Goal: Task Accomplishment & Management: Use online tool/utility

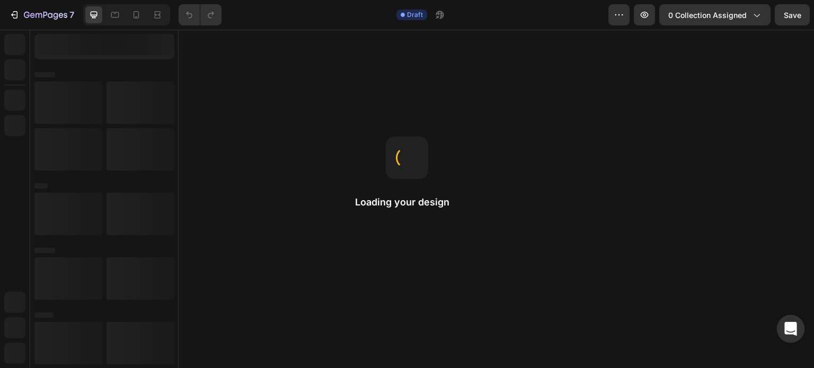
click at [792, 326] on icon "Open Intercom Messenger" at bounding box center [791, 329] width 12 height 14
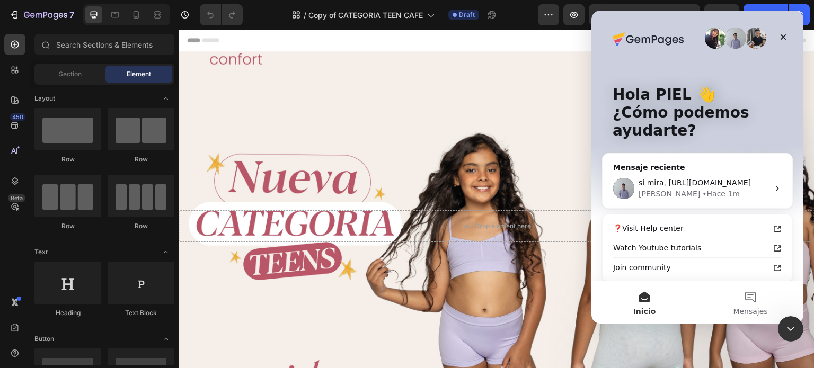
click at [788, 338] on div "Cerrar Intercom Messenger" at bounding box center [790, 328] width 25 height 25
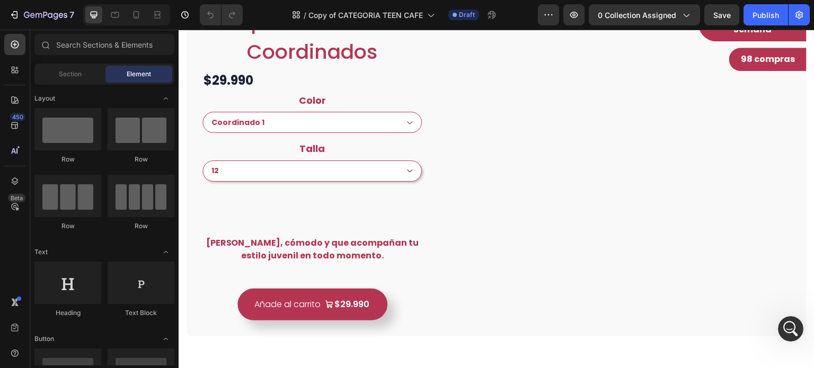
scroll to position [424, 0]
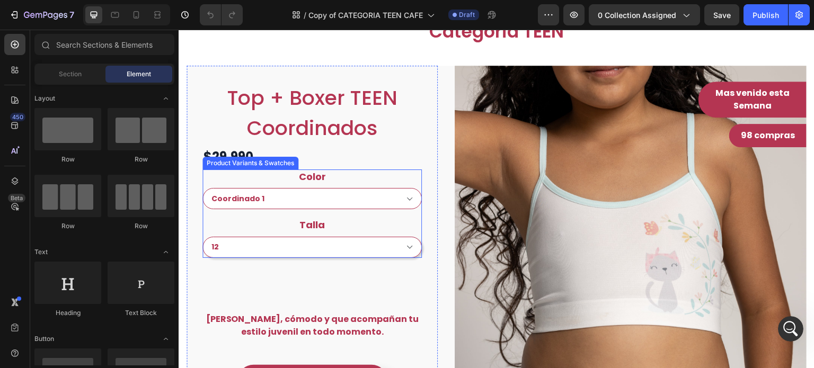
click at [376, 180] on div "Color Coordinado 1 Coordinado 2" at bounding box center [312, 190] width 219 height 40
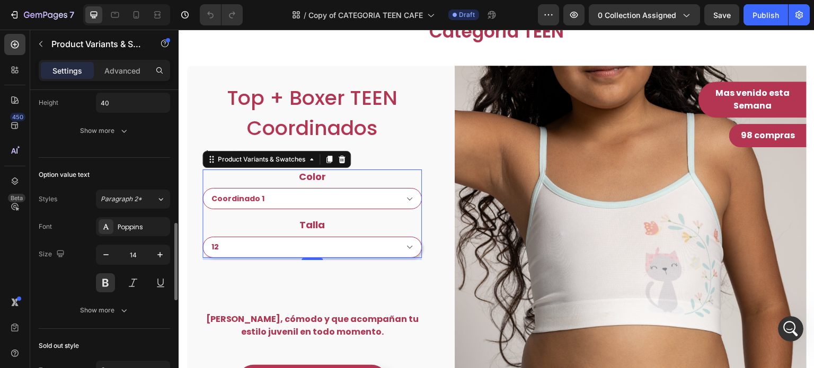
scroll to position [636, 0]
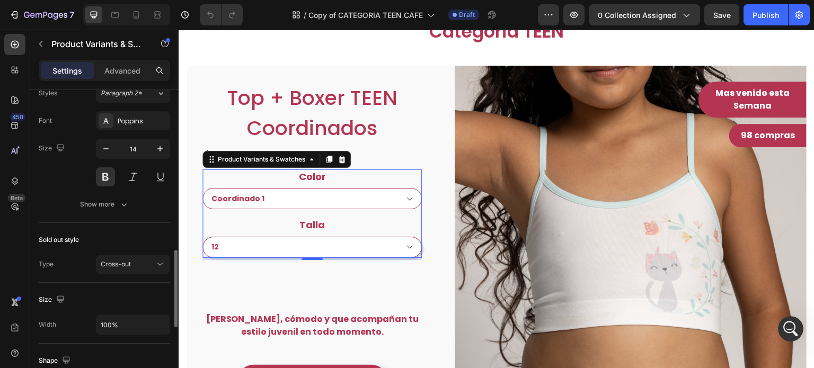
click at [119, 216] on div "Option value text Styles Paragraph 2* Font Poppins Size 14 Show more" at bounding box center [104, 137] width 131 height 171
click at [126, 205] on icon "button" at bounding box center [124, 204] width 11 height 11
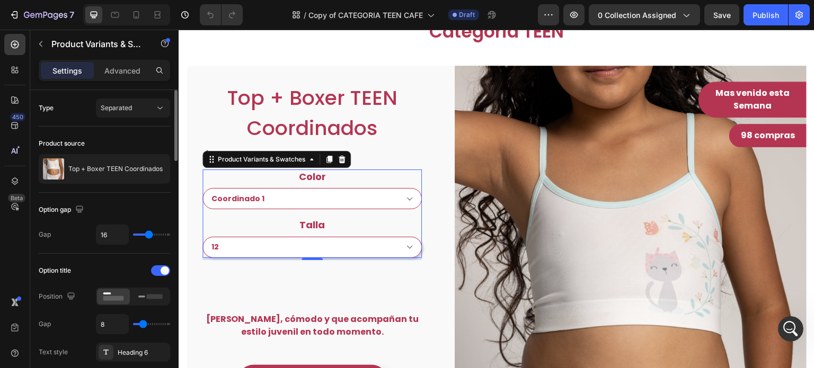
scroll to position [265, 0]
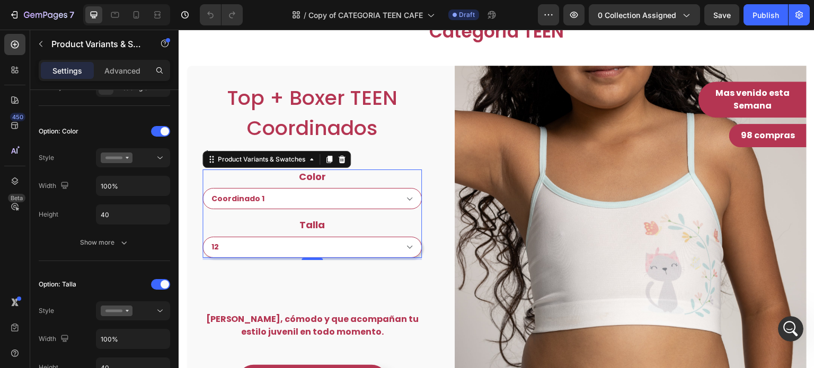
click at [331, 176] on div "Color Coordinado 1 Coordinado 2" at bounding box center [312, 190] width 219 height 40
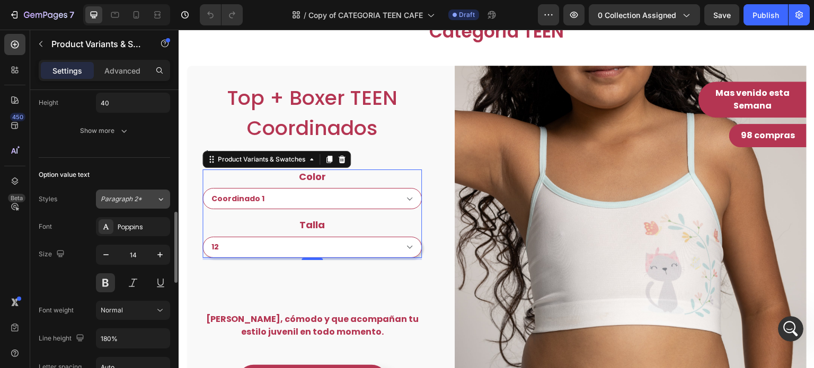
scroll to position [477, 0]
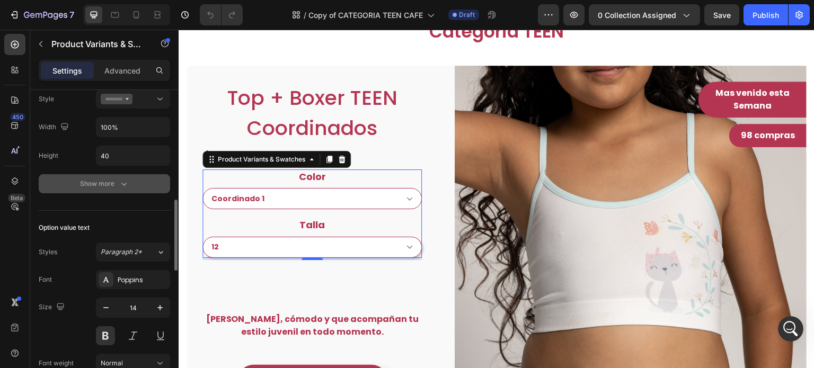
click at [112, 181] on div "Show more" at bounding box center [104, 184] width 49 height 11
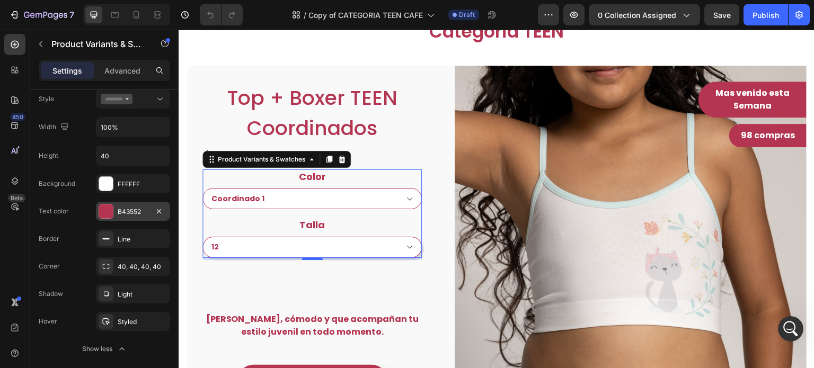
click at [127, 213] on div "B43552" at bounding box center [133, 212] width 31 height 10
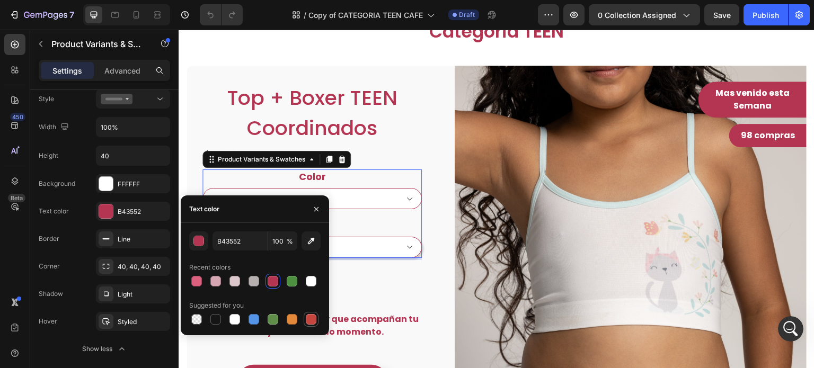
click at [311, 320] on div at bounding box center [311, 319] width 11 height 11
type input "C5453F"
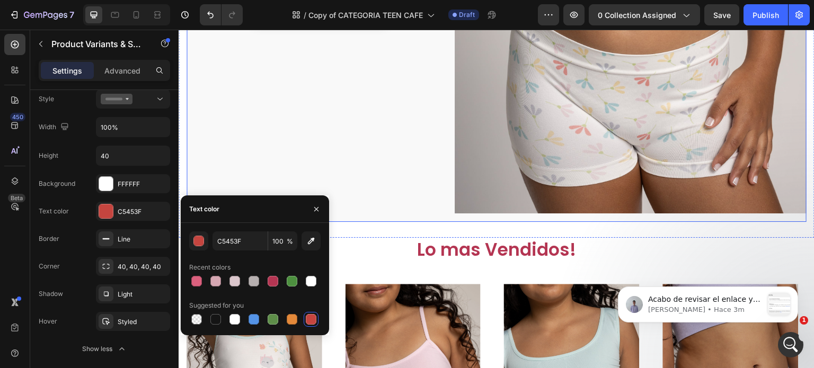
scroll to position [0, 0]
click at [745, 300] on p "Acabo de revisar el enlace y también noté el problema. Para solucionar este pro…" at bounding box center [705, 300] width 115 height 11
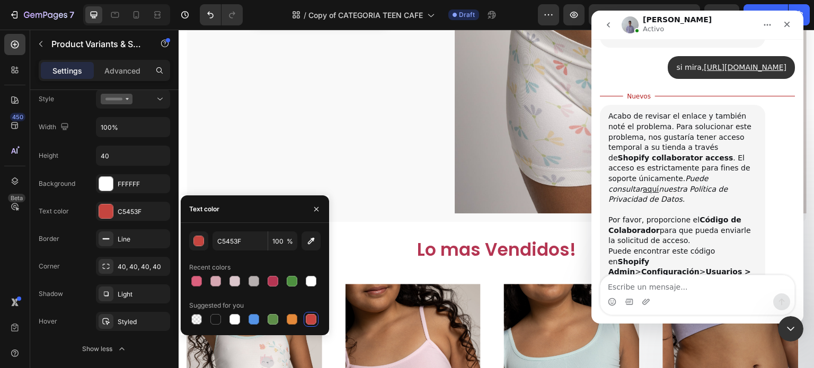
scroll to position [631, 0]
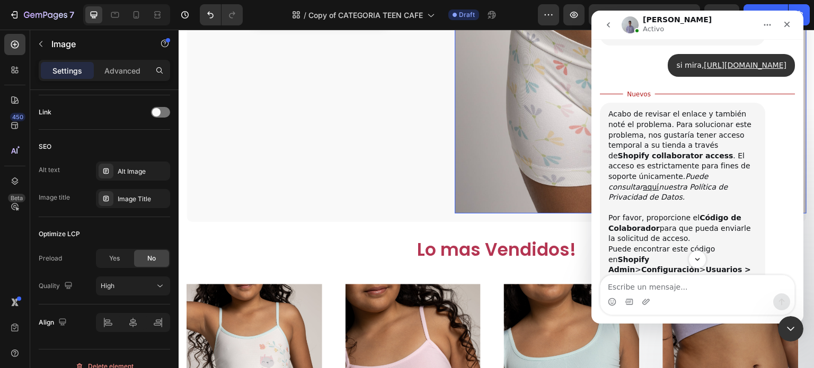
scroll to position [0, 0]
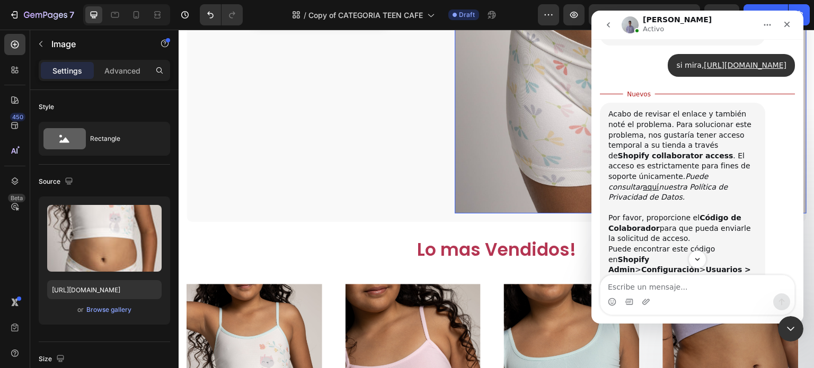
click at [712, 286] on img "Brad dice…" at bounding box center [680, 314] width 142 height 56
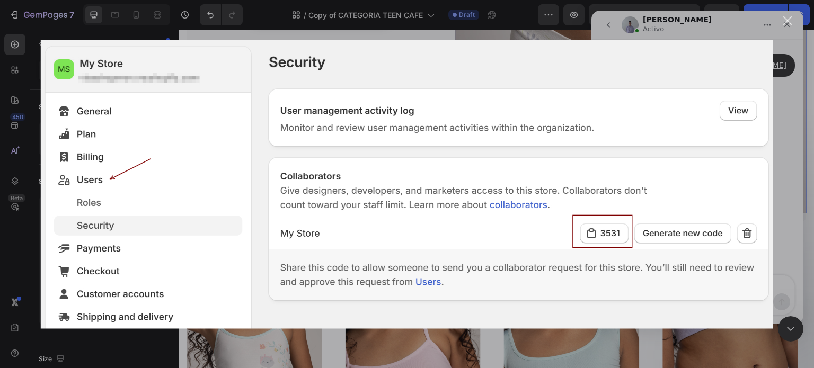
click at [786, 22] on div "Cerrar" at bounding box center [788, 21] width 10 height 10
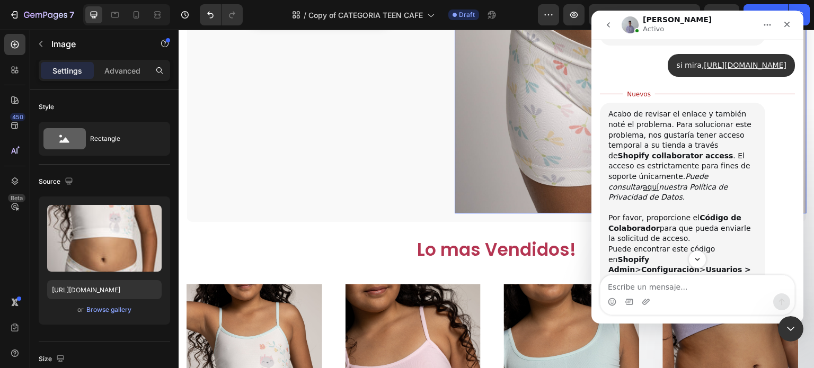
scroll to position [659, 0]
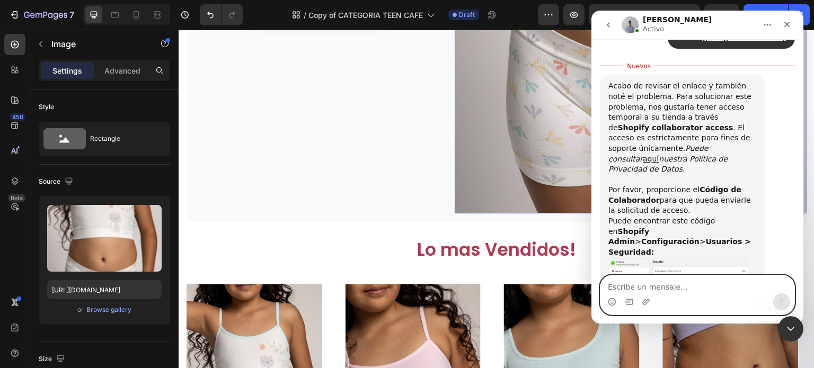
click at [649, 278] on textarea "Escribe un mensaje..." at bounding box center [698, 285] width 194 height 18
type textarea "E"
type textarea "a"
paste textarea "9482"
type textarea "Aqui esta el codigo de acceso 9482"
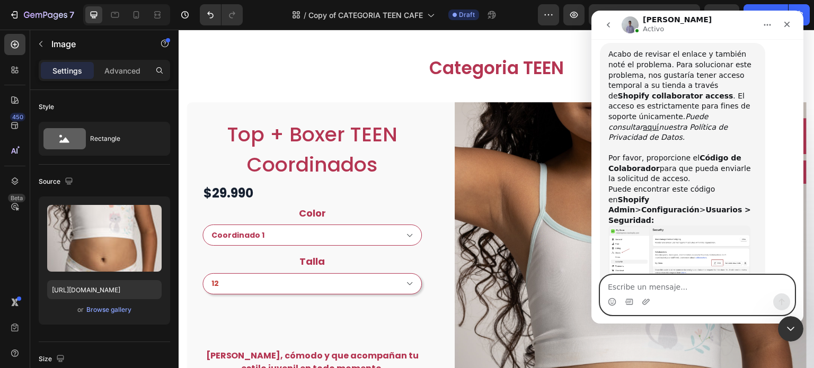
scroll to position [392, 0]
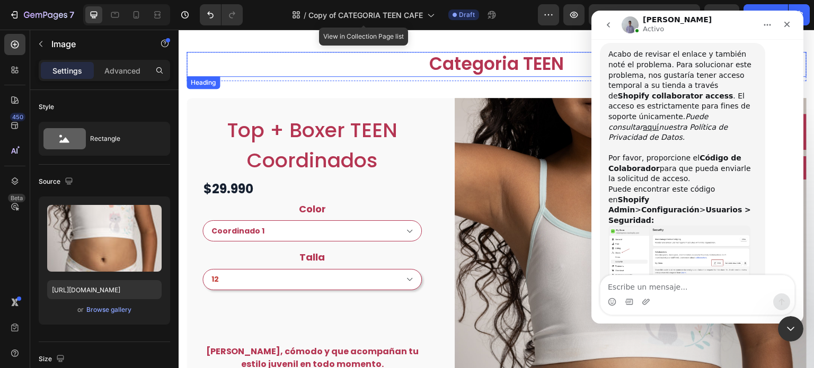
click at [411, 68] on h2 "Categoria TEEN" at bounding box center [497, 64] width 620 height 25
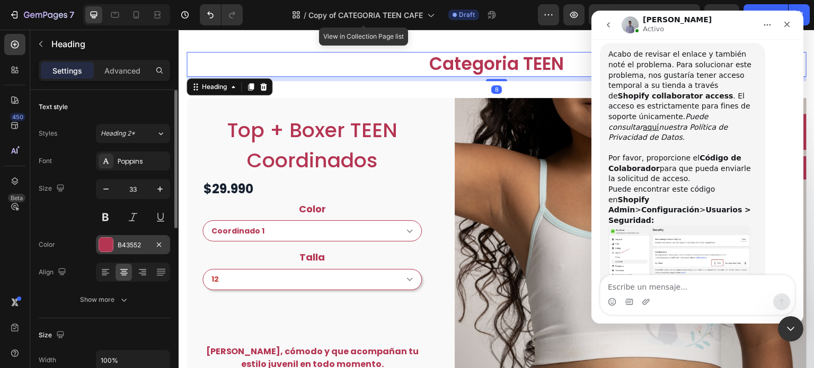
click at [129, 245] on div "B43552" at bounding box center [133, 246] width 31 height 10
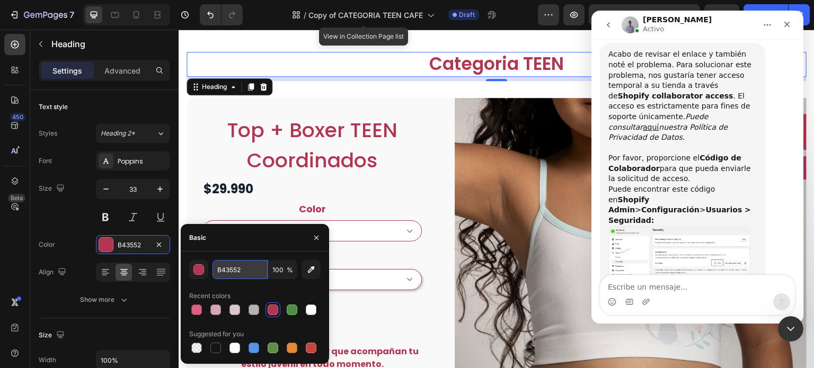
click at [242, 269] on input "B43552" at bounding box center [240, 269] width 55 height 19
paste input "27770"
type input "B27770"
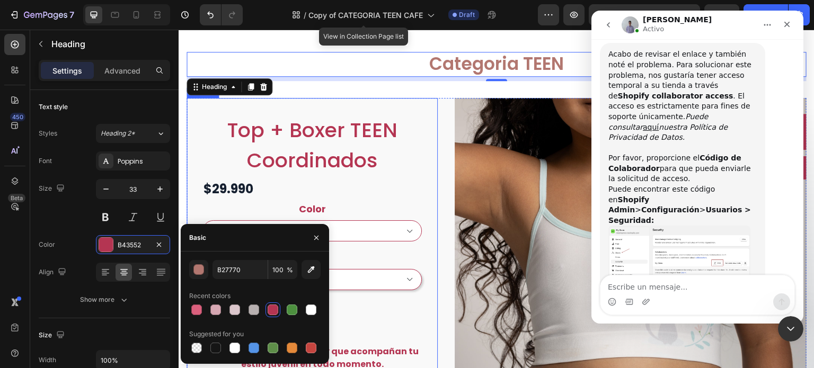
click at [428, 144] on div "Top + Boxer TEEN Coordinados Product Title $29.990 Product Price Product Price …" at bounding box center [312, 271] width 251 height 347
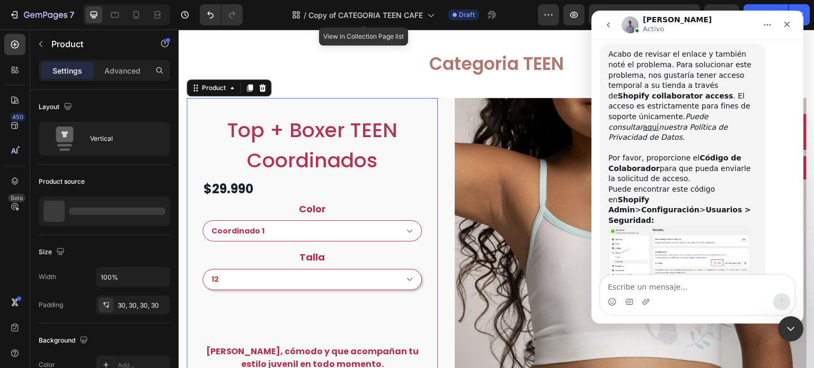
click at [428, 144] on div "Top + Boxer TEEN Coordinados Product Title $29.990 Product Price Product Price …" at bounding box center [312, 271] width 251 height 347
click at [368, 133] on h1 "Top + Boxer TEEN Coordinados" at bounding box center [312, 145] width 219 height 63
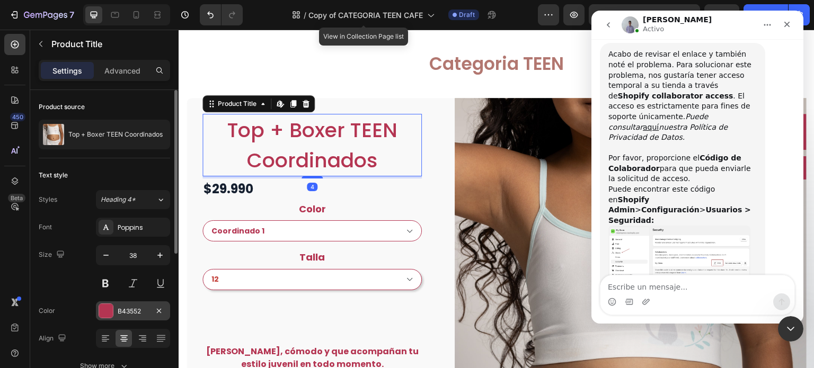
click at [131, 305] on div "B43552" at bounding box center [133, 311] width 74 height 19
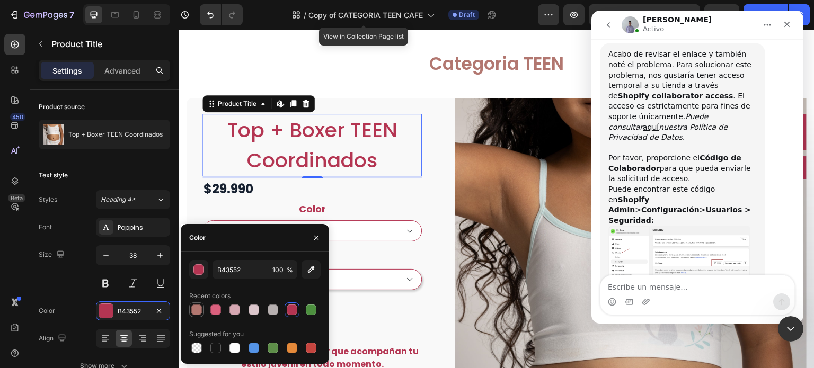
click at [189, 313] on div at bounding box center [196, 310] width 15 height 15
type input "B27770"
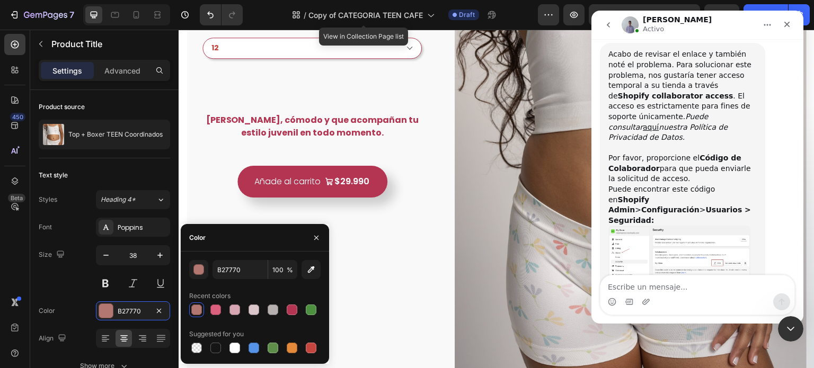
scroll to position [623, 0]
click at [362, 132] on div "[PERSON_NAME], cómodo y que acompañan tu estilo juvenil en todo momento." at bounding box center [312, 126] width 219 height 25
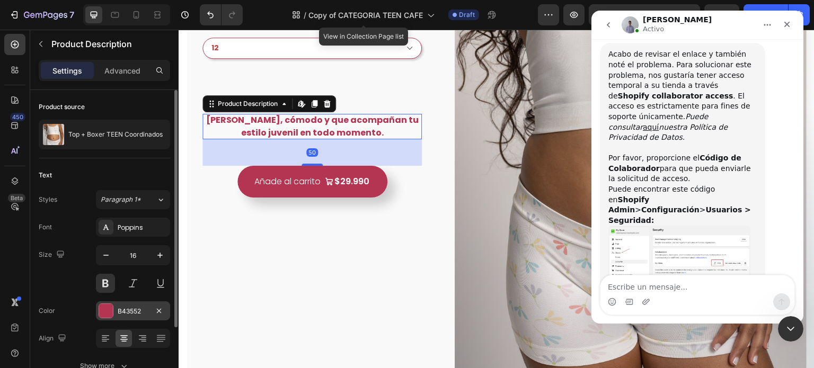
click at [119, 316] on div "B43552" at bounding box center [133, 311] width 74 height 19
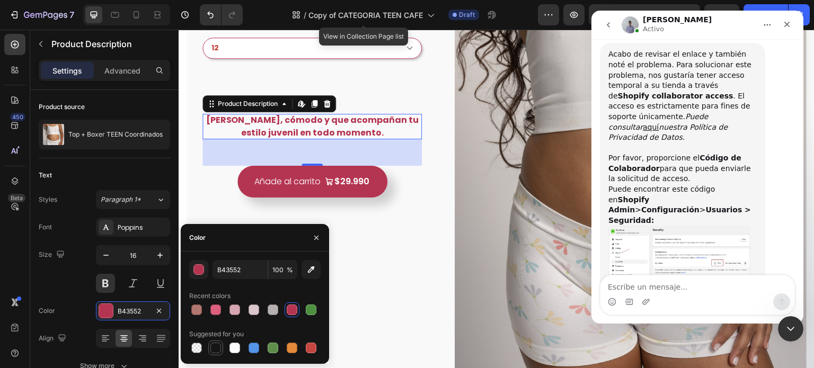
click at [212, 348] on div at bounding box center [215, 348] width 11 height 11
type input "151515"
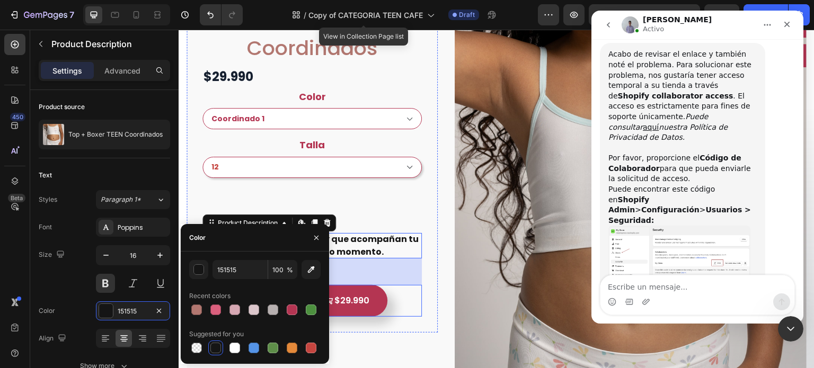
scroll to position [500, 0]
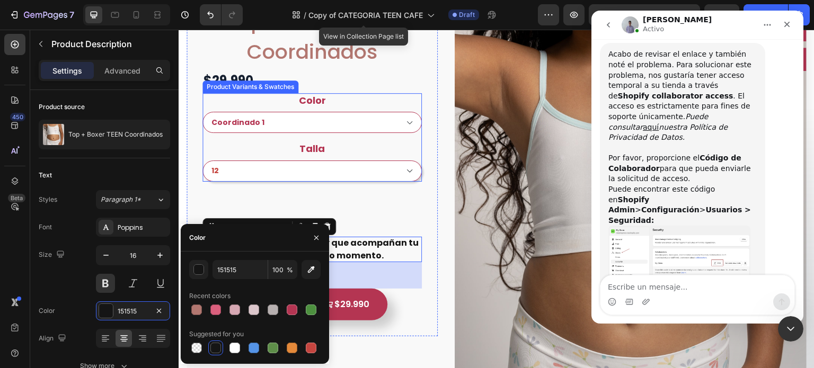
click at [364, 150] on div "Talla 12 14 16 18" at bounding box center [312, 162] width 219 height 40
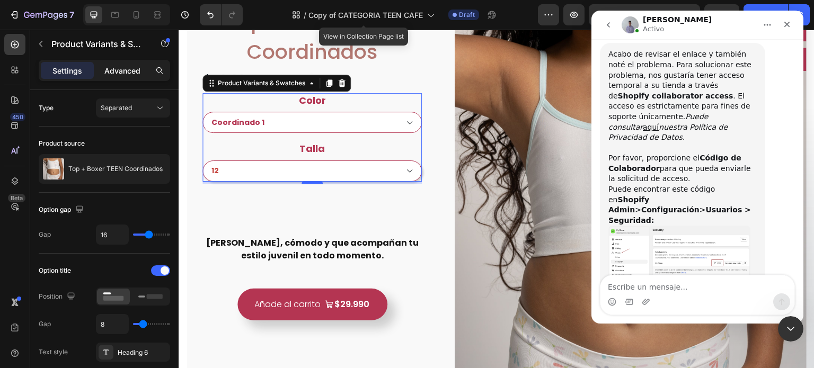
click at [121, 72] on p "Advanced" at bounding box center [122, 70] width 36 height 11
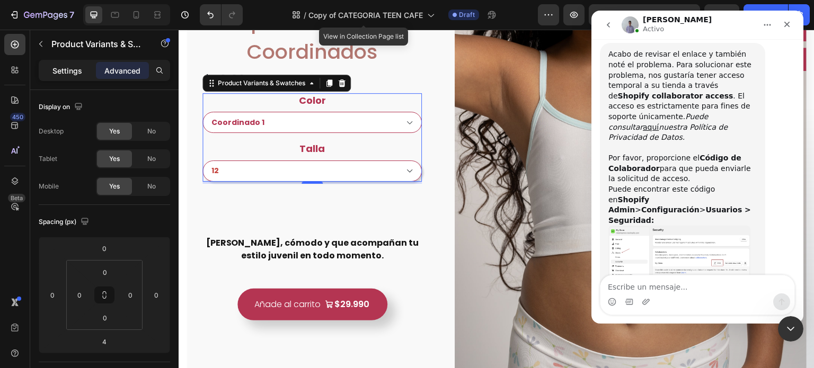
click at [76, 73] on p "Settings" at bounding box center [67, 70] width 30 height 11
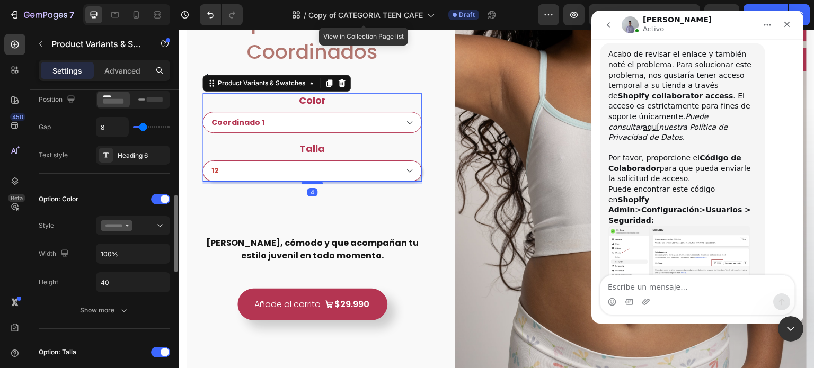
scroll to position [261, 0]
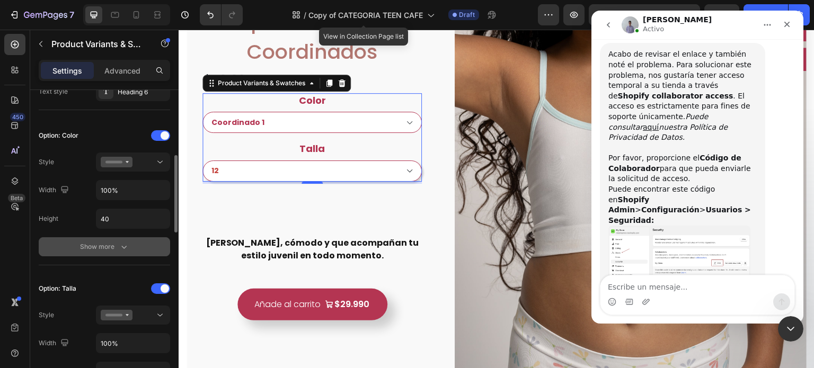
click at [106, 253] on button "Show more" at bounding box center [104, 246] width 131 height 19
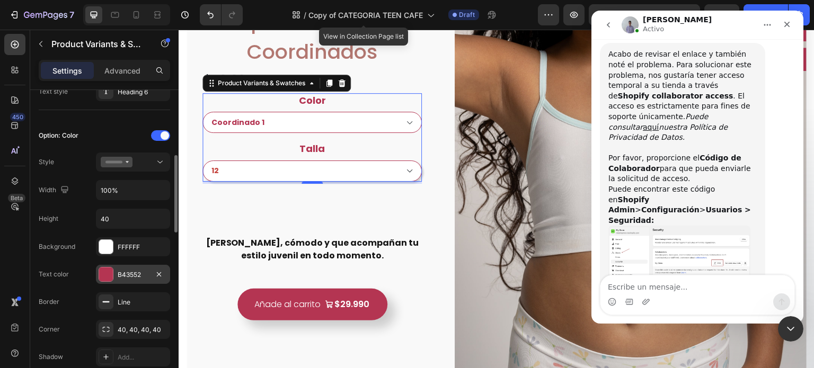
click at [121, 281] on div "B43552" at bounding box center [133, 274] width 74 height 19
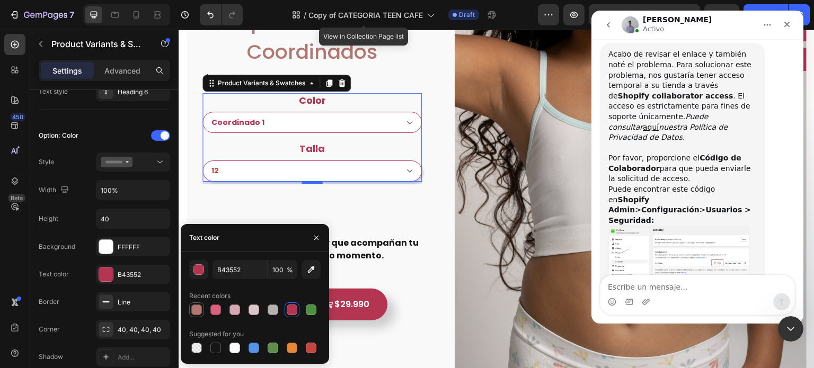
click at [197, 310] on div at bounding box center [196, 310] width 11 height 11
type input "B27770"
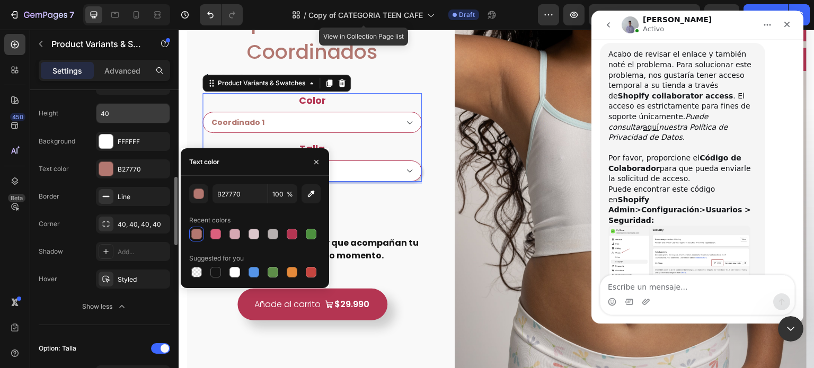
scroll to position [371, 0]
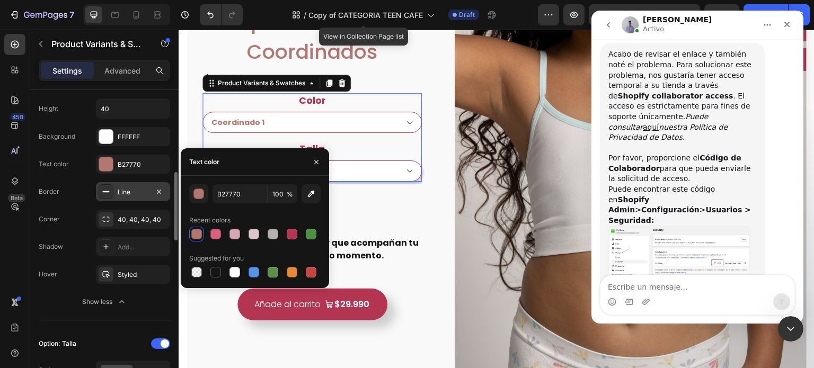
click at [129, 191] on div "Line" at bounding box center [133, 193] width 31 height 10
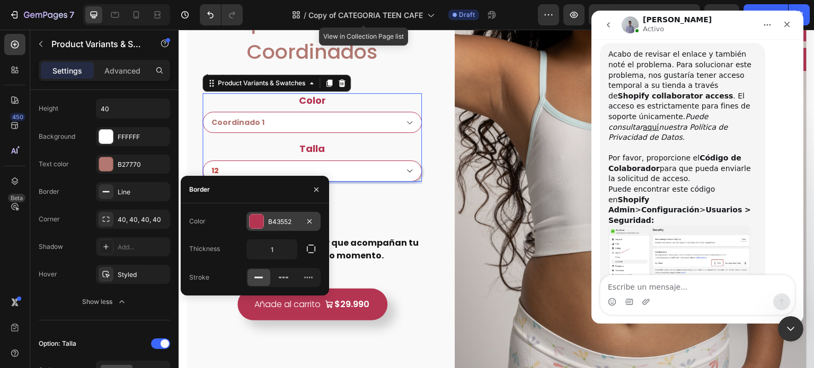
click at [269, 226] on div "B43552" at bounding box center [283, 222] width 31 height 10
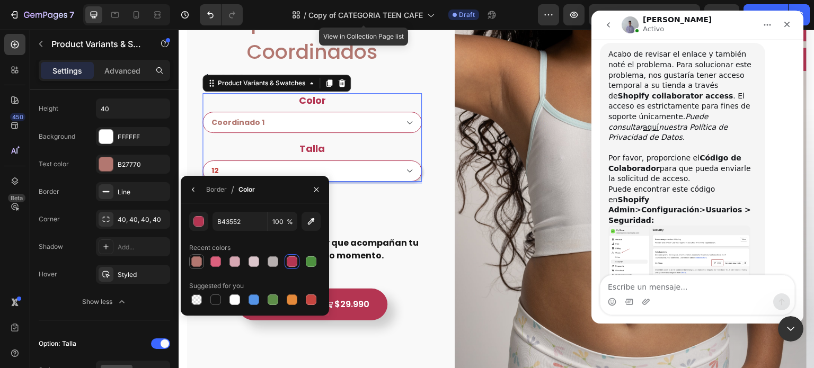
click at [196, 262] on div at bounding box center [196, 262] width 11 height 11
type input "B27770"
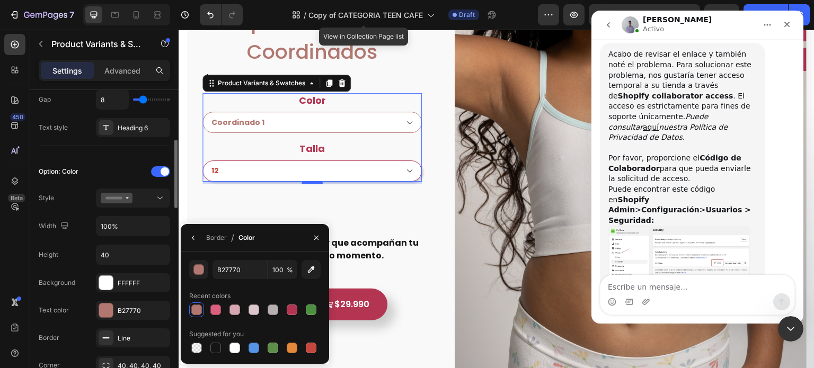
scroll to position [225, 0]
click at [144, 193] on div at bounding box center [133, 198] width 65 height 11
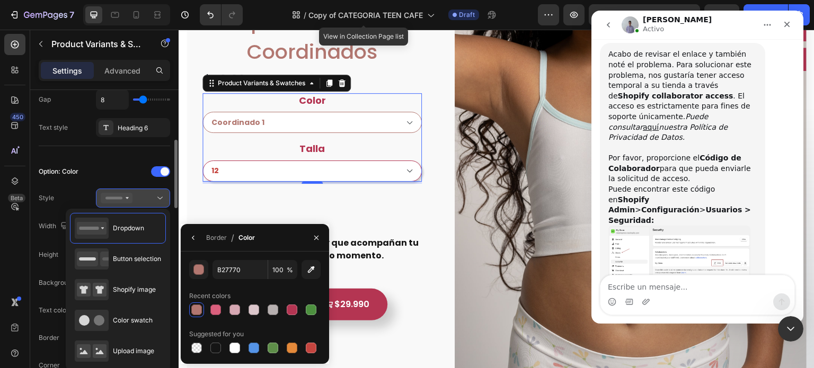
click at [143, 195] on div at bounding box center [133, 198] width 65 height 11
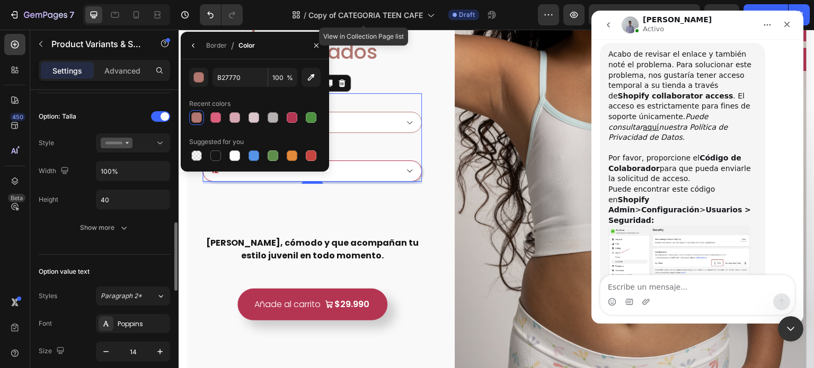
scroll to position [599, 0]
click at [96, 223] on div "Show more" at bounding box center [104, 227] width 49 height 11
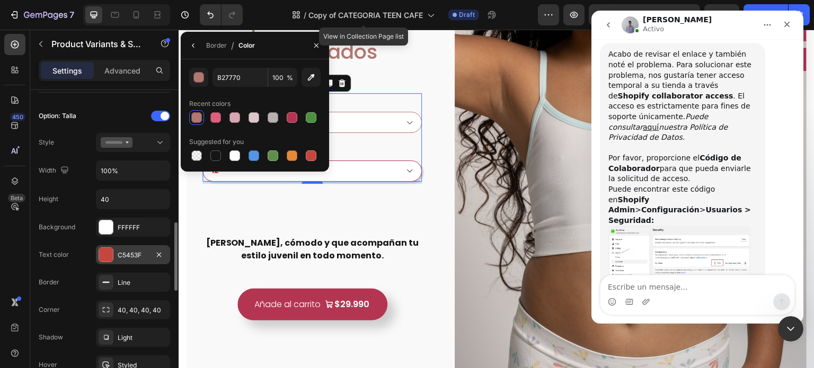
click at [129, 256] on div "C5453F" at bounding box center [133, 256] width 31 height 10
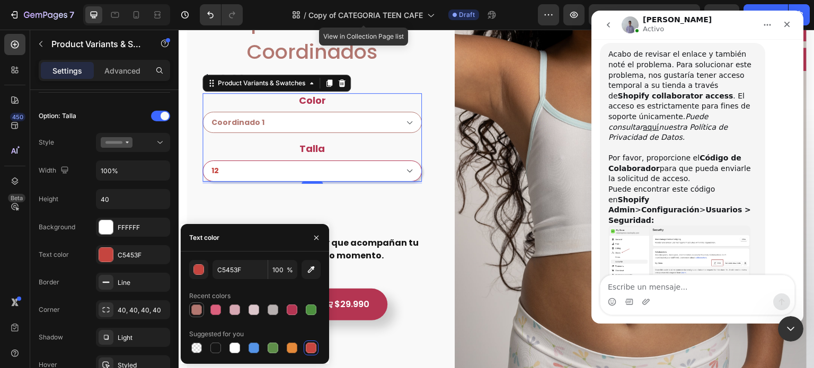
click at [193, 313] on div at bounding box center [196, 310] width 11 height 11
type input "B27770"
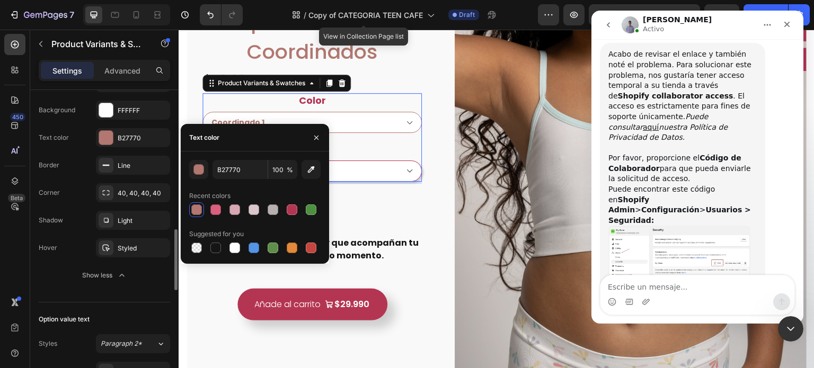
scroll to position [714, 0]
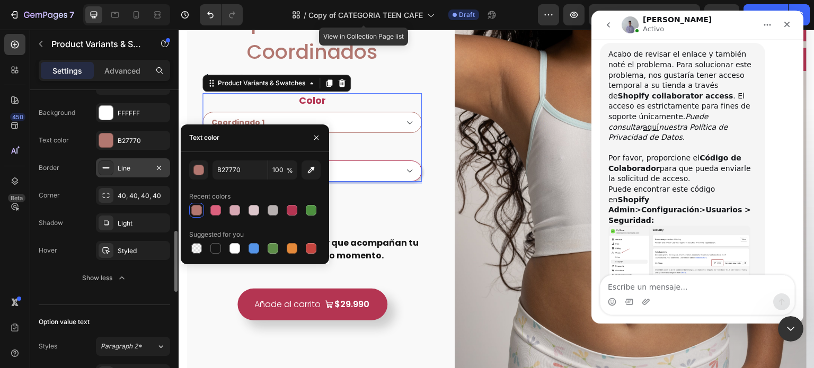
click at [125, 160] on div "Line" at bounding box center [133, 168] width 74 height 19
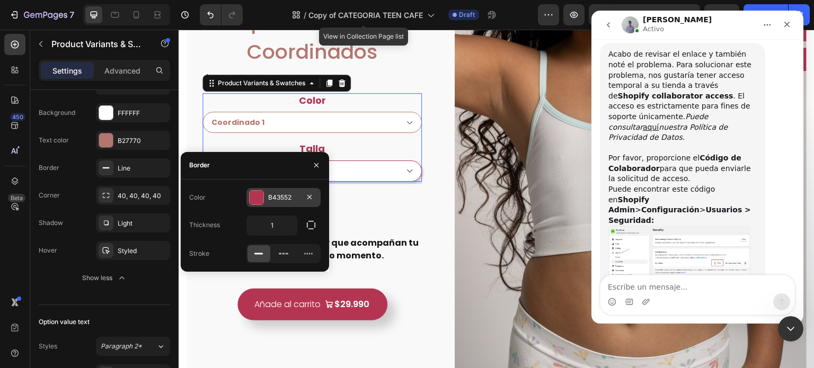
click at [270, 195] on div "B43552" at bounding box center [283, 198] width 31 height 10
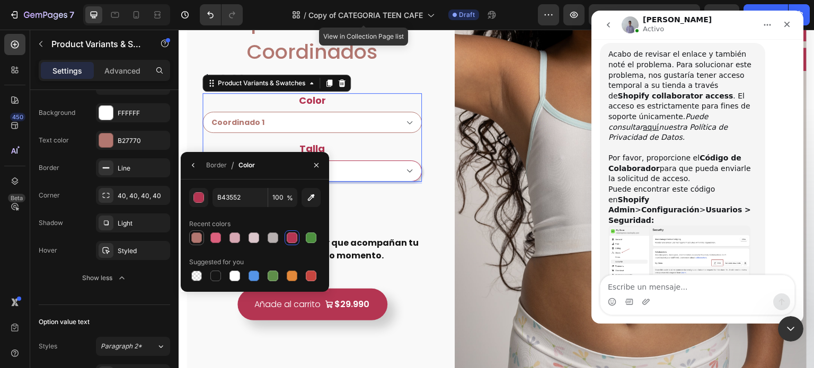
click at [198, 235] on div at bounding box center [196, 238] width 11 height 11
type input "B27770"
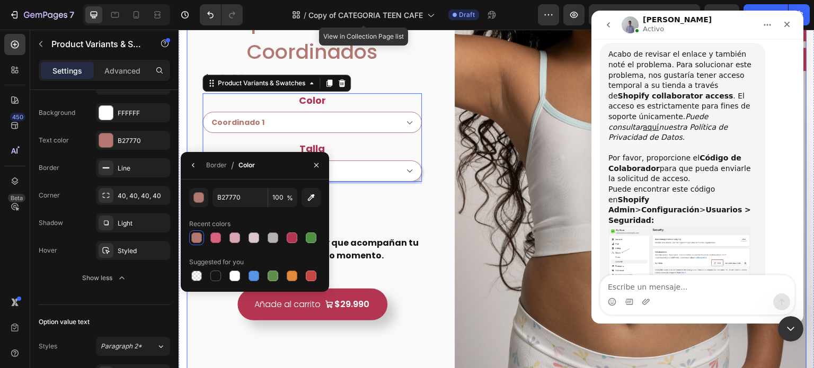
click at [436, 218] on div "Top + Boxer TEEN Coordinados Product Title $29.990 Product Price Product Price …" at bounding box center [497, 257] width 620 height 536
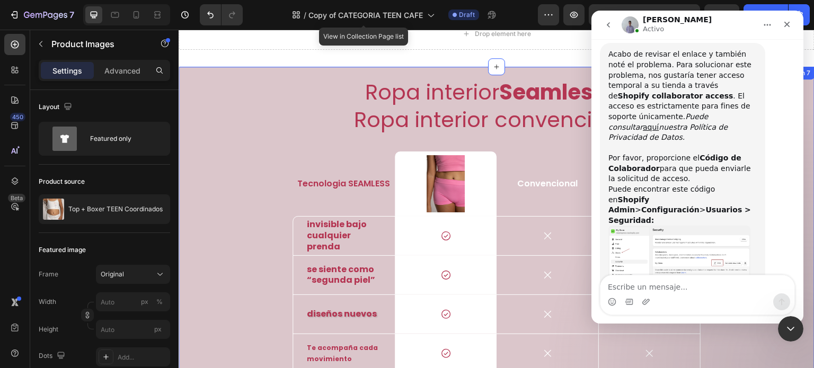
scroll to position [2363, 0]
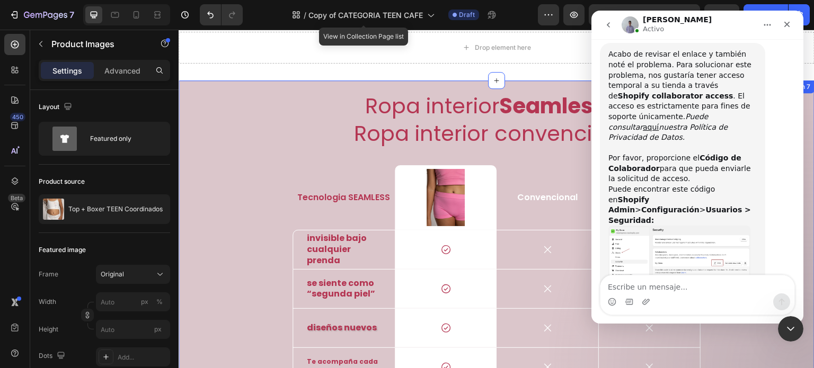
click at [258, 127] on div "Ropa interior Seamless vs Ropa interior convencional Heading Tecnologia SEAMLES…" at bounding box center [497, 279] width 620 height 377
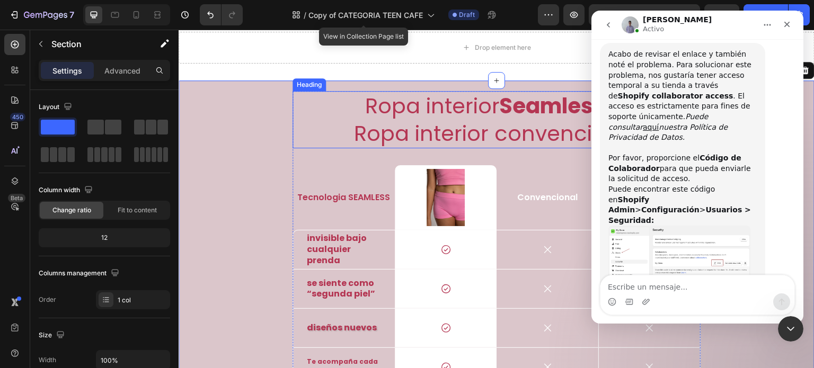
click at [399, 142] on h2 "Ropa interior Seamless vs Ropa interior convencional" at bounding box center [497, 119] width 408 height 57
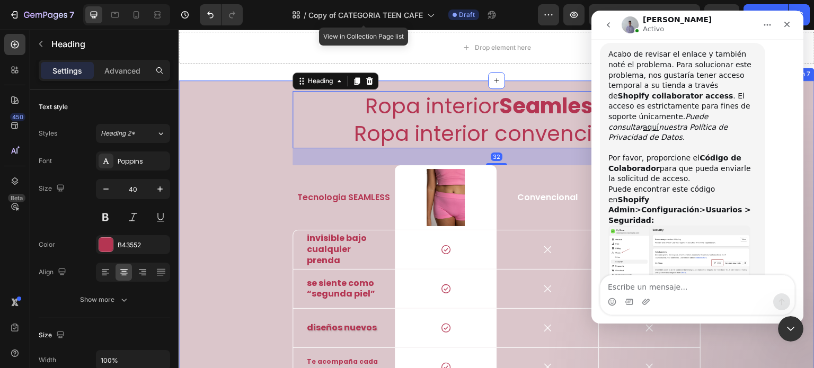
click at [259, 159] on div "Ropa interior Seamless vs Ropa interior convencional Heading 32 Tecnologia SEAM…" at bounding box center [497, 279] width 620 height 377
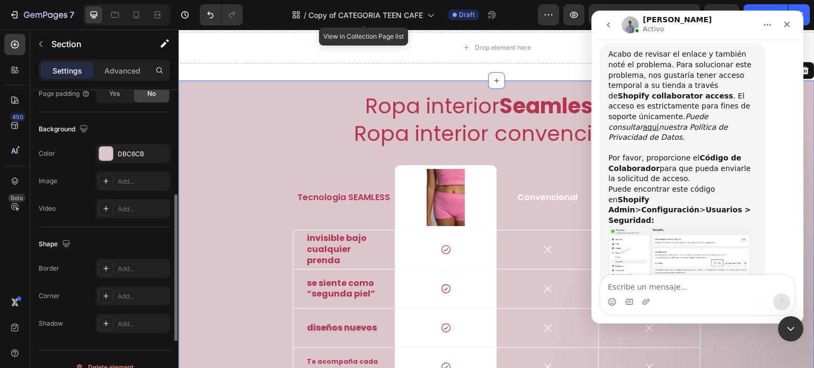
scroll to position [323, 0]
click at [125, 153] on div "DBC6CB" at bounding box center [133, 154] width 31 height 10
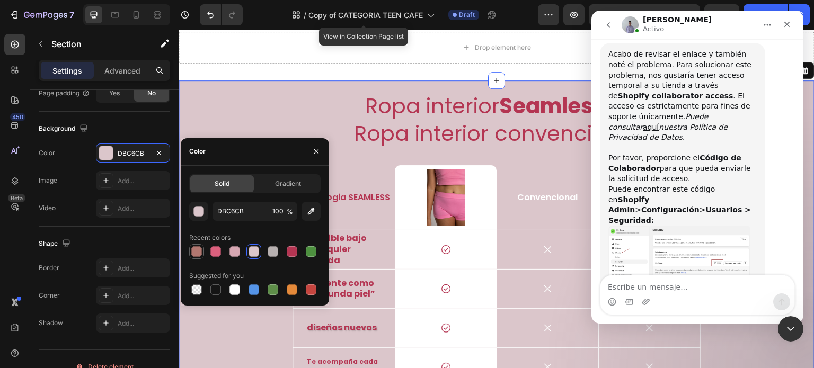
click at [199, 251] on div at bounding box center [196, 252] width 11 height 11
type input "B27770"
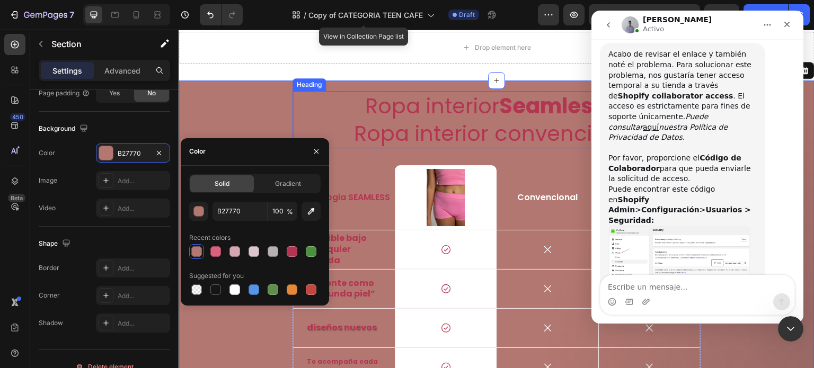
click at [381, 134] on h2 "Ropa interior Seamless vs Ropa interior convencional" at bounding box center [497, 119] width 408 height 57
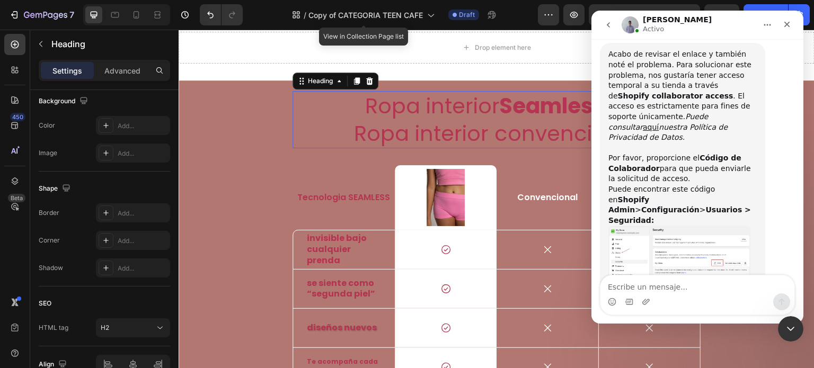
scroll to position [0, 0]
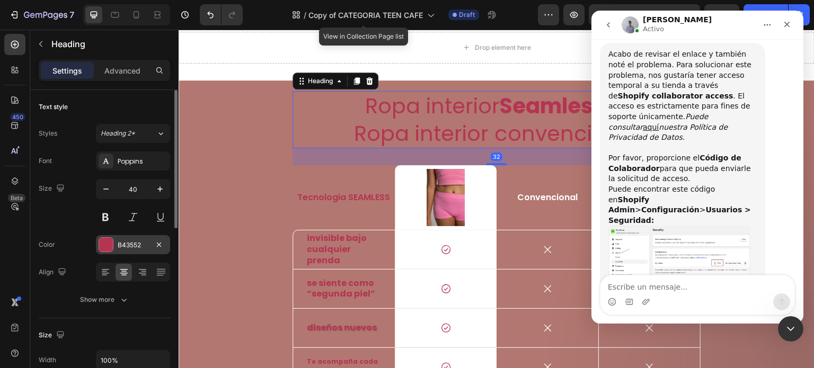
click at [130, 251] on div "B43552" at bounding box center [133, 244] width 74 height 19
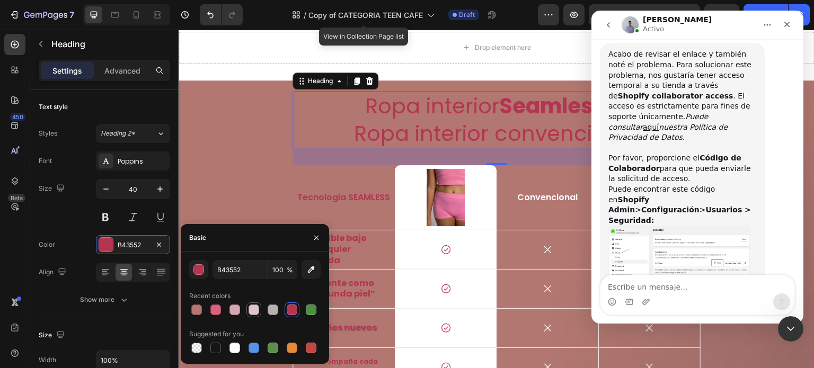
click at [257, 310] on div at bounding box center [254, 310] width 11 height 11
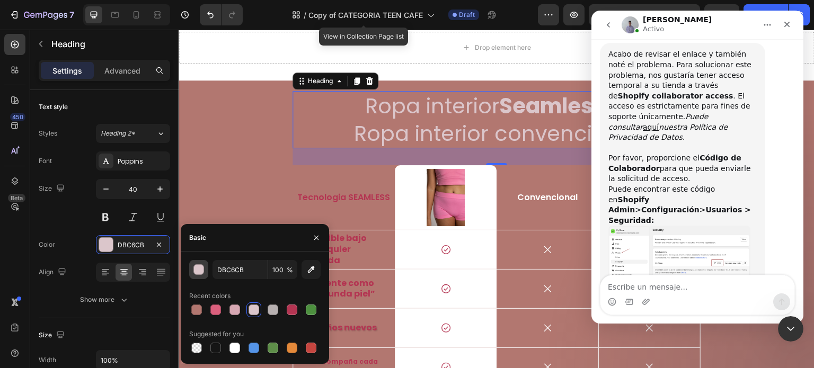
click at [204, 270] on div "button" at bounding box center [198, 270] width 11 height 11
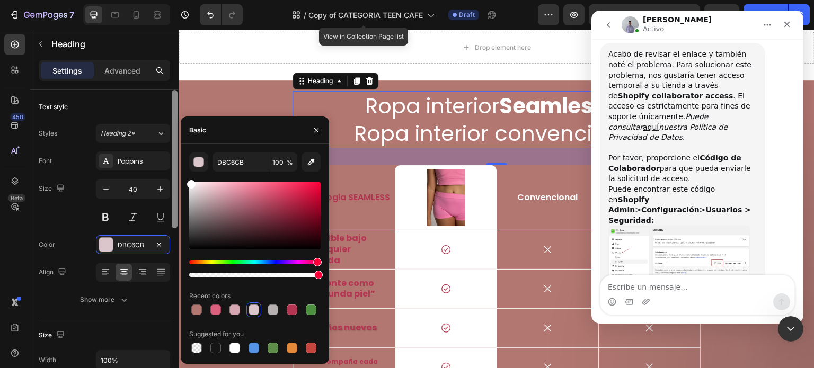
drag, startPoint x: 203, startPoint y: 197, endPoint x: 172, endPoint y: 172, distance: 39.5
click at [172, 172] on div "450 Beta Sections(18) Elements(88) Section Element Hero Section Product Detail …" at bounding box center [89, 199] width 179 height 339
type input "FFFFFF"
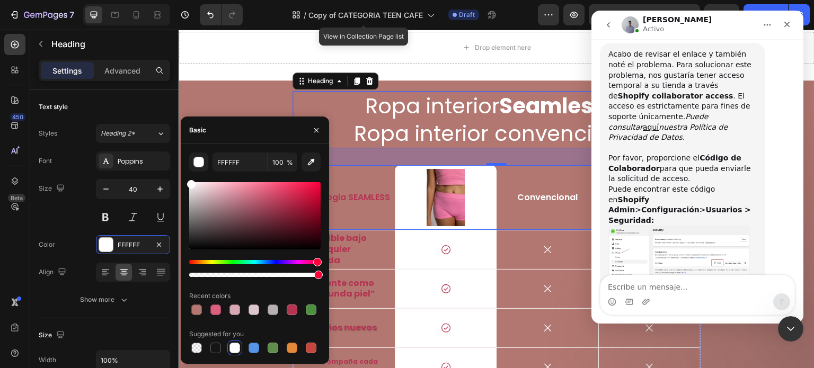
click at [362, 175] on div "Tecnologia SEAMLESS Text Block" at bounding box center [344, 197] width 102 height 65
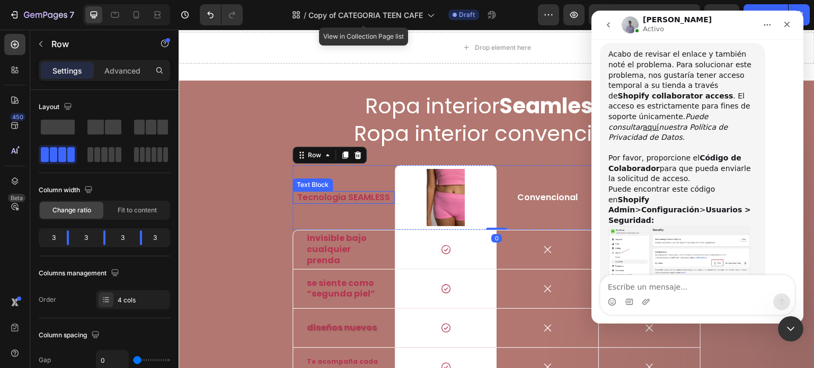
click at [347, 196] on p "Tecnologia SEAMLESS" at bounding box center [344, 197] width 100 height 11
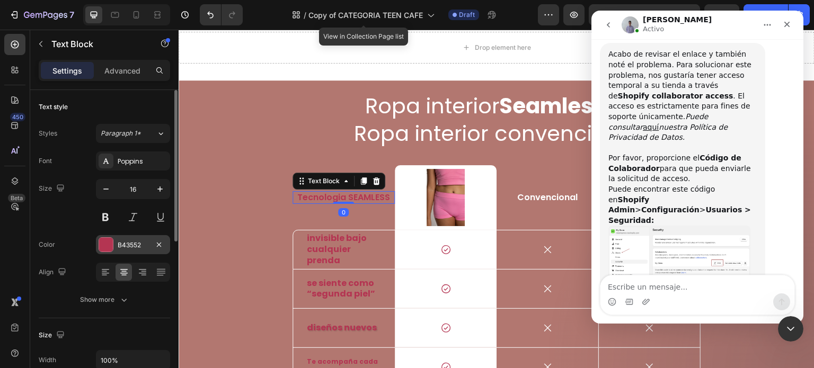
click at [127, 251] on div "B43552" at bounding box center [133, 244] width 74 height 19
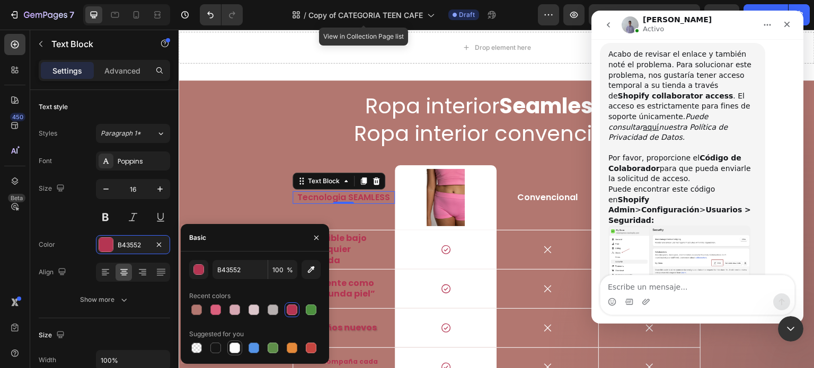
click at [235, 349] on div at bounding box center [235, 348] width 11 height 11
type input "FFFFFF"
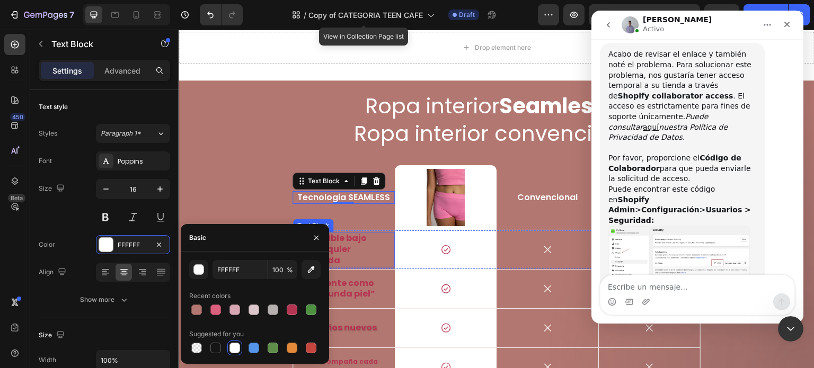
click at [357, 257] on p "invisible bajo cualquier prenda" at bounding box center [344, 249] width 74 height 33
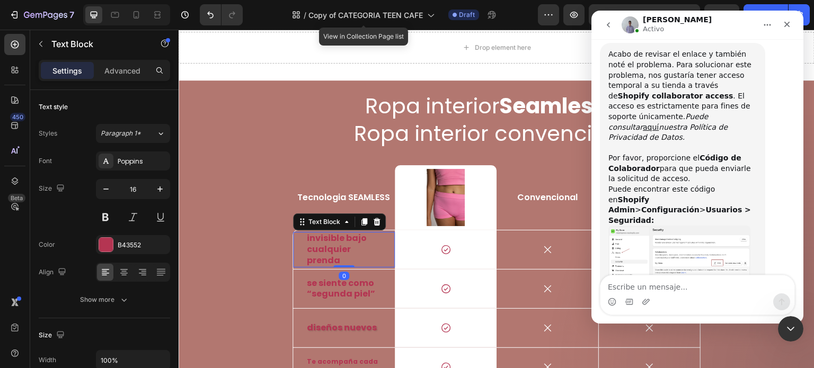
click at [332, 252] on strong "invisible bajo cualquier prenda" at bounding box center [337, 249] width 60 height 34
click at [321, 248] on strong "invisible bajo cualquier prenda" at bounding box center [337, 249] width 60 height 34
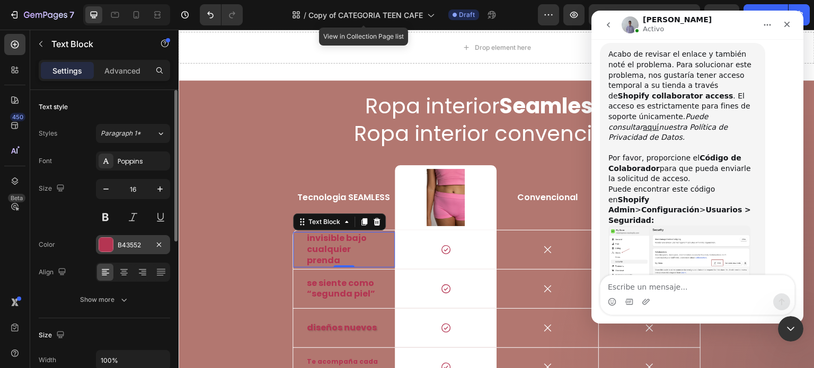
click at [145, 245] on div "B43552" at bounding box center [133, 246] width 31 height 10
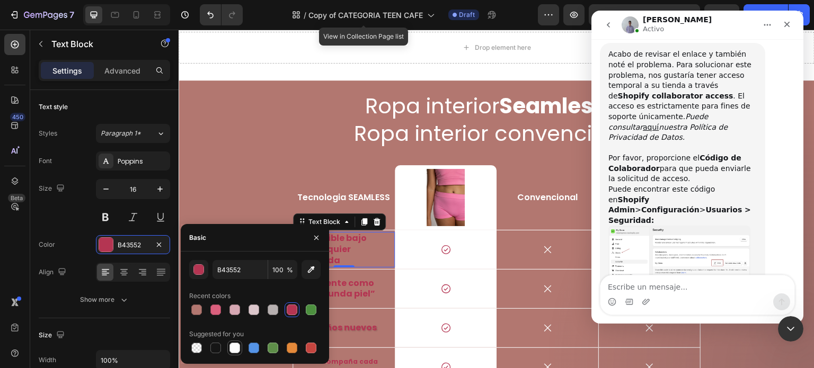
click at [236, 349] on div at bounding box center [235, 348] width 11 height 11
type input "FFFFFF"
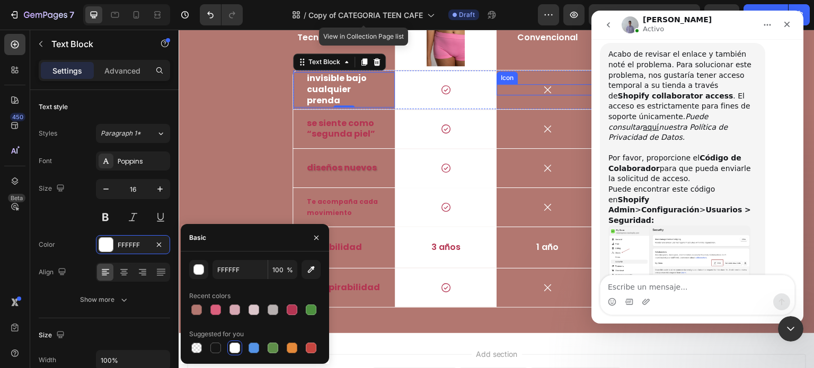
scroll to position [2546, 0]
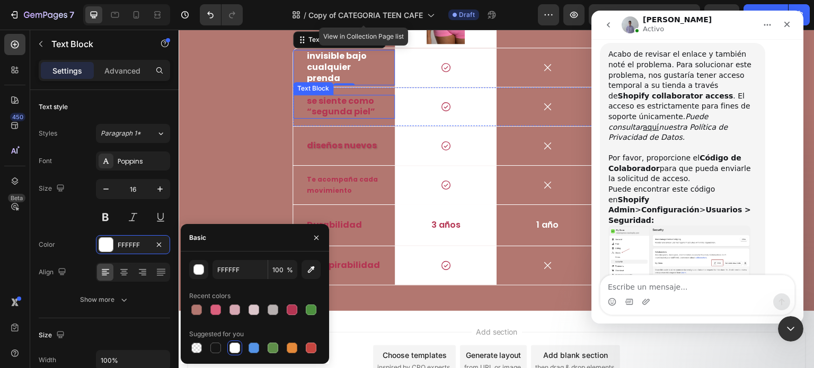
click at [353, 116] on strong "se siente como “segunda piel”" at bounding box center [341, 106] width 68 height 23
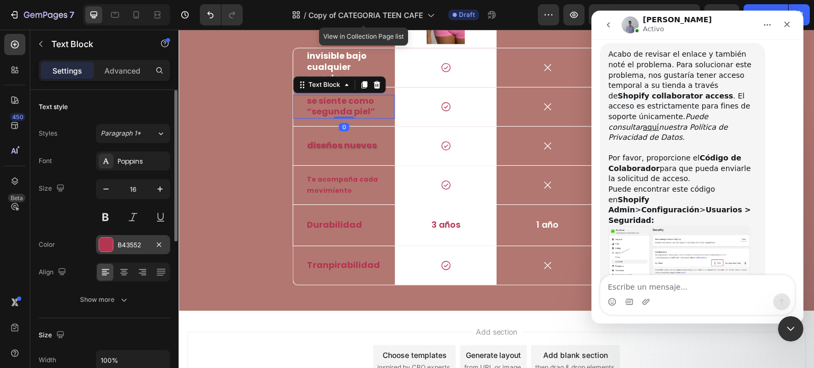
click at [130, 247] on div "B43552" at bounding box center [133, 246] width 31 height 10
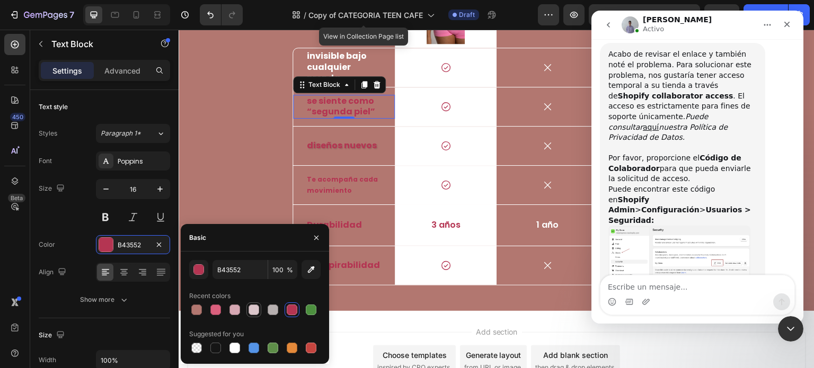
click at [254, 314] on div at bounding box center [254, 310] width 11 height 11
click at [239, 345] on div at bounding box center [235, 348] width 11 height 11
type input "FFFFFF"
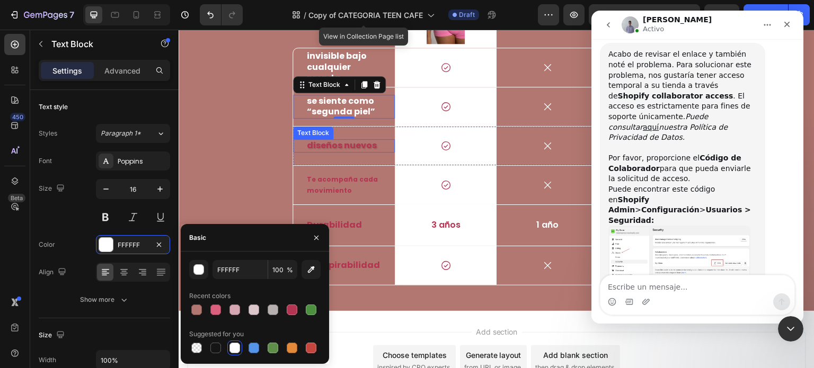
click at [350, 147] on p "Diseños nuevos" at bounding box center [344, 145] width 74 height 11
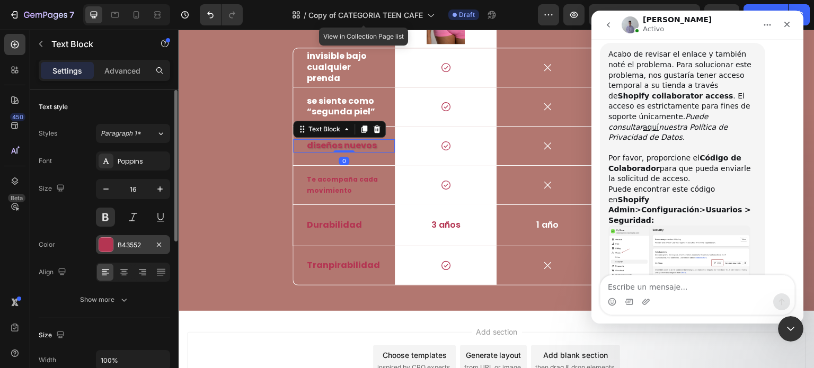
click at [121, 250] on div "B43552" at bounding box center [133, 244] width 74 height 19
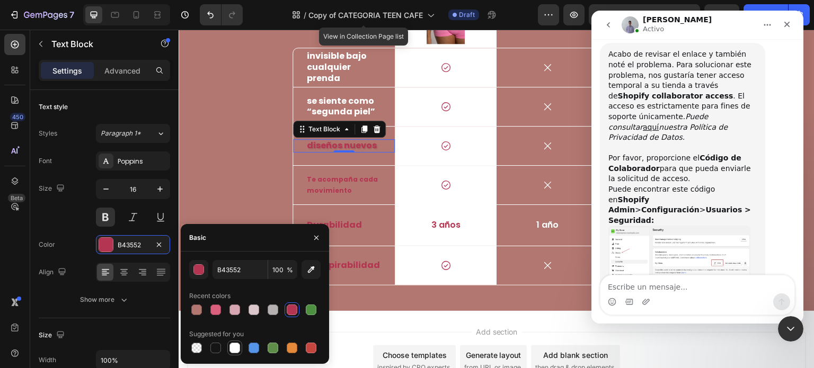
click at [235, 350] on div at bounding box center [235, 348] width 11 height 11
type input "FFFFFF"
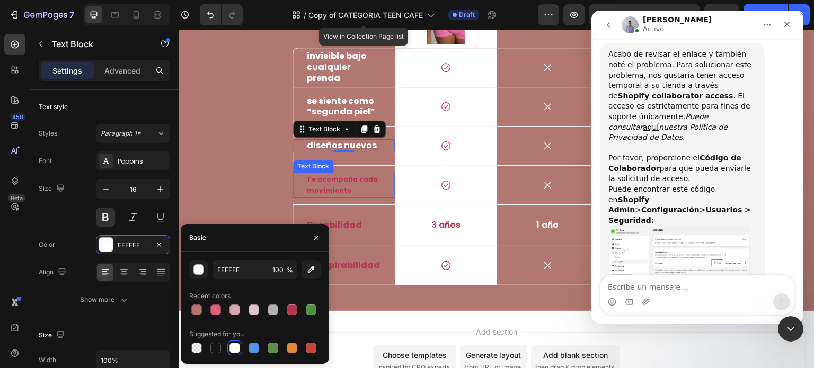
click at [328, 190] on strong "Te acompaña cada movimiento" at bounding box center [342, 185] width 71 height 21
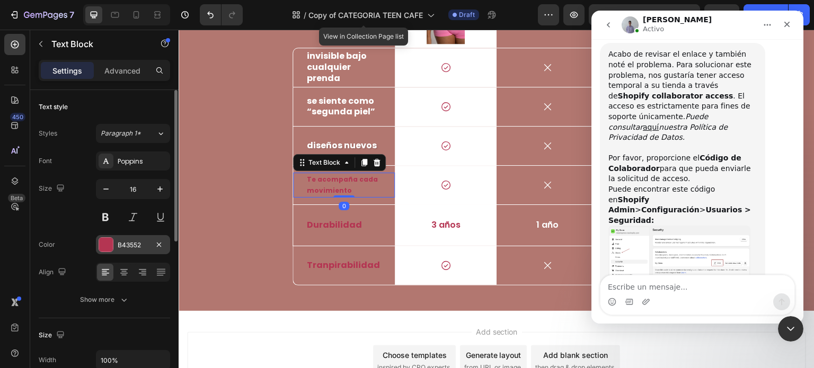
click at [122, 245] on div "B43552" at bounding box center [133, 246] width 31 height 10
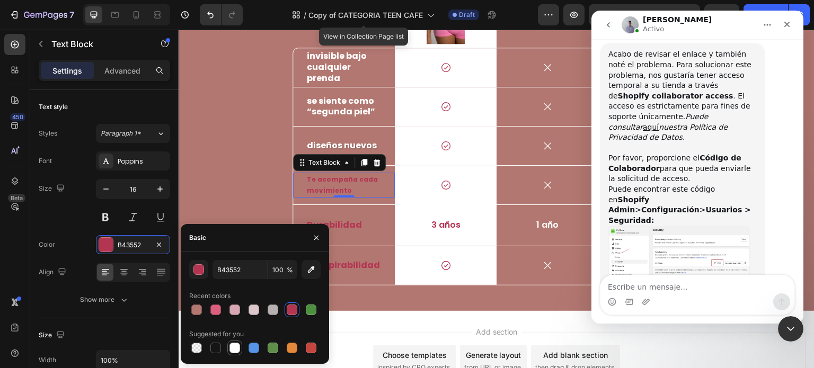
click at [239, 350] on div at bounding box center [235, 348] width 11 height 11
type input "FFFFFF"
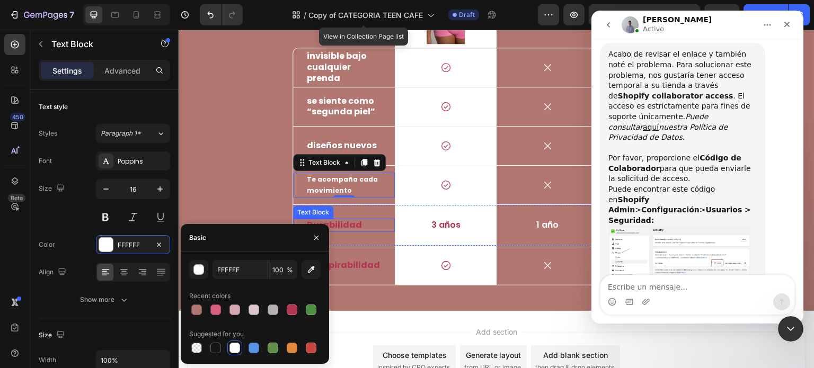
click at [369, 228] on p "Durabilidad" at bounding box center [344, 225] width 74 height 11
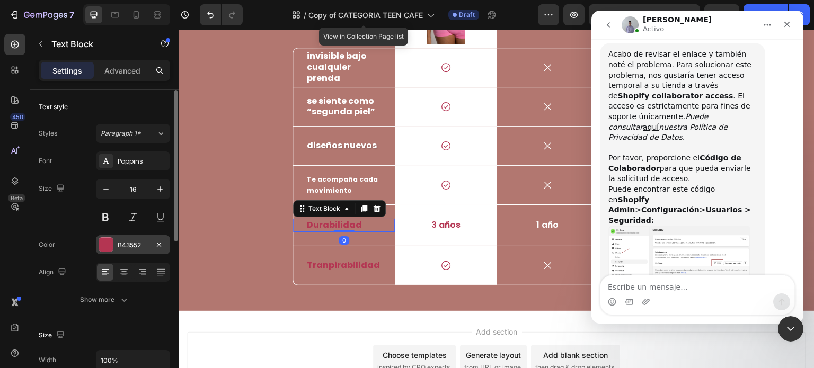
click at [121, 250] on div "B43552" at bounding box center [133, 244] width 74 height 19
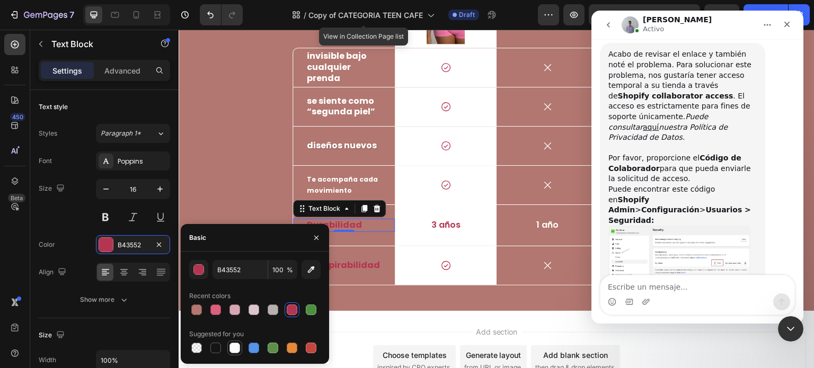
click at [236, 348] on div at bounding box center [235, 348] width 11 height 11
type input "FFFFFF"
click at [379, 264] on div "Tranpirabilidad Text Block" at bounding box center [344, 265] width 102 height 13
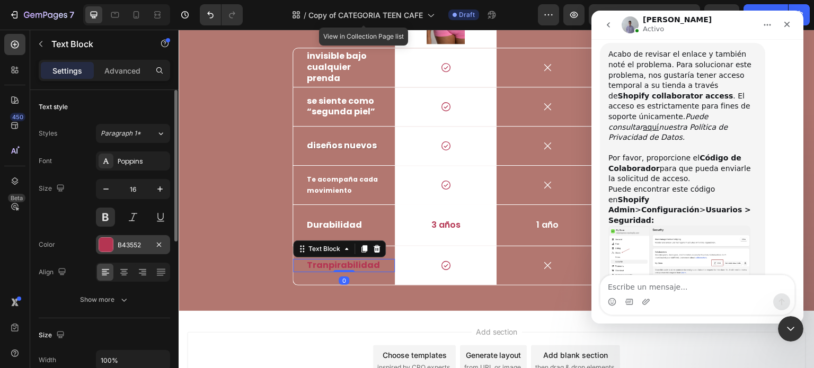
click at [135, 241] on div "B43552" at bounding box center [133, 246] width 31 height 10
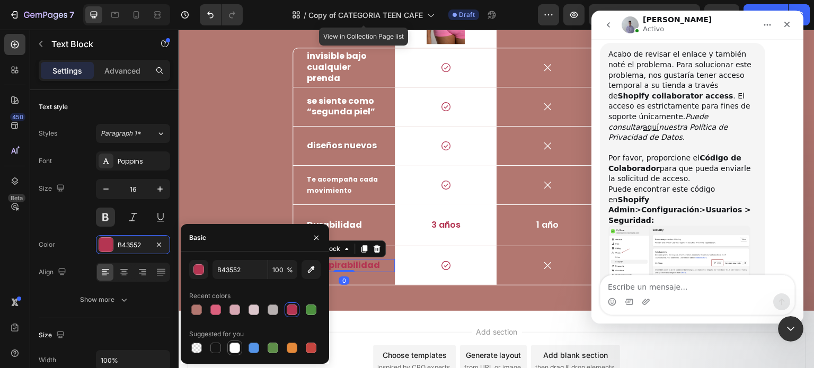
click at [235, 346] on div at bounding box center [235, 348] width 11 height 11
type input "FFFFFF"
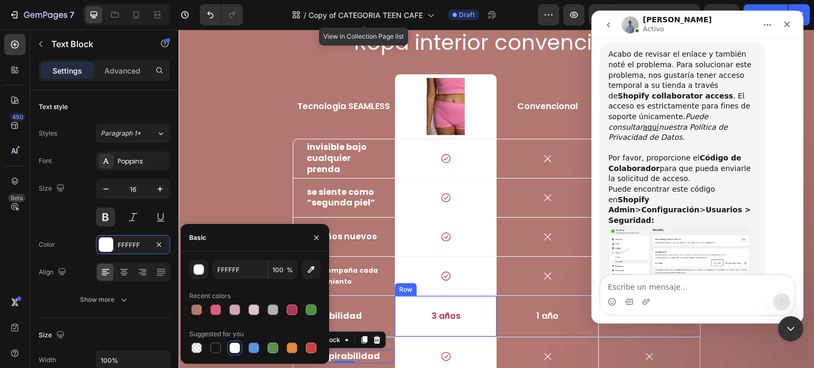
scroll to position [2387, 0]
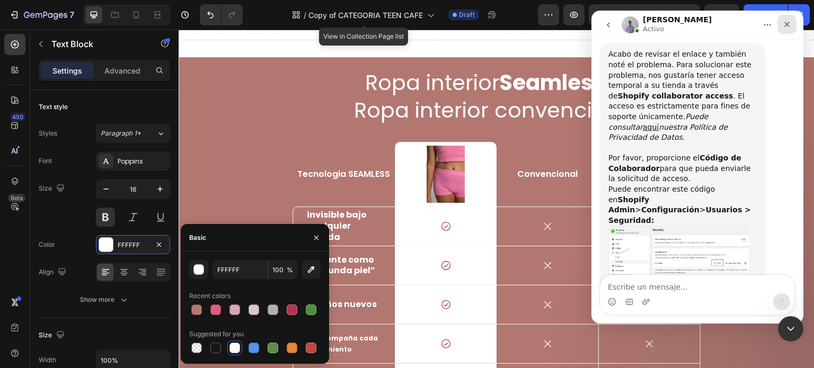
click at [786, 23] on icon "Cerrar" at bounding box center [788, 25] width 6 height 6
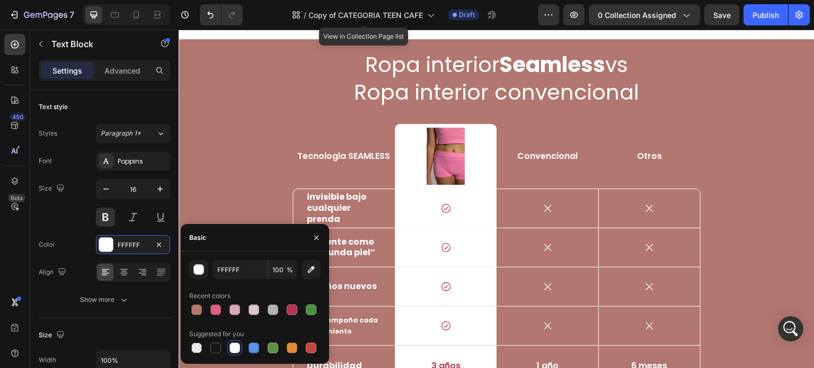
scroll to position [2404, 0]
click at [442, 211] on icon at bounding box center [446, 209] width 11 height 11
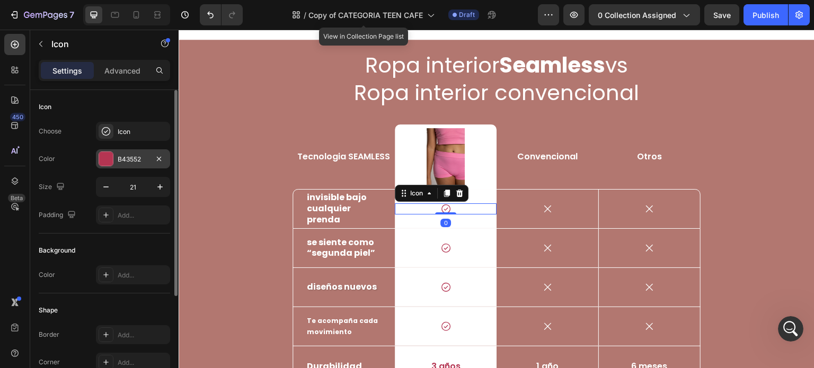
click at [120, 154] on div "B43552" at bounding box center [133, 158] width 74 height 19
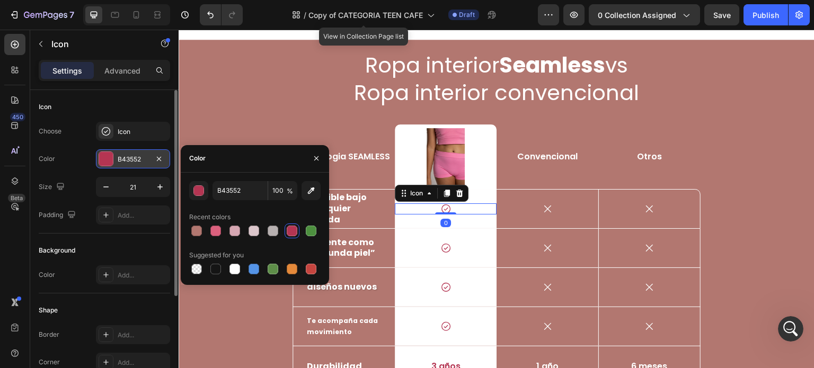
scroll to position [715, 0]
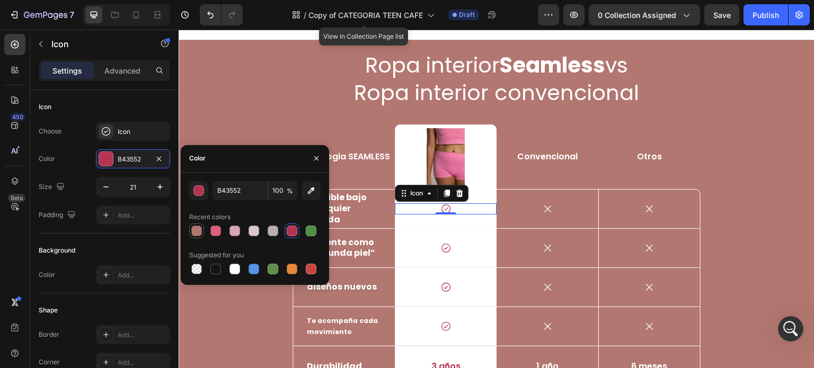
click at [195, 231] on div at bounding box center [196, 231] width 11 height 11
type input "B27770"
click at [448, 252] on div "Icon" at bounding box center [446, 248] width 102 height 11
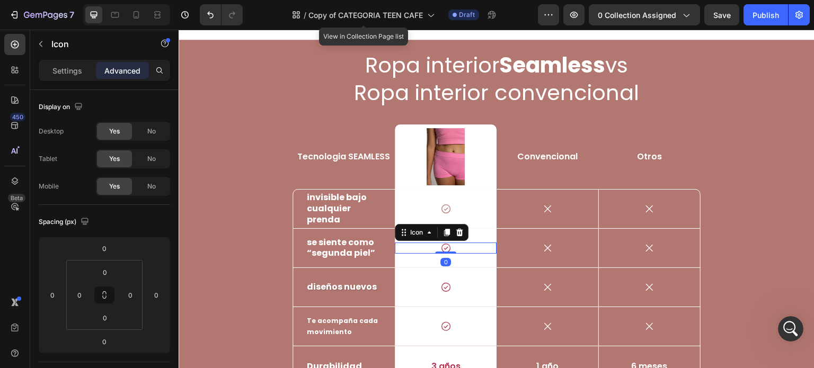
click at [445, 248] on icon at bounding box center [446, 248] width 11 height 11
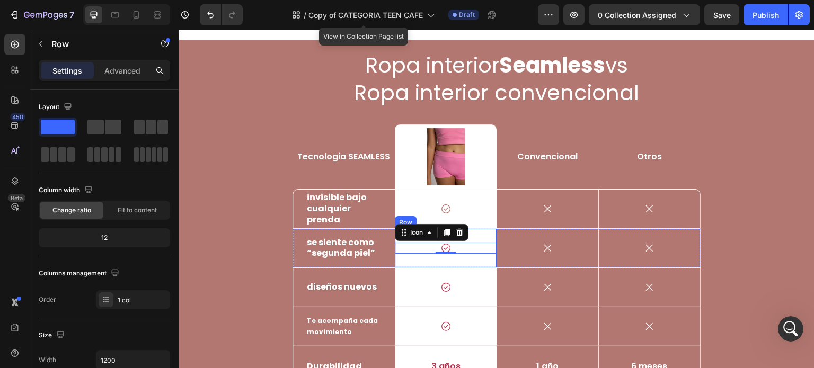
click at [476, 231] on div "Icon 0 Row" at bounding box center [446, 248] width 102 height 39
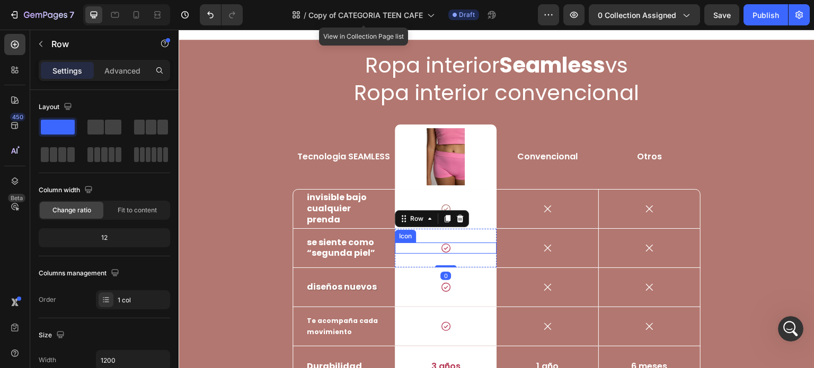
click at [442, 250] on icon at bounding box center [446, 248] width 11 height 11
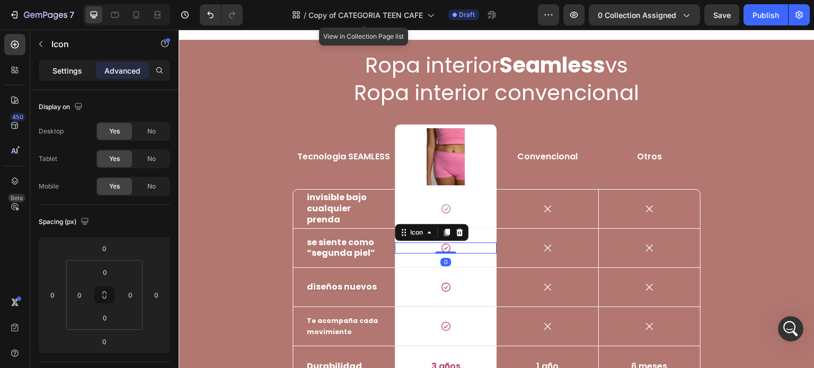
click at [71, 74] on p "Settings" at bounding box center [67, 70] width 30 height 11
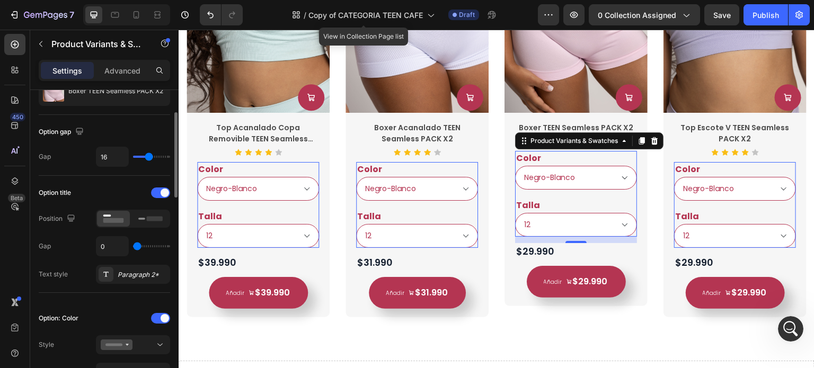
scroll to position [78, 0]
click at [124, 279] on div "Paragraph 2*" at bounding box center [133, 274] width 74 height 19
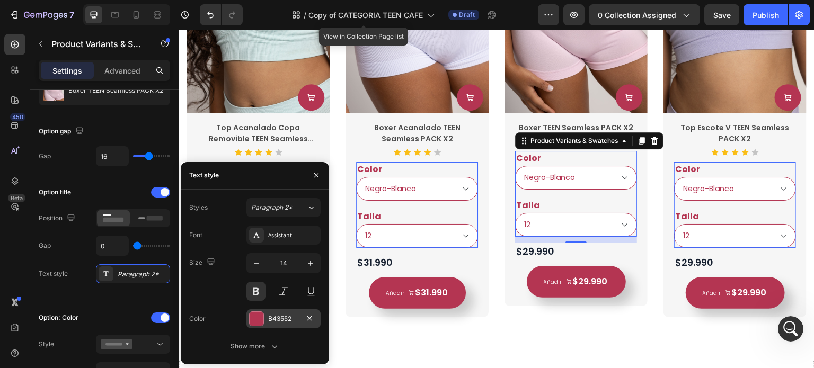
click at [292, 313] on div "B43552" at bounding box center [284, 319] width 74 height 19
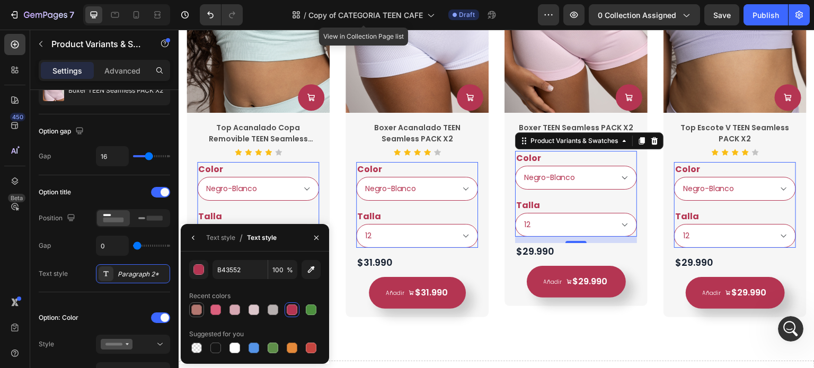
click at [195, 309] on div at bounding box center [196, 310] width 11 height 11
type input "B27770"
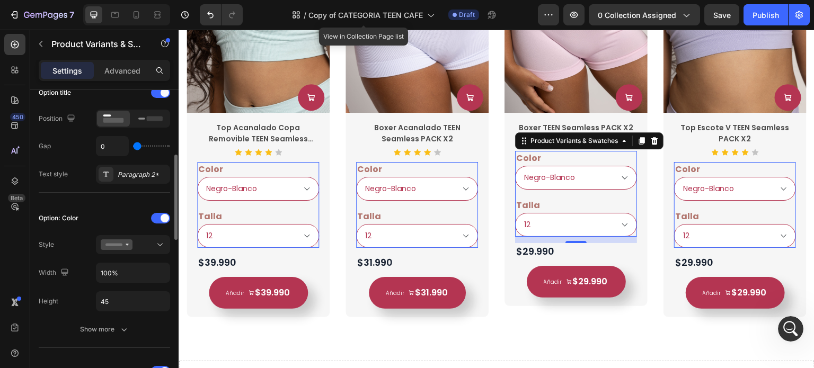
scroll to position [190, 0]
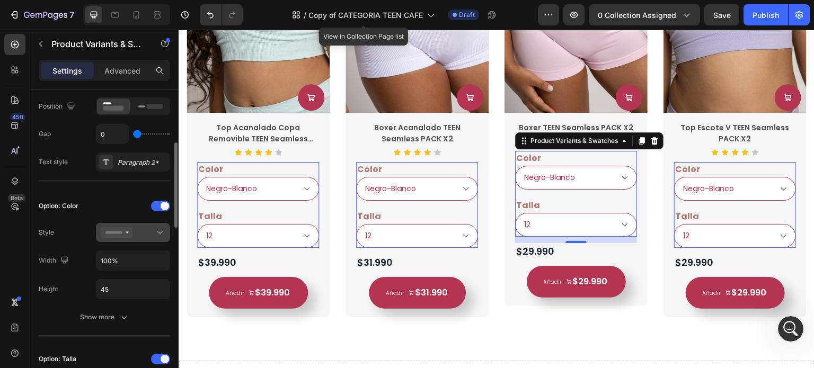
click at [147, 240] on button at bounding box center [133, 232] width 74 height 19
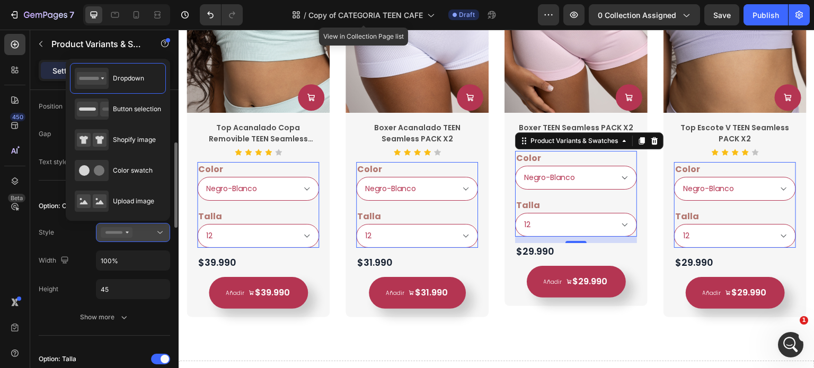
scroll to position [715, 0]
click at [147, 240] on button at bounding box center [133, 232] width 74 height 19
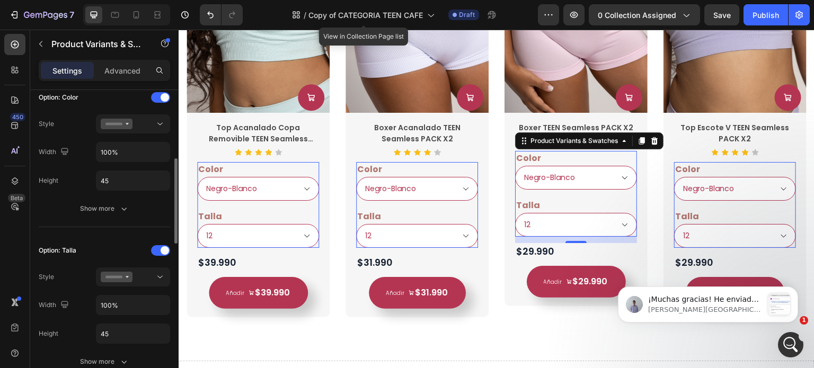
scroll to position [311, 0]
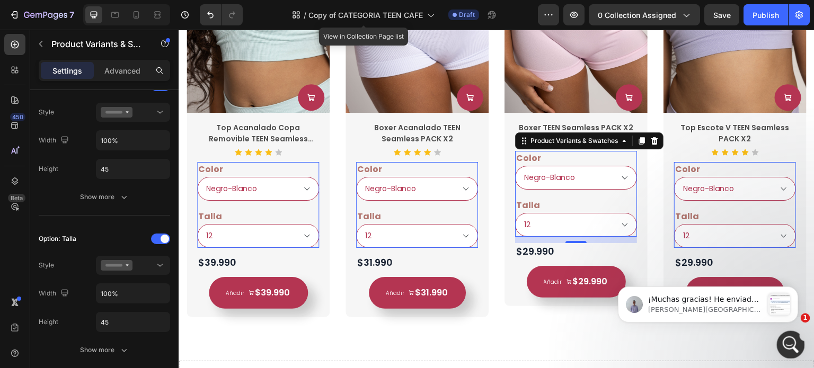
click at [789, 352] on div "Abrir Intercom Messenger" at bounding box center [789, 343] width 35 height 35
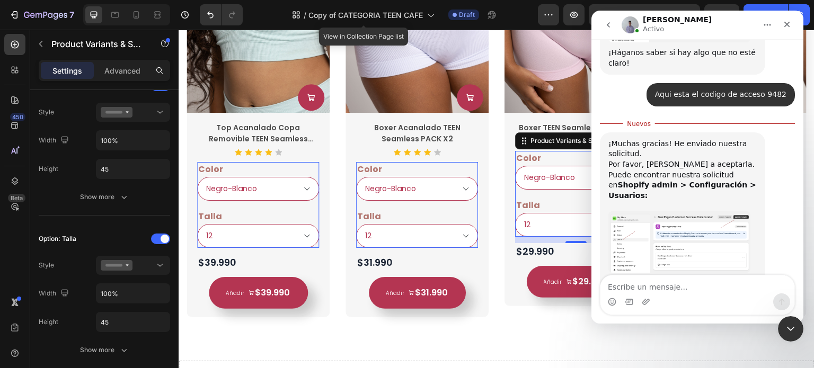
scroll to position [914, 0]
type textarea "ya acepte la solicitud"
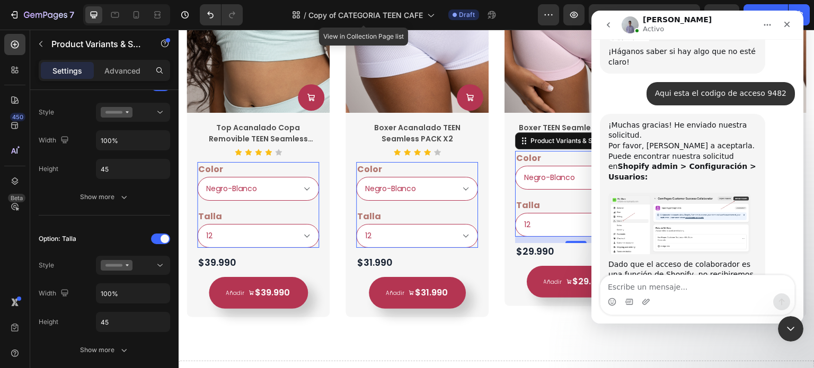
scroll to position [929, 0]
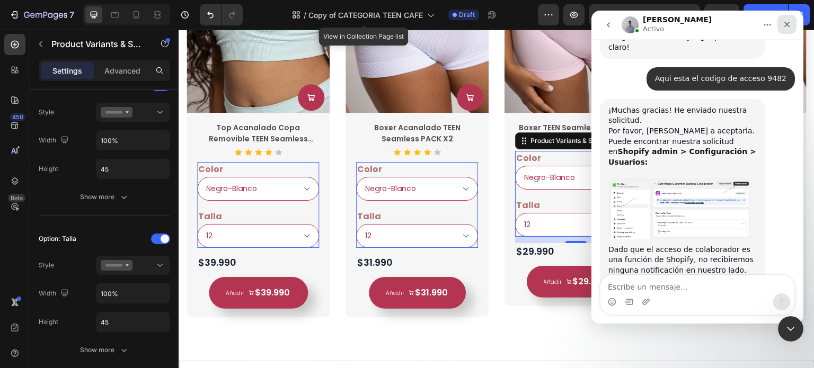
click at [783, 27] on icon "Cerrar" at bounding box center [787, 24] width 8 height 8
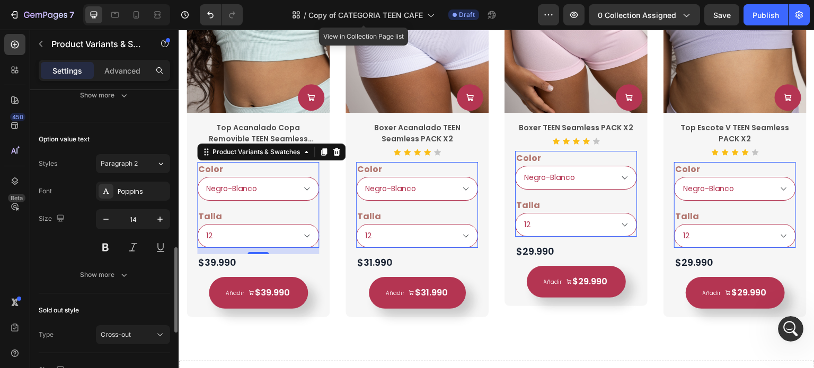
scroll to position [566, 0]
click at [107, 281] on button "Show more" at bounding box center [104, 274] width 131 height 19
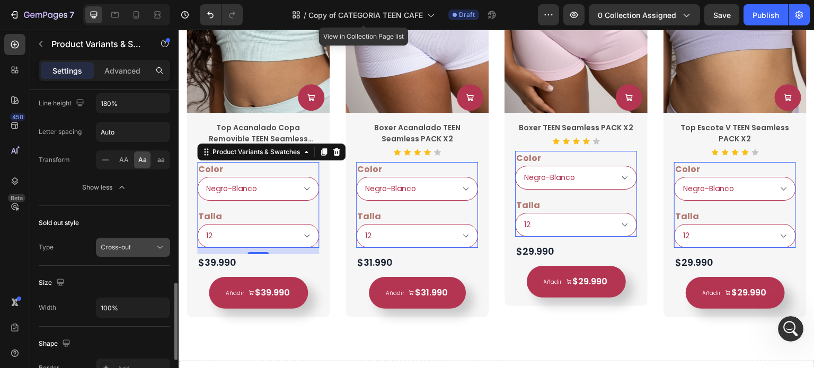
scroll to position [914, 0]
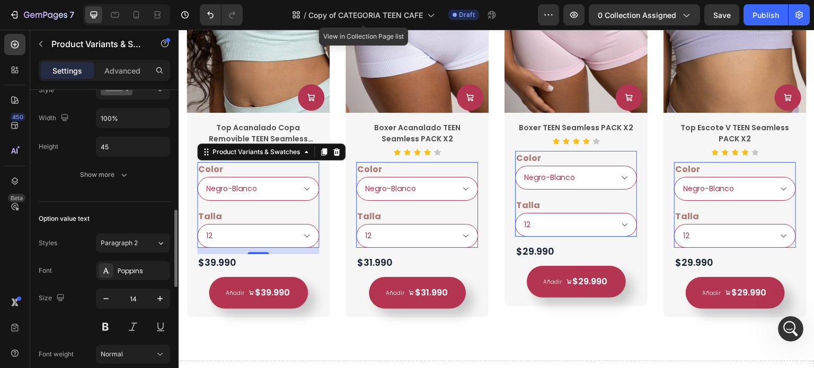
scroll to position [478, 0]
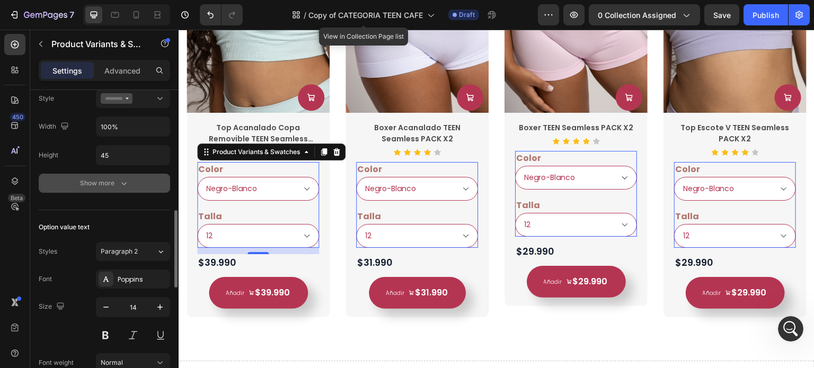
click at [108, 183] on div "Show more" at bounding box center [104, 183] width 49 height 11
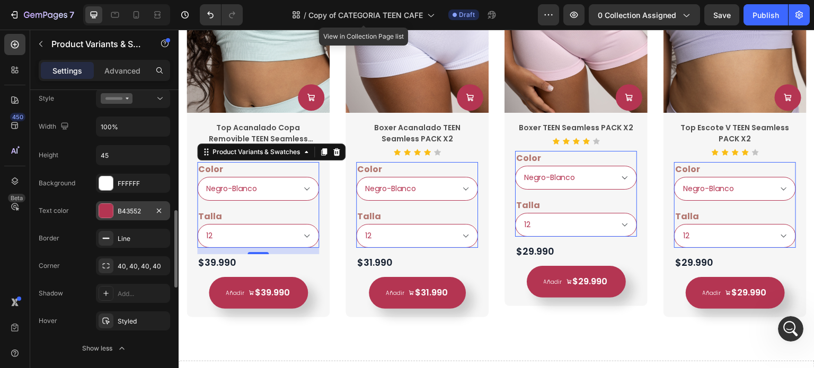
click at [138, 207] on div "B43552" at bounding box center [133, 212] width 31 height 10
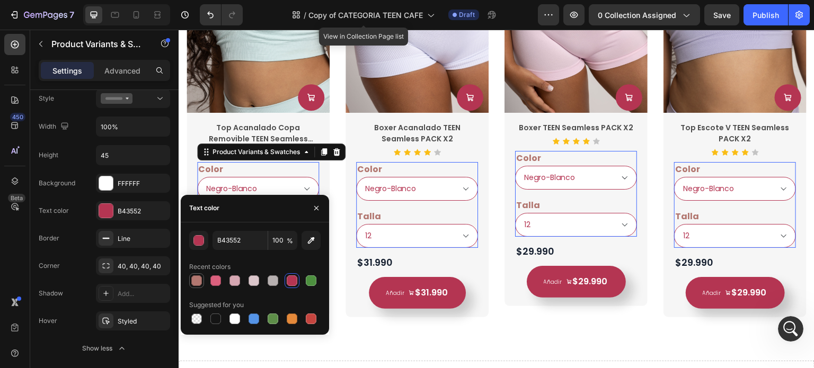
click at [198, 281] on div at bounding box center [196, 281] width 11 height 11
type input "B27770"
click at [129, 235] on div "Line" at bounding box center [133, 239] width 31 height 10
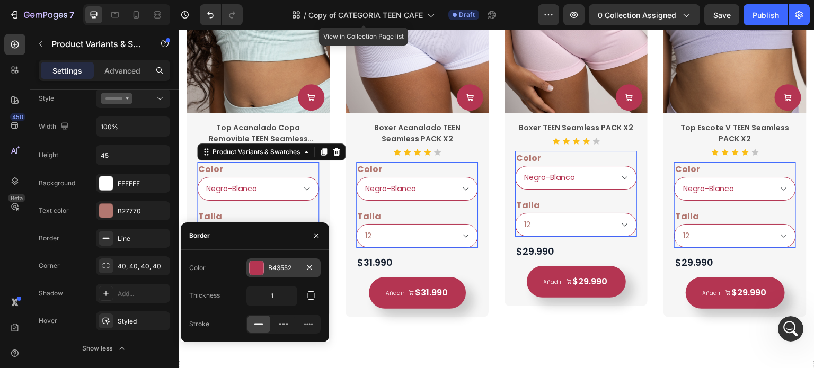
click at [281, 273] on div "B43552" at bounding box center [284, 268] width 74 height 19
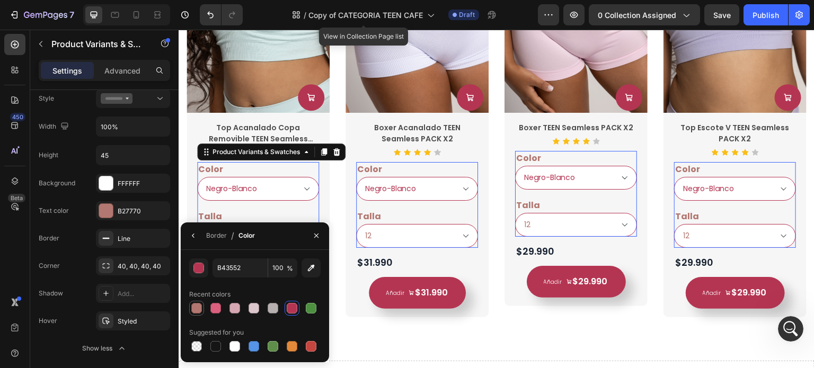
click at [198, 307] on div at bounding box center [196, 308] width 11 height 11
type input "B27770"
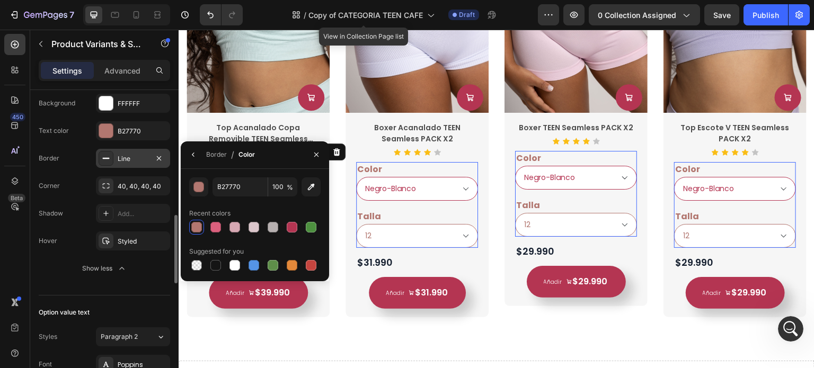
scroll to position [560, 0]
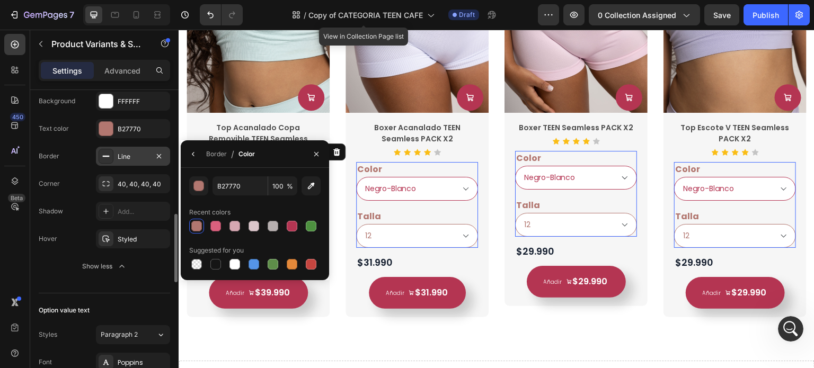
click at [125, 158] on div "Line" at bounding box center [133, 157] width 31 height 10
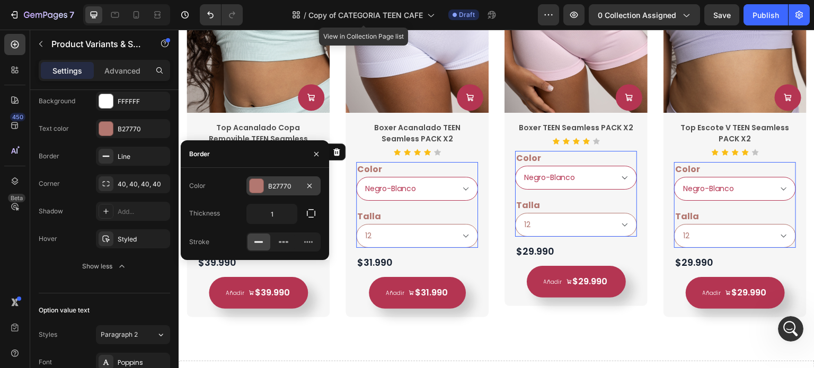
click at [275, 191] on div "B27770" at bounding box center [283, 187] width 31 height 10
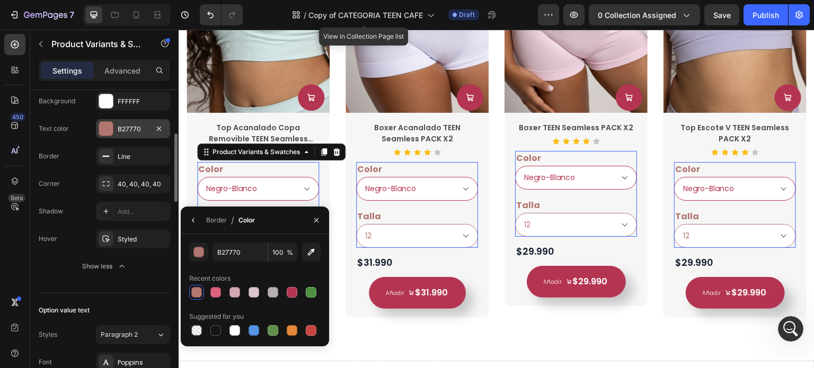
scroll to position [426, 0]
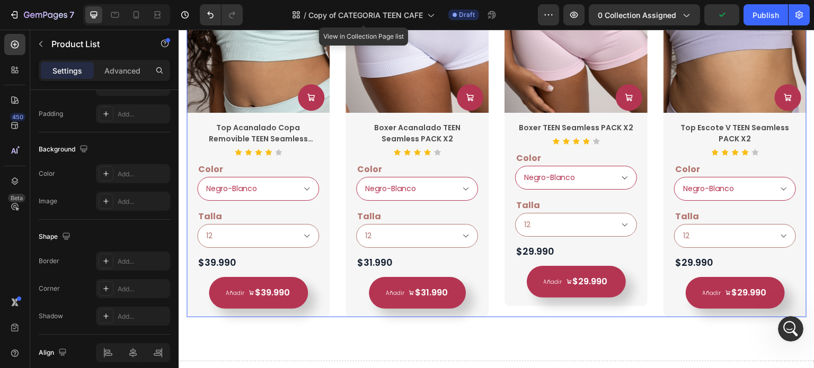
scroll to position [0, 0]
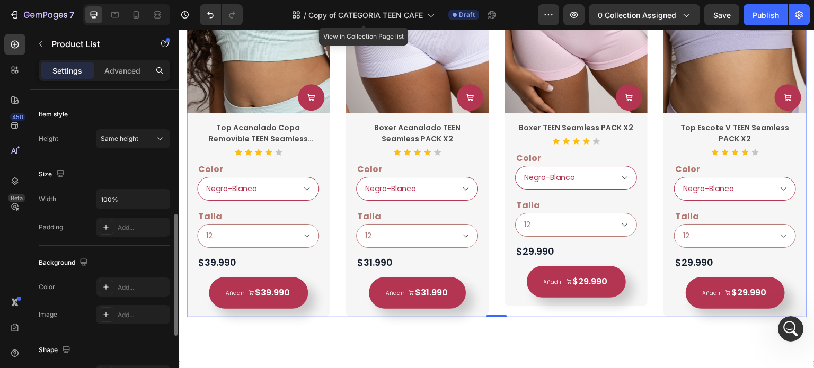
scroll to position [313, 0]
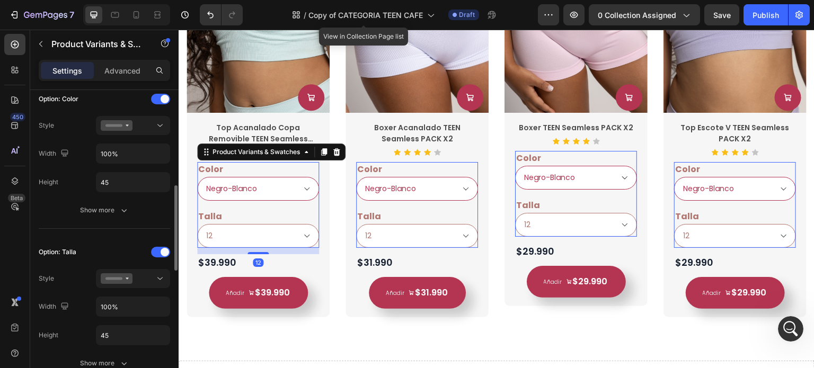
scroll to position [307, 0]
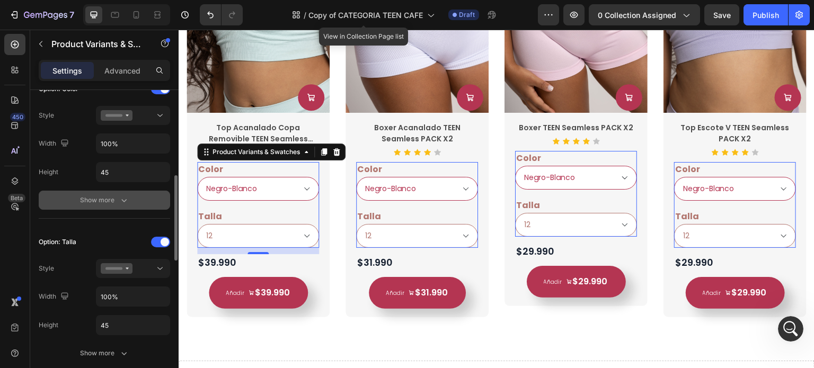
click at [112, 200] on div "Show more" at bounding box center [104, 200] width 49 height 11
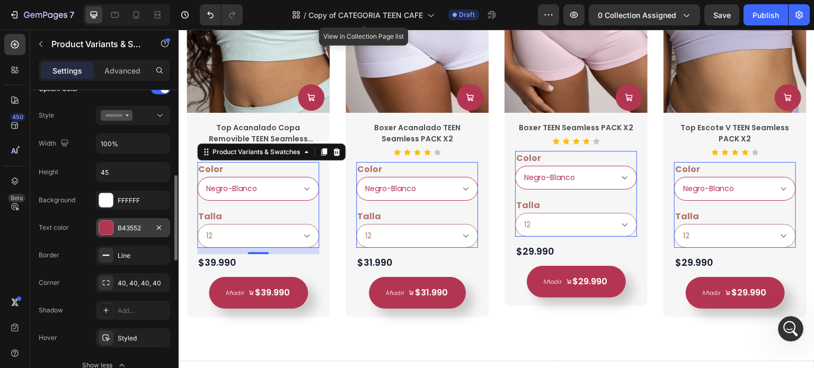
click at [125, 225] on div "B43552" at bounding box center [133, 229] width 31 height 10
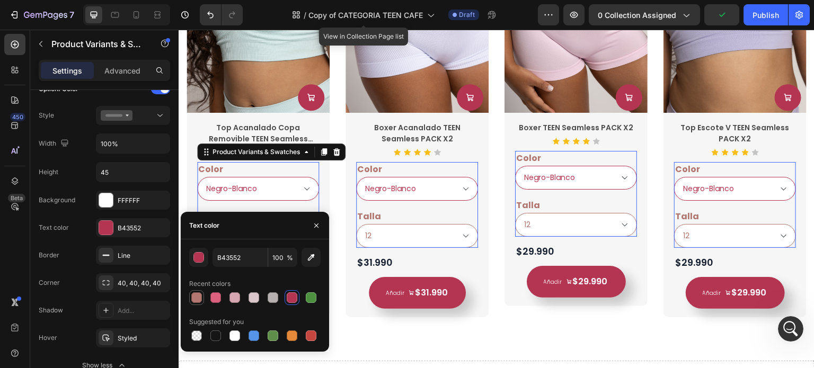
click at [197, 301] on div at bounding box center [196, 298] width 11 height 11
type input "B27770"
click at [134, 251] on div "Line" at bounding box center [133, 256] width 31 height 10
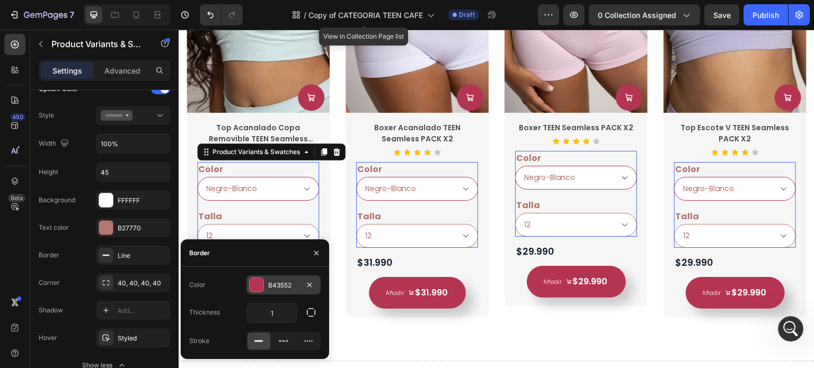
click at [285, 288] on div "B43552" at bounding box center [283, 286] width 31 height 10
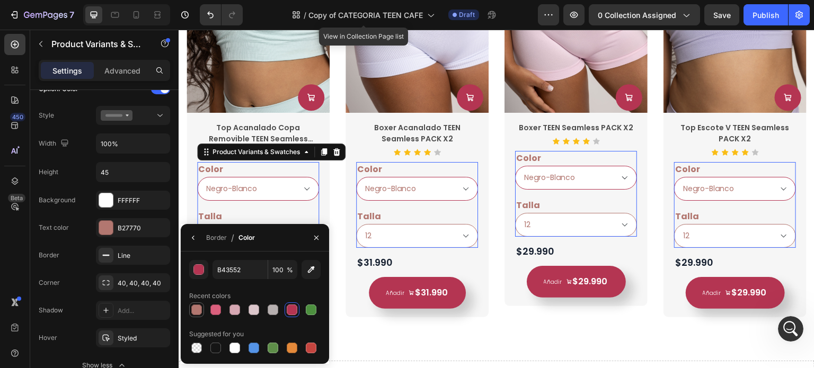
click at [197, 313] on div at bounding box center [196, 310] width 11 height 11
type input "B27770"
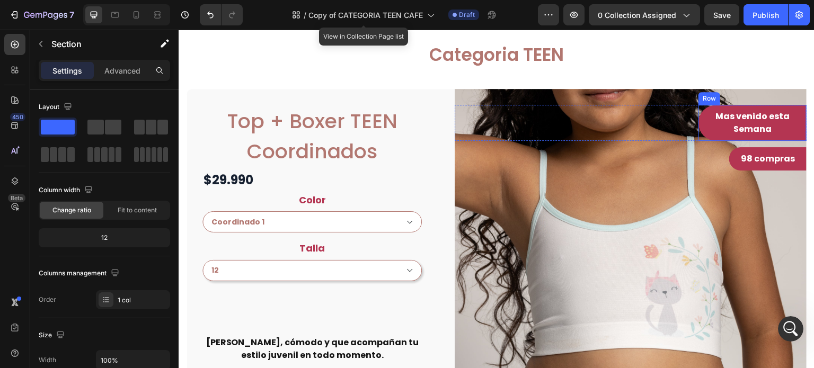
scroll to position [969, 0]
click at [785, 129] on p "Mas venido esta Semana" at bounding box center [752, 122] width 89 height 25
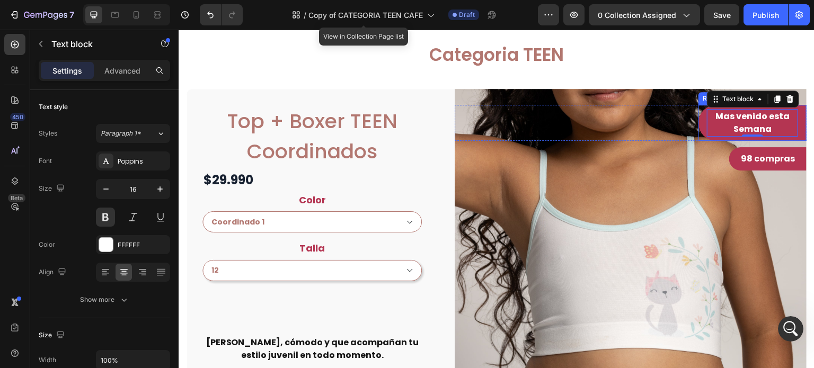
click at [795, 139] on div "Mas venido esta Semana Text block 0 Row" at bounding box center [753, 123] width 108 height 36
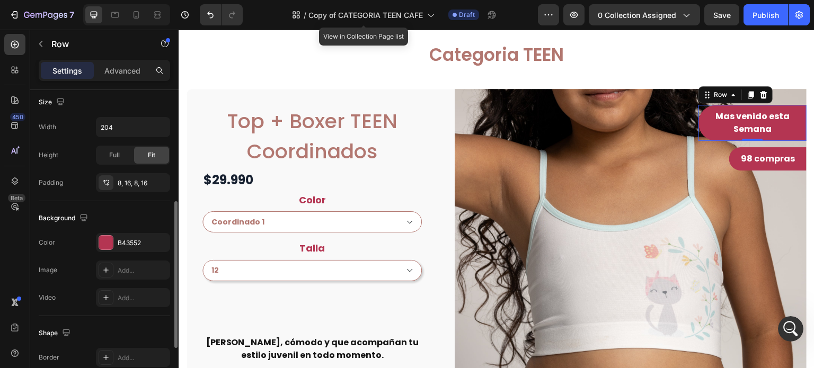
scroll to position [233, 0]
click at [129, 241] on div "B43552" at bounding box center [133, 244] width 31 height 10
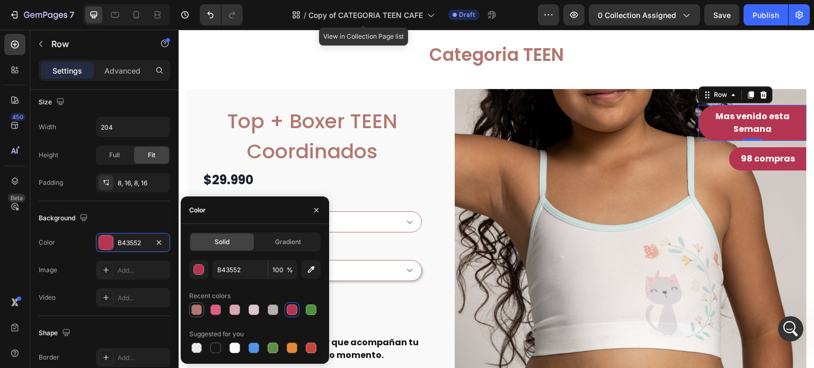
click at [197, 311] on div at bounding box center [196, 310] width 11 height 11
type input "B27770"
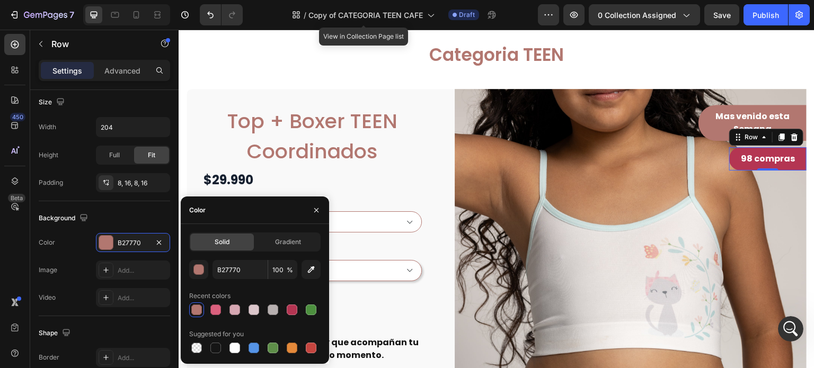
click at [796, 158] on div "98 compras Text block Row 0" at bounding box center [767, 158] width 77 height 23
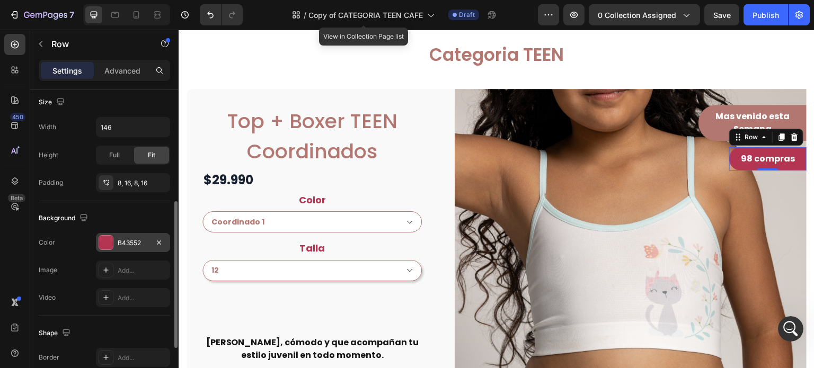
click at [128, 250] on div "B43552" at bounding box center [133, 242] width 74 height 19
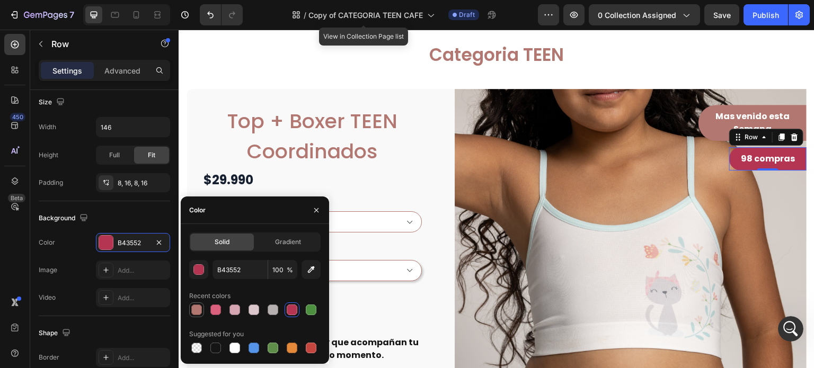
click at [200, 312] on div at bounding box center [196, 310] width 11 height 11
type input "B27770"
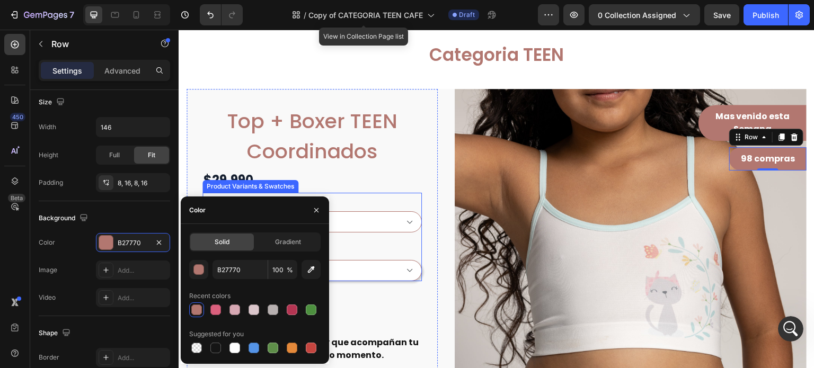
click at [367, 242] on div "Talla 12 14 16 18" at bounding box center [312, 261] width 219 height 40
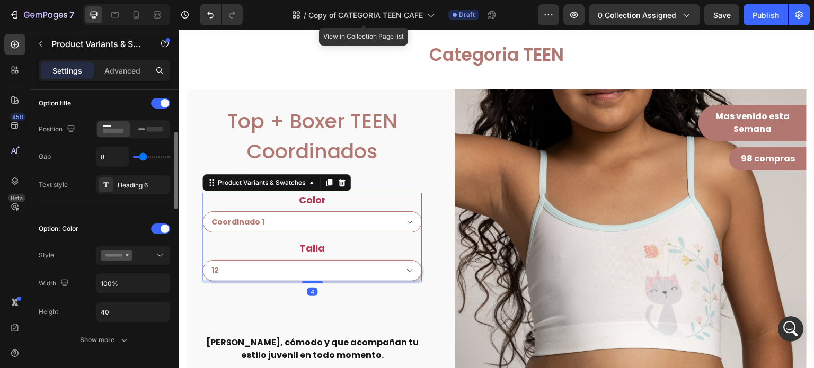
scroll to position [168, 0]
click at [126, 186] on div "Heading 6" at bounding box center [143, 186] width 50 height 10
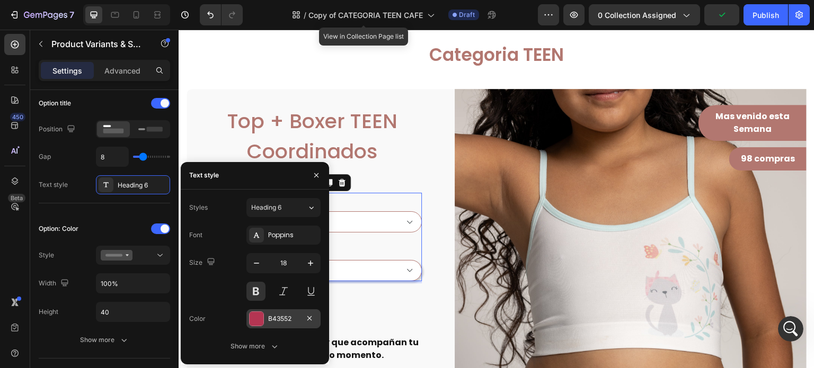
click at [275, 315] on div "B43552" at bounding box center [283, 319] width 31 height 10
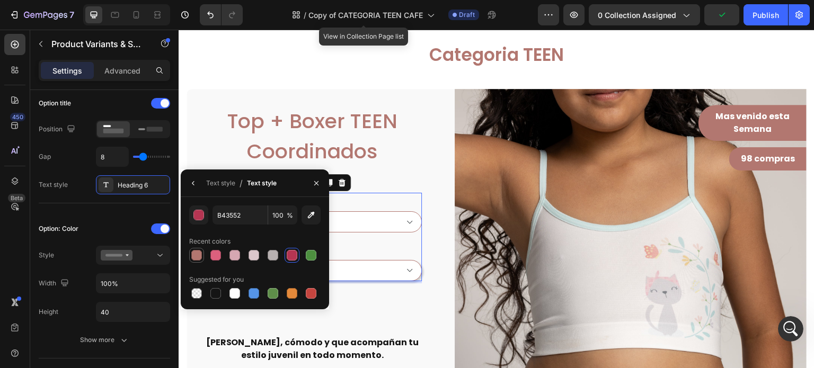
click at [199, 259] on div at bounding box center [196, 255] width 11 height 11
type input "B27770"
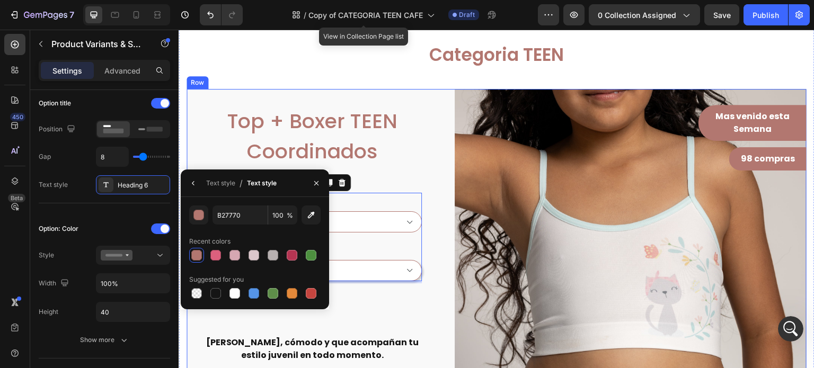
click at [436, 180] on div "Top + Boxer TEEN Coordinados Product Title $29.990 Product Price Product Price …" at bounding box center [497, 357] width 620 height 536
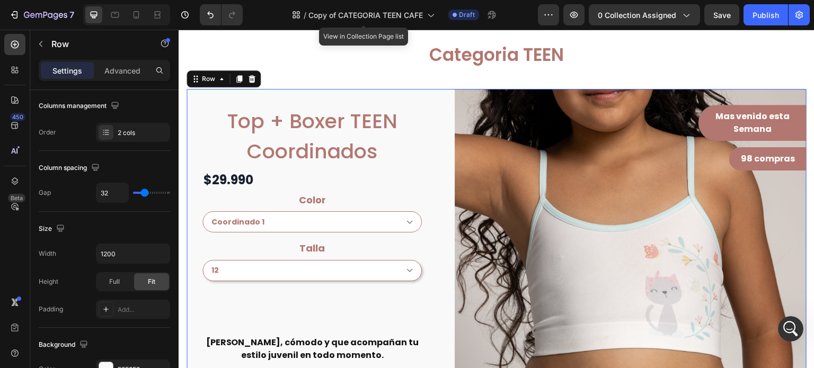
scroll to position [0, 0]
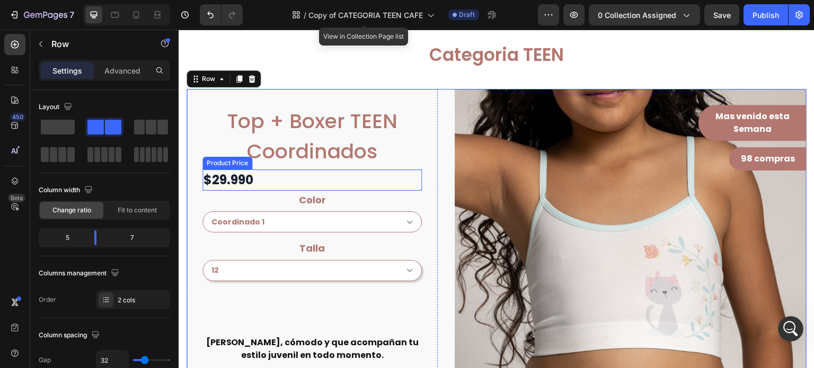
click at [278, 174] on div "$29.990" at bounding box center [312, 180] width 219 height 21
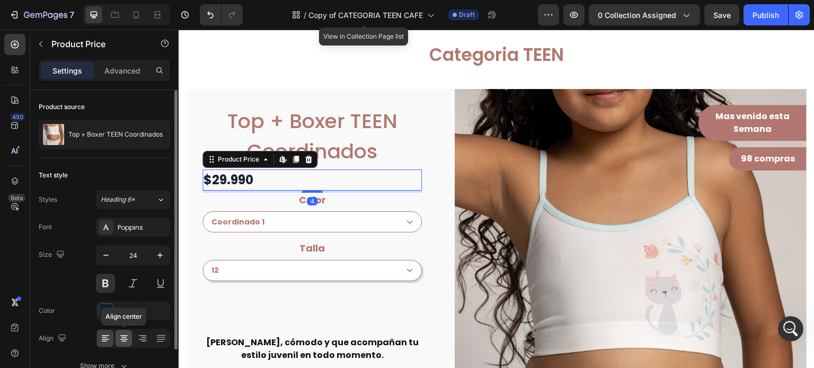
click at [125, 344] on div at bounding box center [124, 338] width 16 height 17
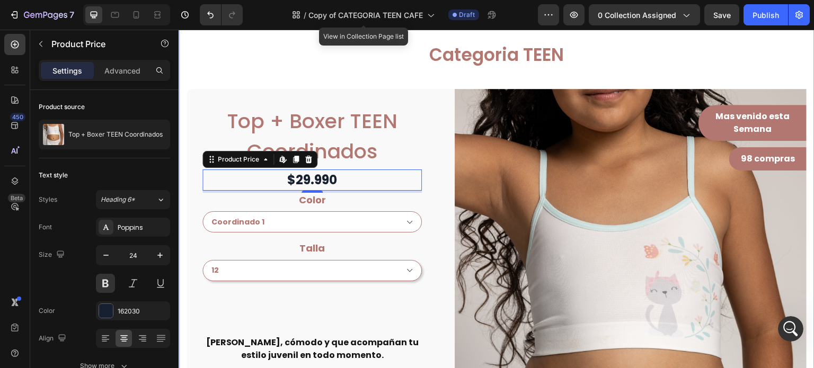
click at [474, 82] on div "Categoria TEEN Heading Row Top + Boxer TEEN Coordinados Product Title $29.990 P…" at bounding box center [497, 334] width 620 height 582
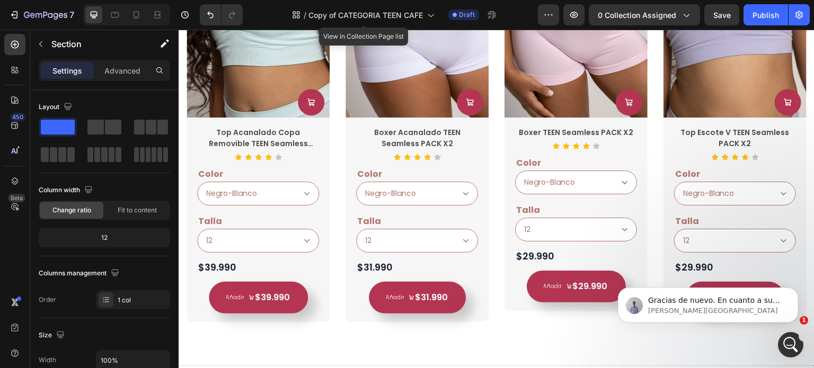
scroll to position [1043, 0]
click at [789, 345] on icon "Abrir Intercom Messenger" at bounding box center [789, 343] width 17 height 17
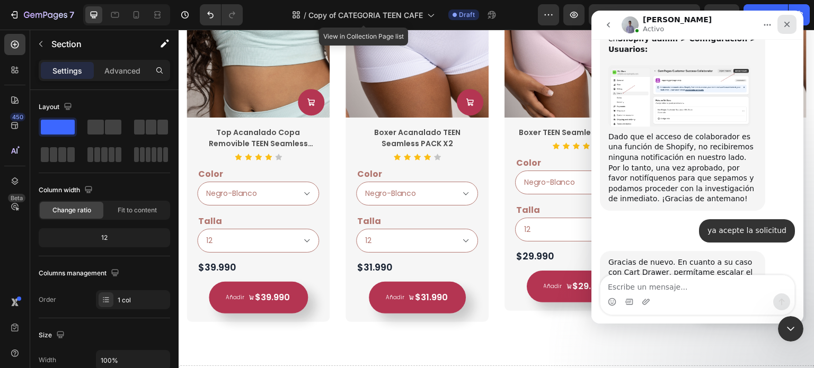
click at [786, 25] on icon "Cerrar" at bounding box center [788, 25] width 6 height 6
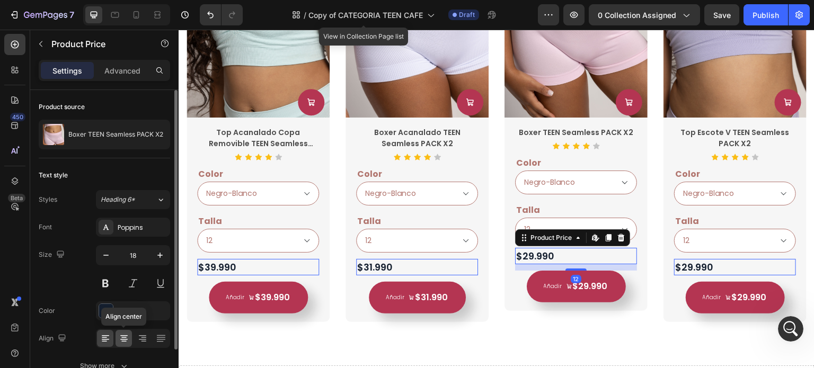
click at [122, 342] on icon at bounding box center [124, 338] width 11 height 11
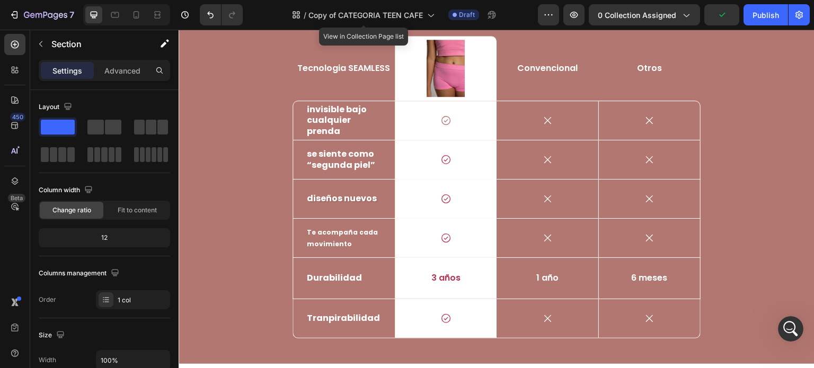
scroll to position [2935, 0]
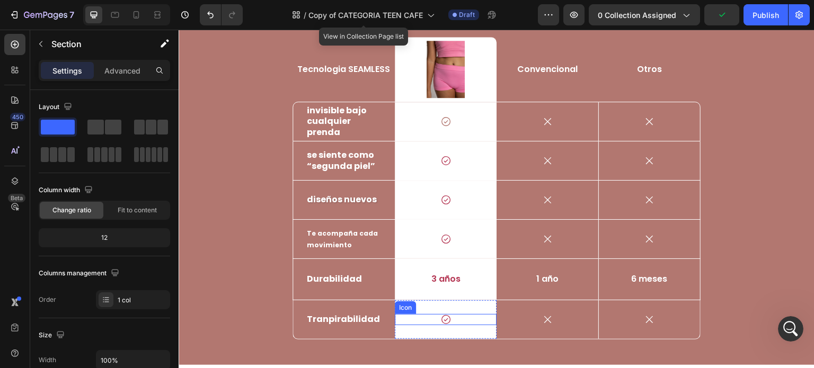
click at [448, 320] on div "Icon" at bounding box center [446, 319] width 102 height 11
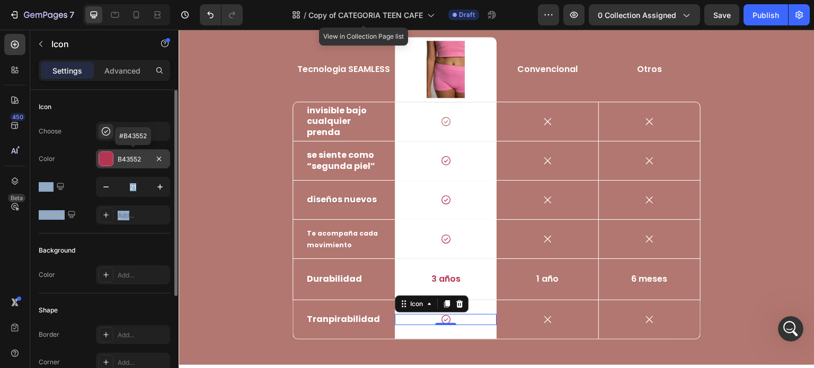
drag, startPoint x: 128, startPoint y: 205, endPoint x: 138, endPoint y: 157, distance: 48.7
click at [138, 157] on div "Choose Icon Color B43552 #B43552 Size 21 Padding Add..." at bounding box center [104, 173] width 131 height 103
click at [123, 163] on div "B43552" at bounding box center [133, 160] width 31 height 10
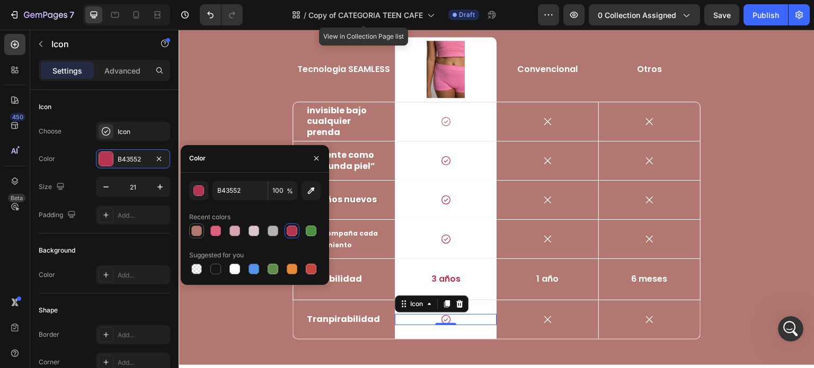
click at [200, 231] on div at bounding box center [196, 231] width 11 height 11
type input "B27770"
click at [457, 280] on p "3 años" at bounding box center [446, 279] width 100 height 11
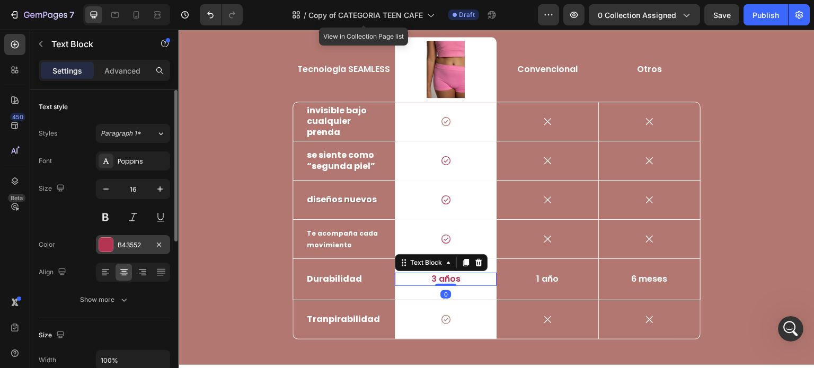
click at [133, 248] on div "B43552" at bounding box center [133, 246] width 31 height 10
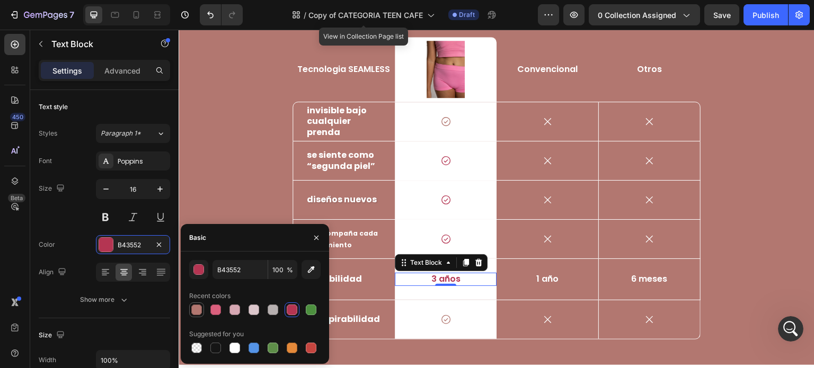
click at [198, 314] on div at bounding box center [196, 310] width 11 height 11
type input "B27770"
click at [451, 241] on div "Icon" at bounding box center [446, 239] width 102 height 11
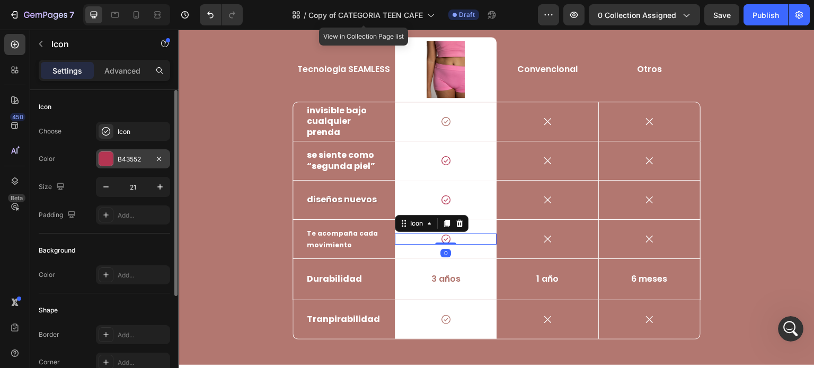
click at [119, 164] on div "B43552" at bounding box center [133, 158] width 74 height 19
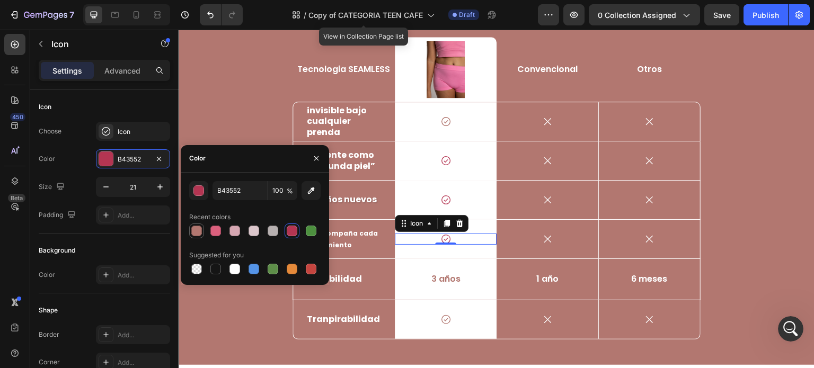
click at [200, 234] on div at bounding box center [196, 231] width 11 height 11
type input "B27770"
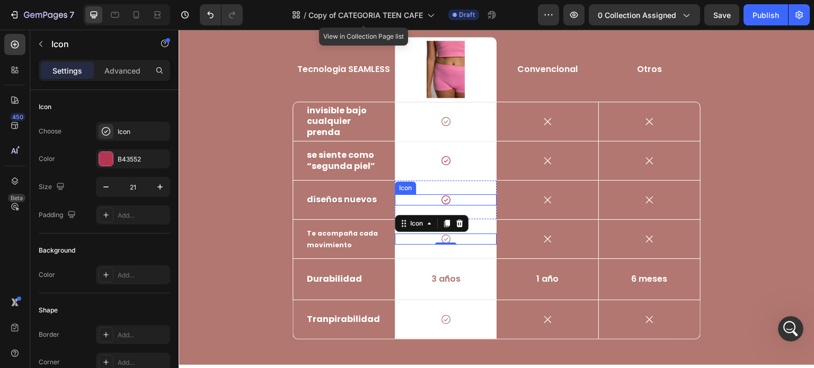
click at [459, 198] on div "Icon" at bounding box center [446, 200] width 102 height 11
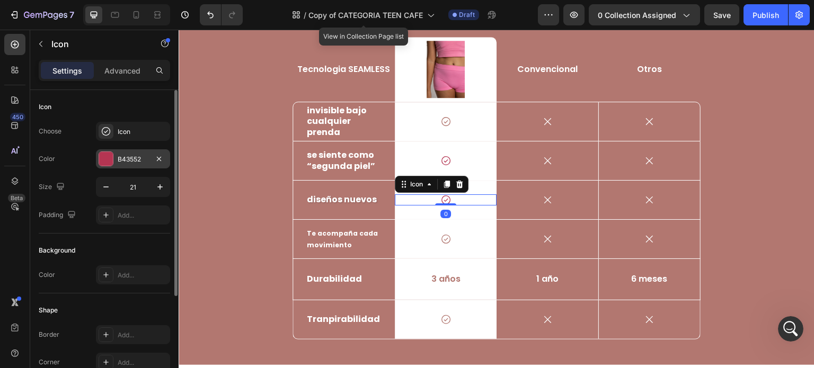
click at [114, 164] on div "B43552" at bounding box center [133, 158] width 74 height 19
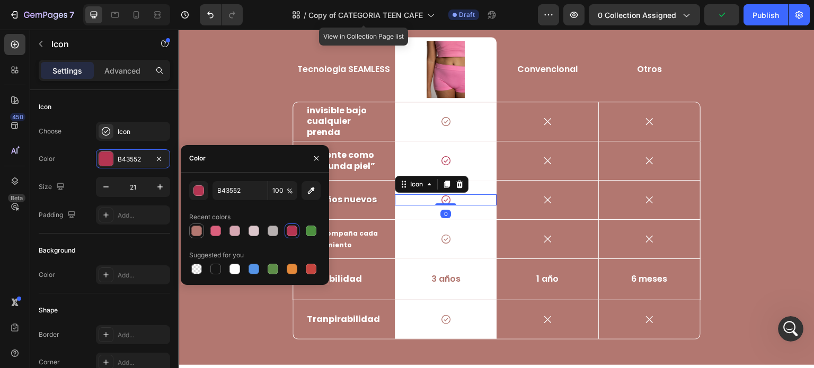
click at [198, 235] on div at bounding box center [196, 231] width 11 height 11
type input "B27770"
click at [455, 158] on div "Icon" at bounding box center [446, 160] width 102 height 11
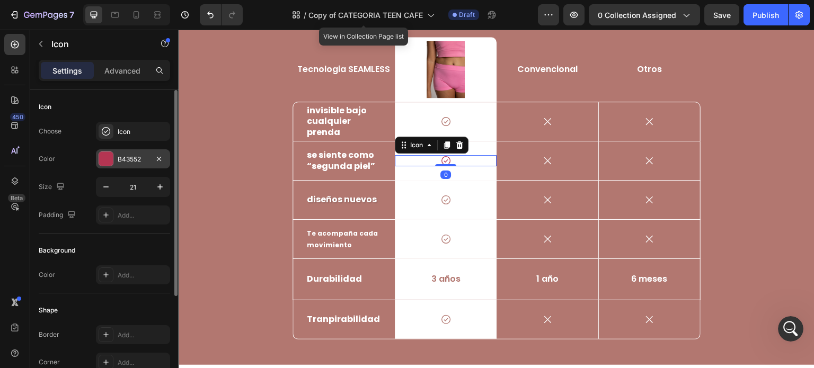
click at [118, 159] on div "B43552" at bounding box center [133, 160] width 31 height 10
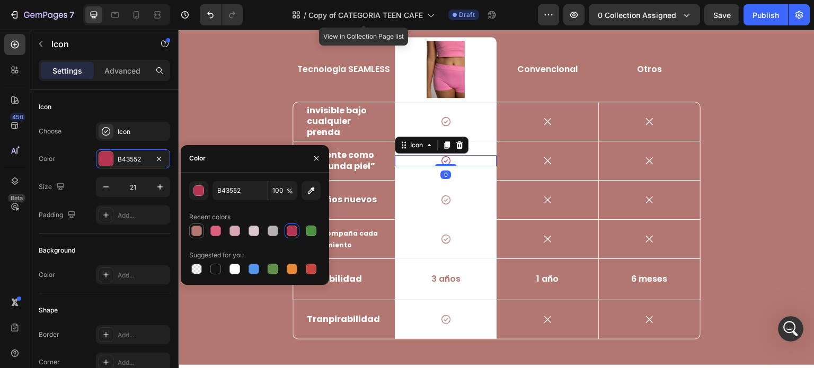
click at [195, 227] on div at bounding box center [196, 231] width 11 height 11
type input "B27770"
click at [772, 149] on div "Ropa interior Seamless vs Ropa interior convencional Heading Tecnologia SEAMLES…" at bounding box center [497, 151] width 620 height 377
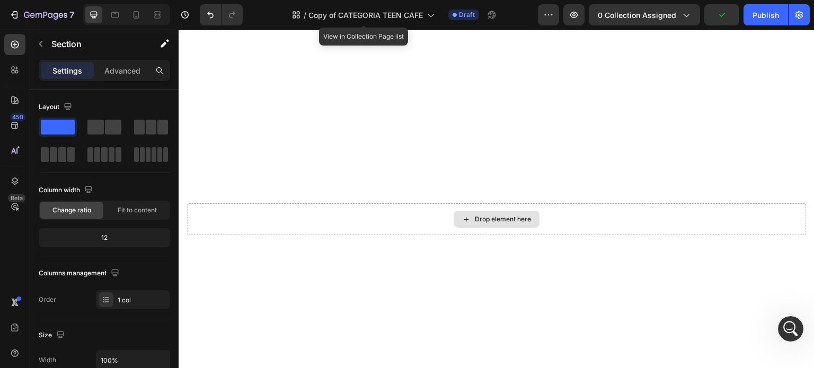
scroll to position [1536, 0]
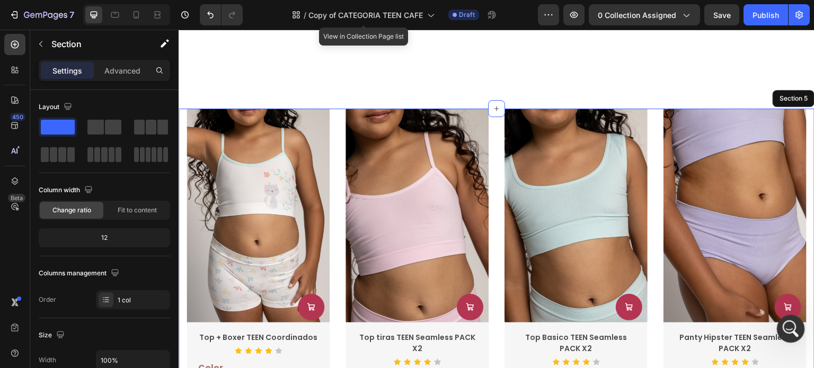
click at [796, 328] on div "Abrir Intercom Messenger" at bounding box center [789, 327] width 35 height 35
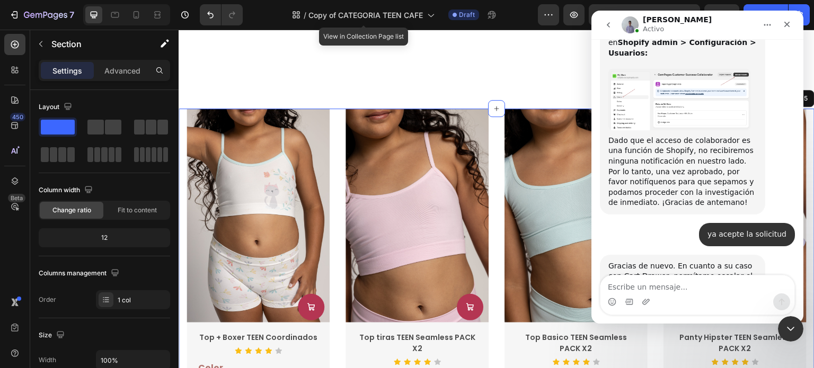
scroll to position [1043, 0]
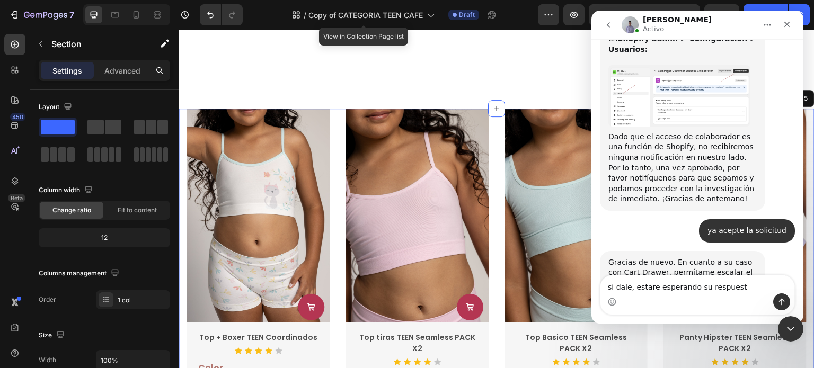
type textarea "si dale, estare esperando su respuesta"
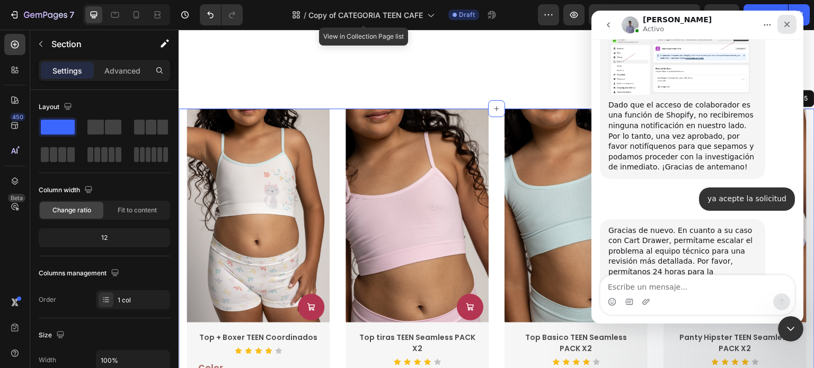
click at [783, 23] on icon "Cerrar" at bounding box center [787, 24] width 8 height 8
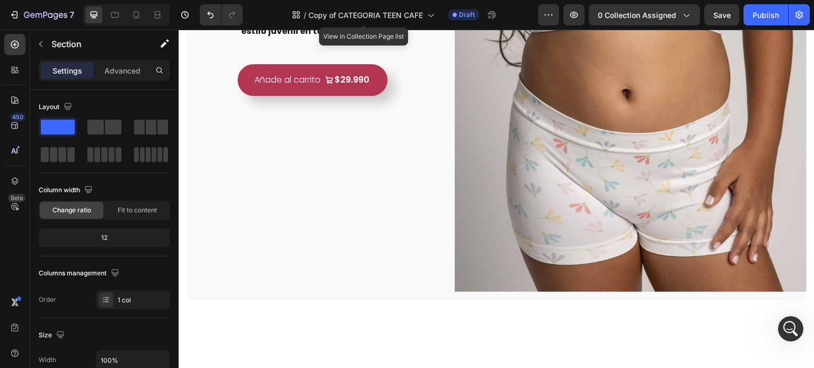
scroll to position [562, 0]
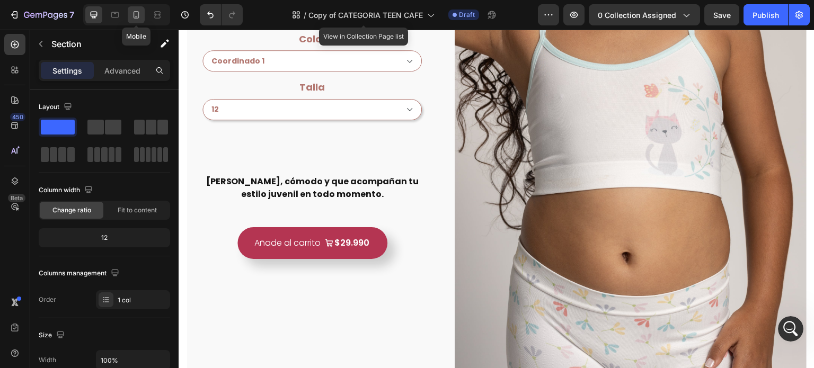
click at [135, 13] on icon at bounding box center [136, 15] width 11 height 11
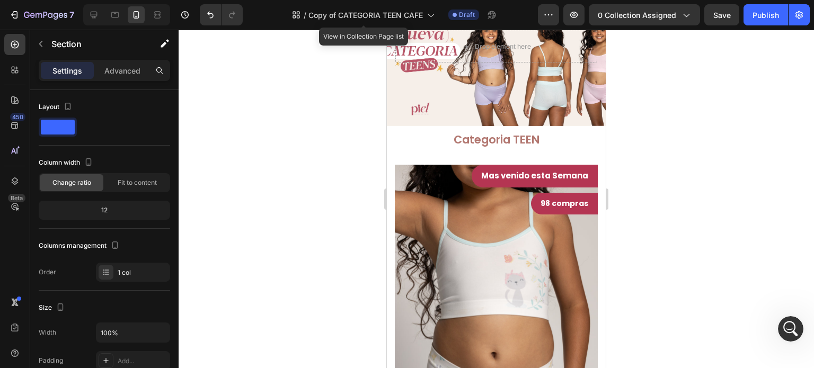
scroll to position [72, 0]
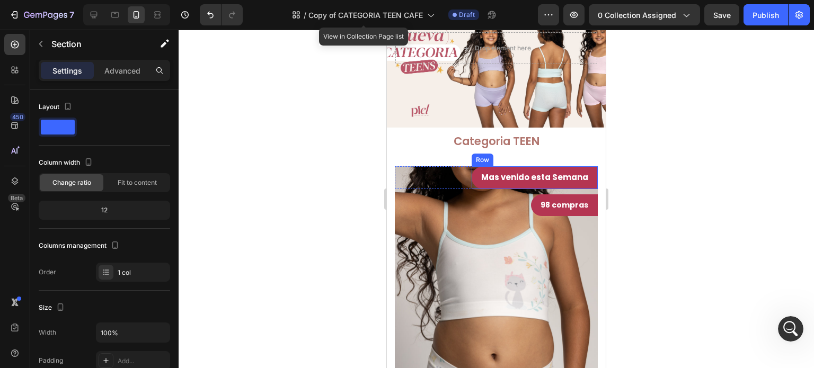
click at [584, 181] on div "Mas venido esta Semana Text block Row" at bounding box center [535, 177] width 126 height 23
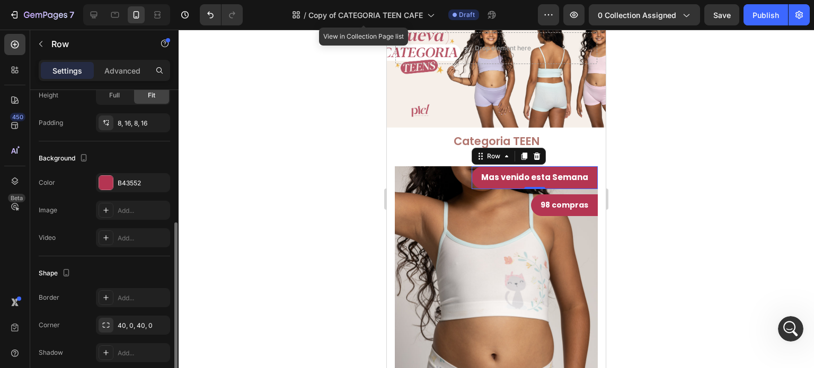
scroll to position [266, 0]
click at [133, 190] on div "B43552" at bounding box center [133, 182] width 74 height 19
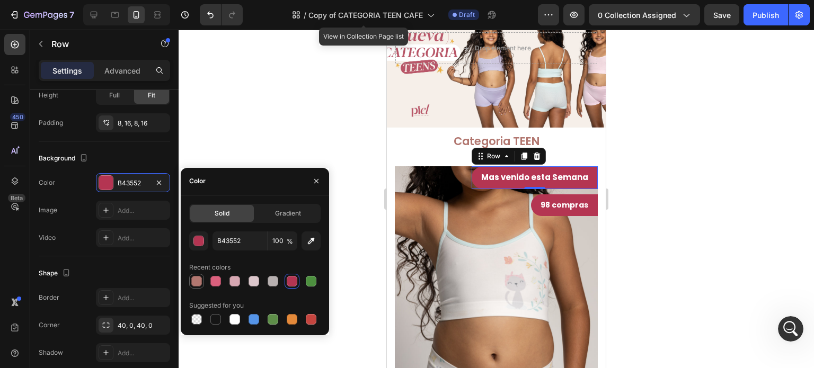
click at [200, 285] on div at bounding box center [196, 281] width 11 height 11
type input "B27770"
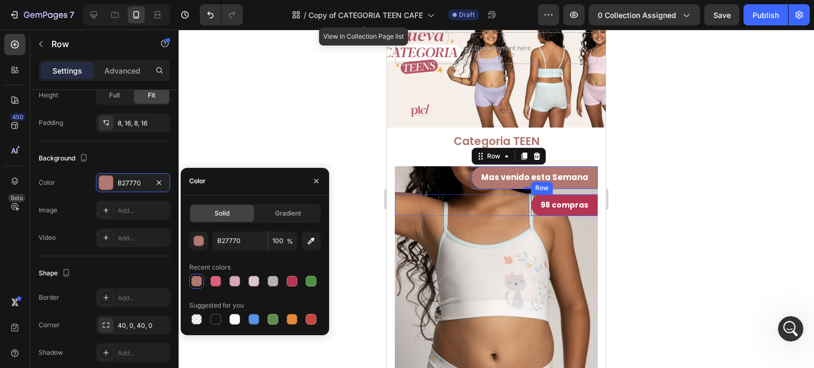
click at [588, 209] on div "98 compras Text block Row" at bounding box center [564, 206] width 67 height 22
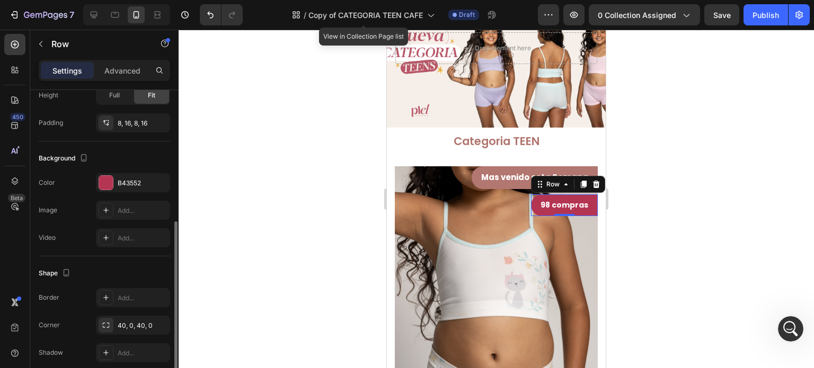
scroll to position [265, 0]
click at [123, 184] on div "B43552" at bounding box center [133, 184] width 31 height 10
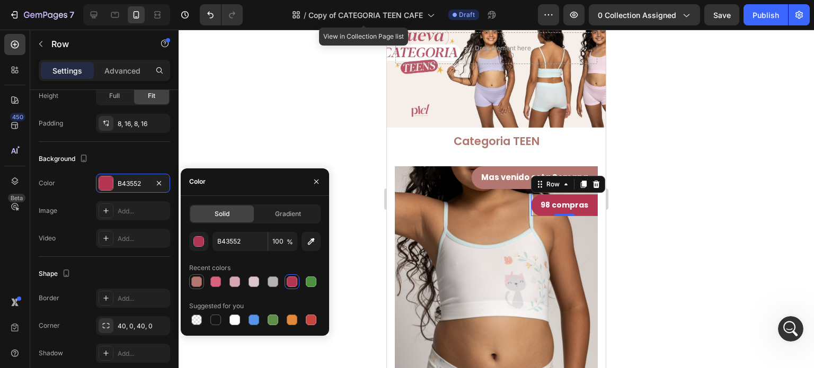
click at [197, 278] on div at bounding box center [196, 282] width 11 height 11
type input "B27770"
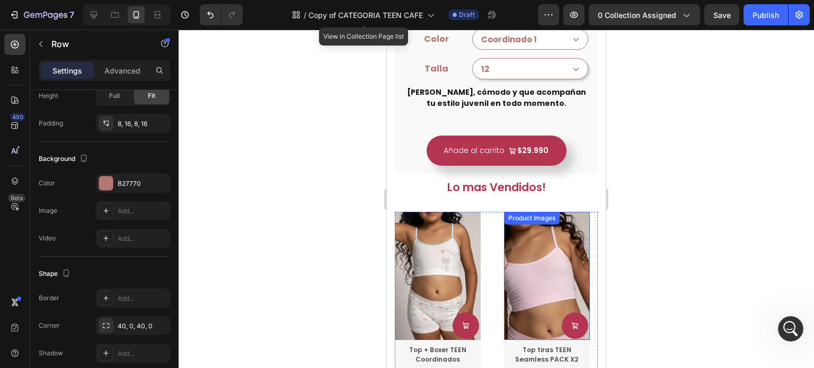
scroll to position [569, 0]
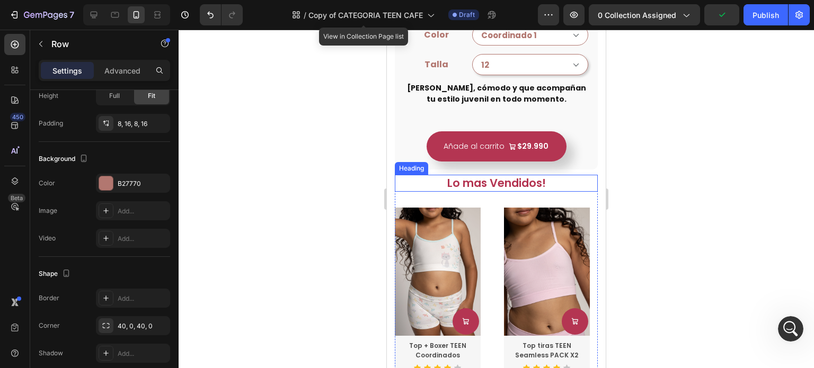
click at [558, 175] on h2 "Lo mas Vendidos!" at bounding box center [496, 183] width 203 height 16
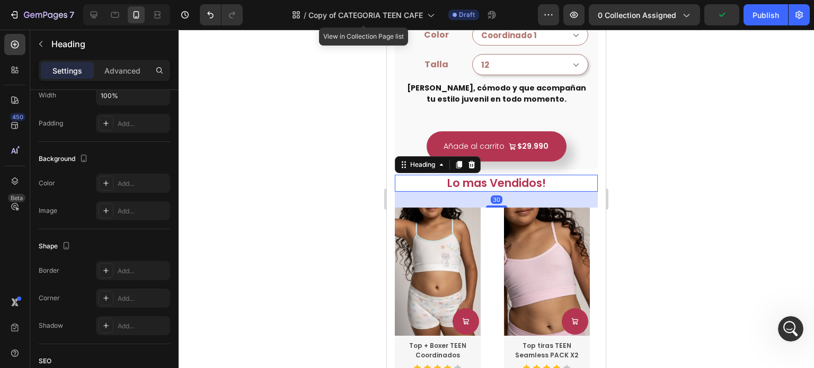
scroll to position [0, 0]
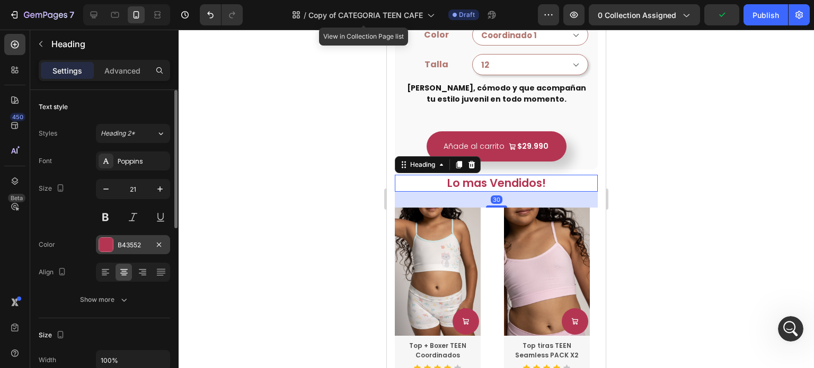
click at [125, 244] on div "B43552" at bounding box center [133, 246] width 31 height 10
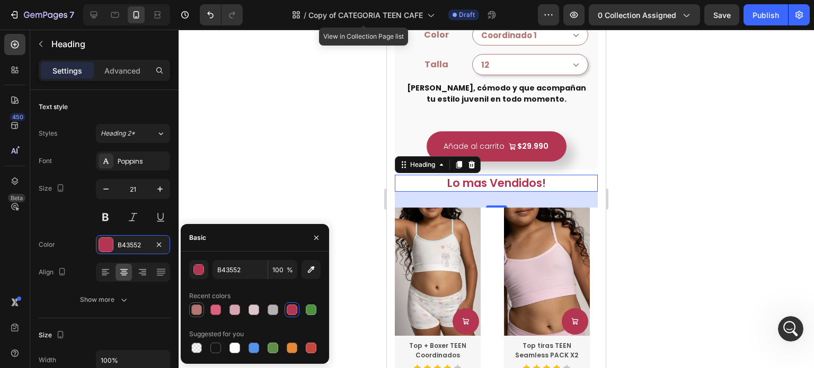
click at [195, 309] on div at bounding box center [196, 310] width 11 height 11
type input "B27770"
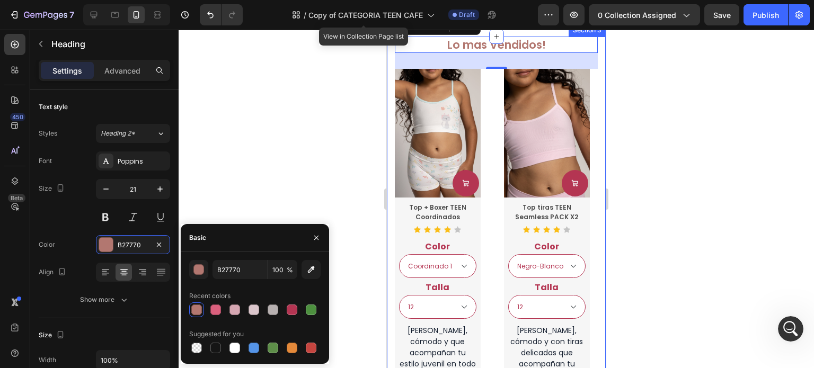
scroll to position [755, 0]
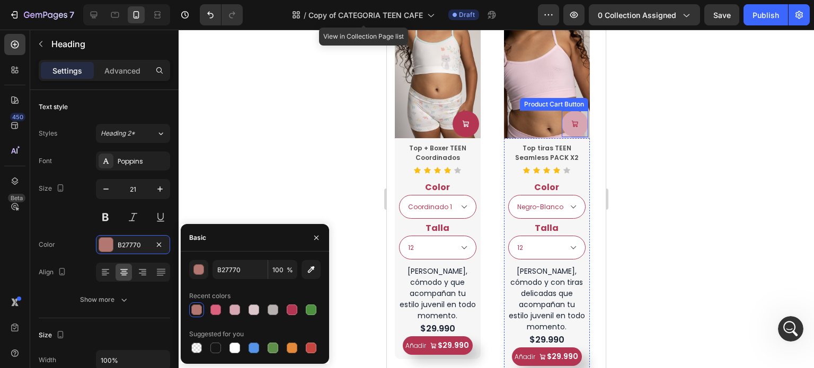
click at [479, 132] on button at bounding box center [466, 124] width 27 height 27
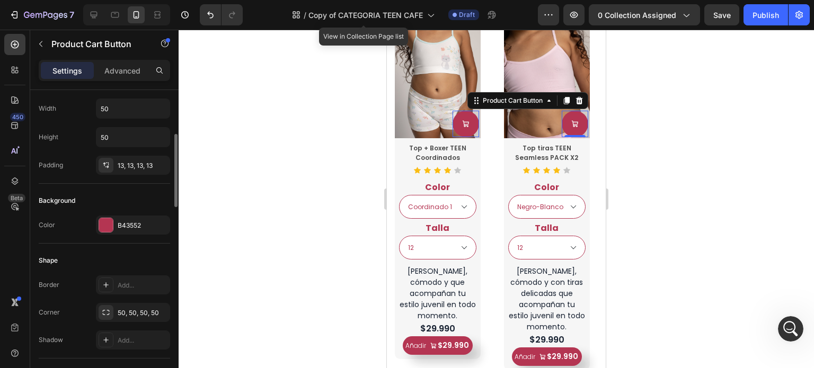
scroll to position [194, 0]
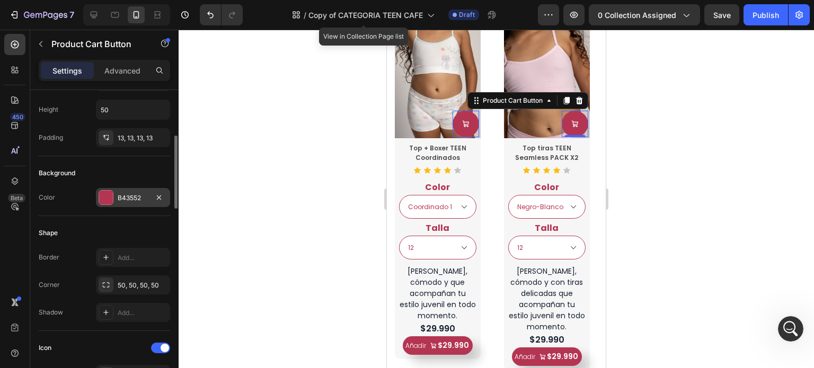
click at [119, 205] on div "B43552" at bounding box center [133, 197] width 74 height 19
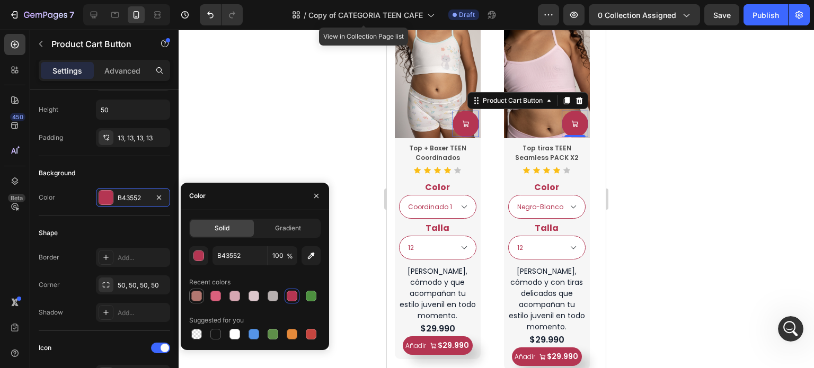
click at [200, 296] on div at bounding box center [196, 296] width 11 height 11
type input "B27770"
click at [671, 215] on div at bounding box center [497, 199] width 636 height 339
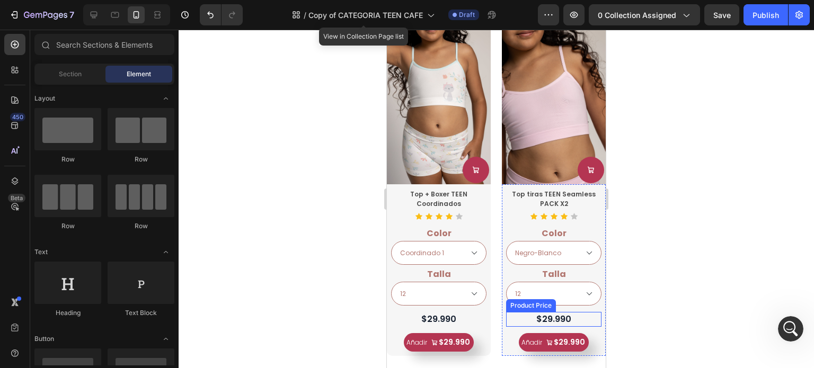
scroll to position [1253, 0]
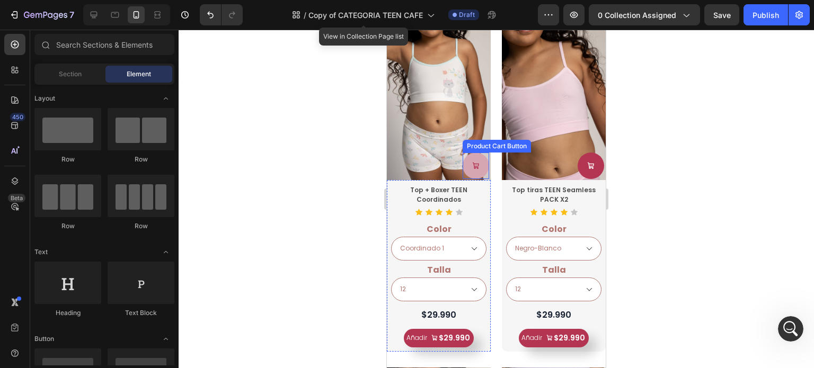
click at [482, 161] on button at bounding box center [476, 166] width 27 height 27
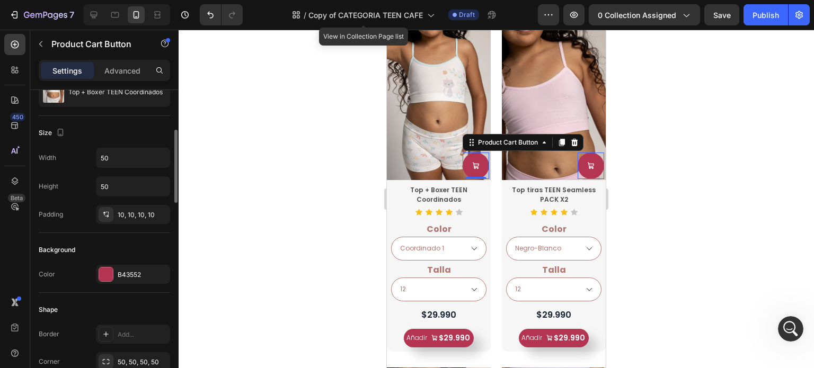
scroll to position [127, 0]
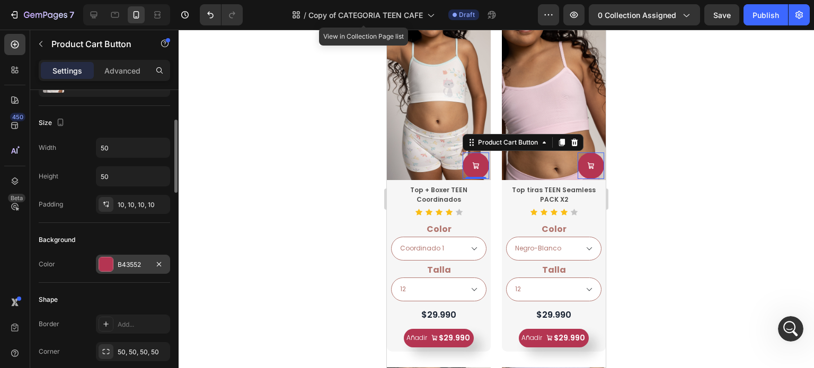
click at [131, 261] on div "B43552" at bounding box center [133, 265] width 31 height 10
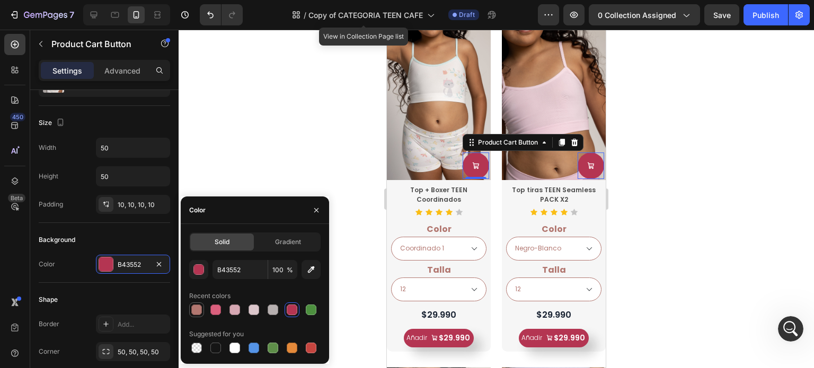
click at [195, 311] on div at bounding box center [196, 310] width 11 height 11
type input "B27770"
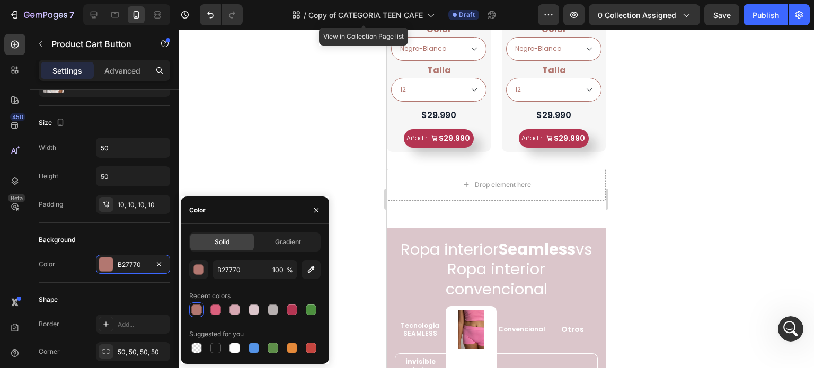
scroll to position [2589, 0]
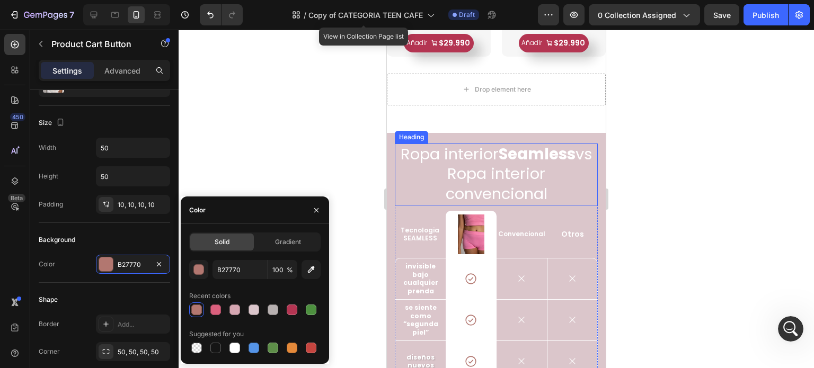
click at [579, 194] on h2 "Ropa interior Seamless vs Ropa interior convencional" at bounding box center [496, 175] width 203 height 62
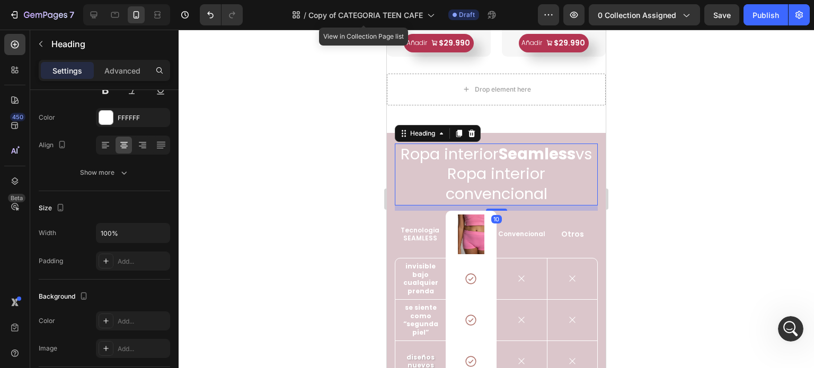
scroll to position [0, 0]
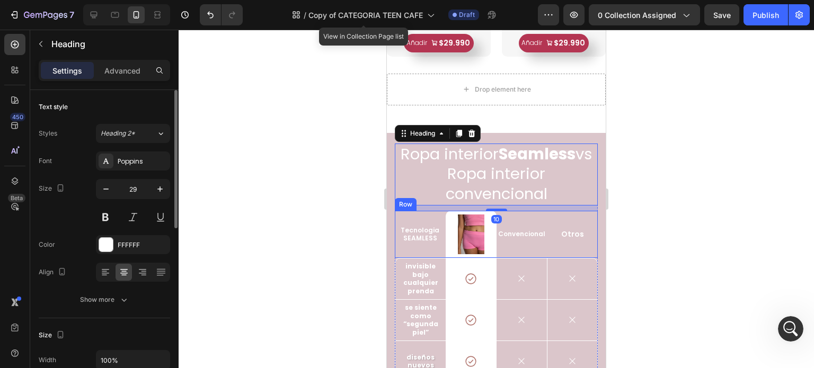
click at [568, 212] on div "Otros Text Block" at bounding box center [572, 234] width 51 height 47
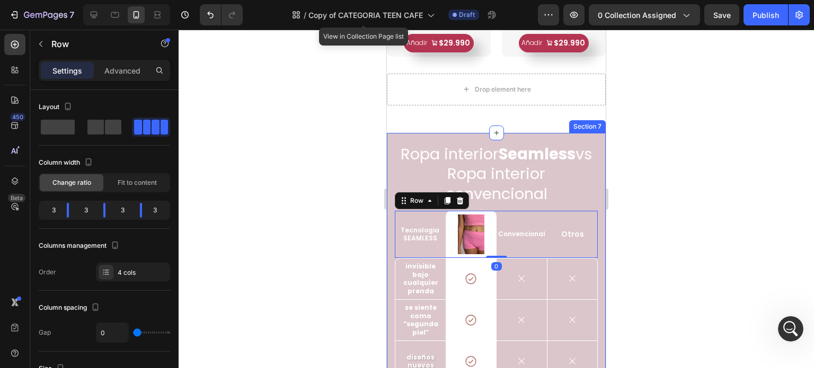
click at [593, 196] on div "Ropa interior Seamless vs Ropa interior convencional Heading Tecnologia SEAMLES…" at bounding box center [496, 334] width 219 height 403
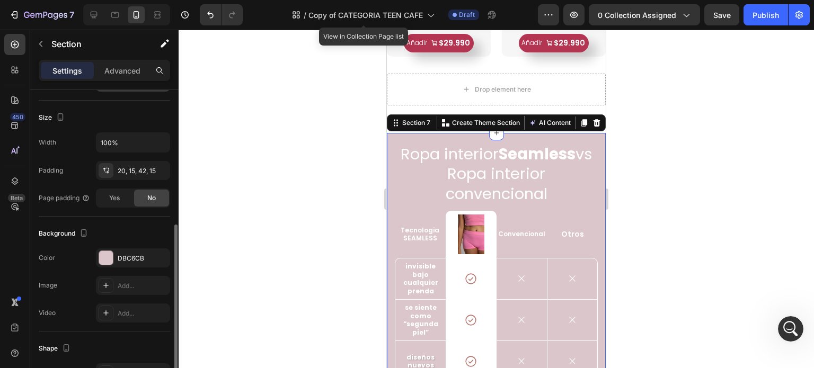
scroll to position [217, 0]
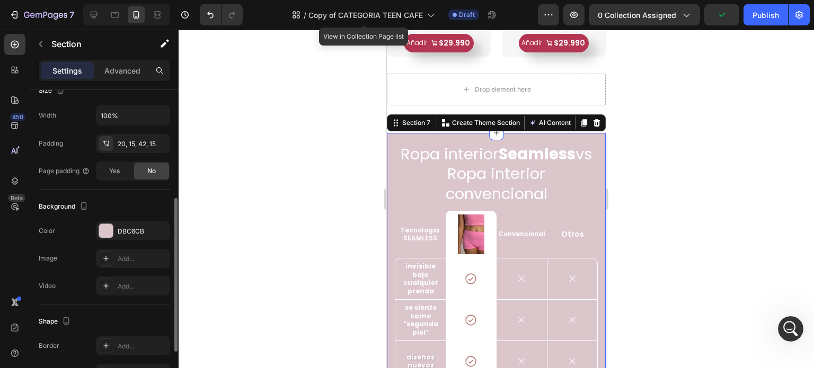
click at [132, 218] on div "Background The changes might be hidden by the video. Color DBC6CB Image Add... …" at bounding box center [104, 247] width 131 height 115
click at [130, 224] on div "DBC6CB" at bounding box center [133, 231] width 74 height 19
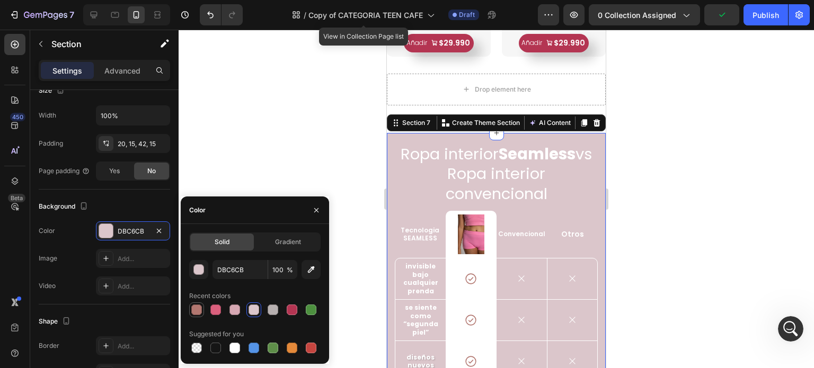
click at [199, 310] on div at bounding box center [196, 310] width 11 height 11
type input "B27770"
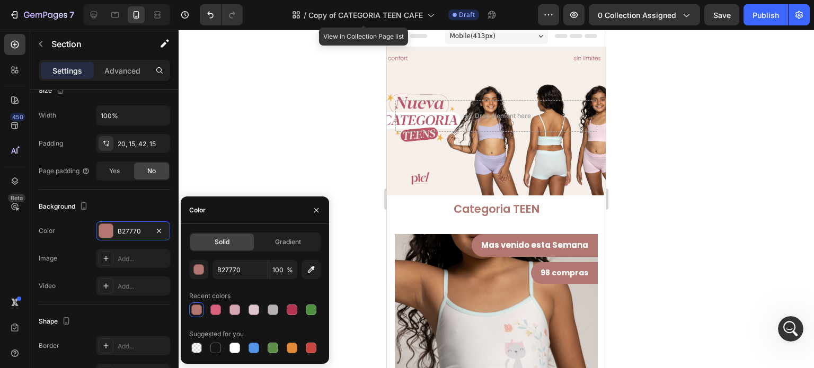
scroll to position [0, 0]
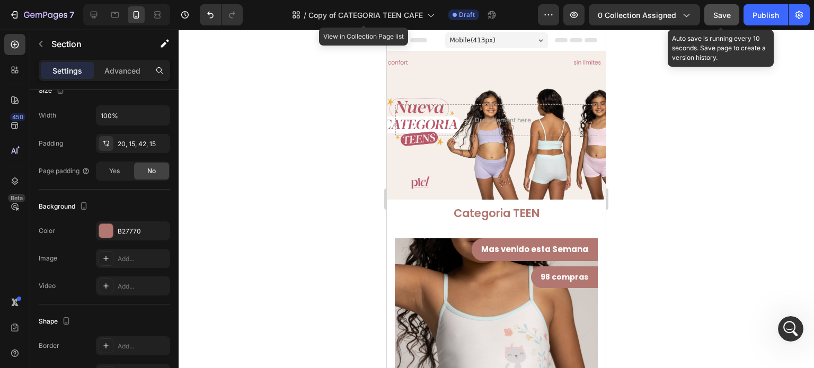
click at [730, 17] on span "Save" at bounding box center [722, 15] width 17 height 9
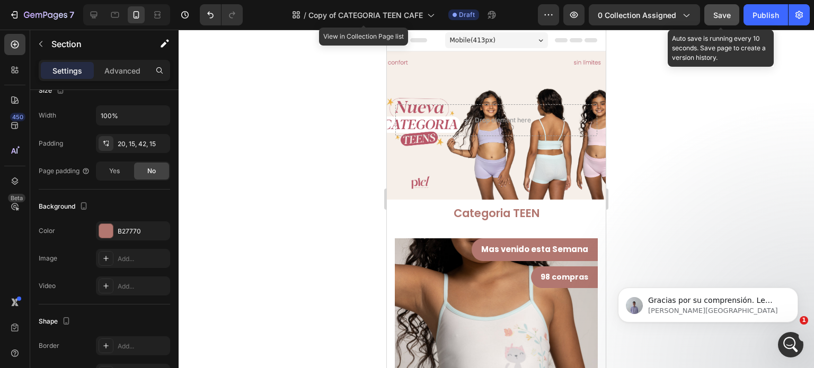
scroll to position [1127, 0]
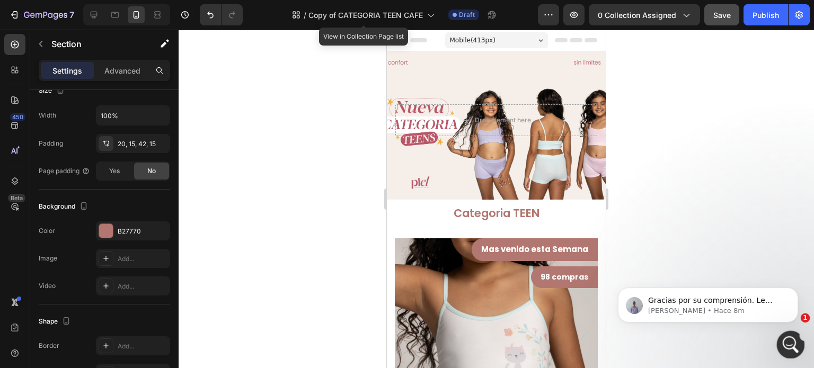
drag, startPoint x: 784, startPoint y: 342, endPoint x: 1562, endPoint y: 675, distance: 846.2
click at [784, 342] on icon "Abrir Intercom Messenger" at bounding box center [789, 343] width 17 height 17
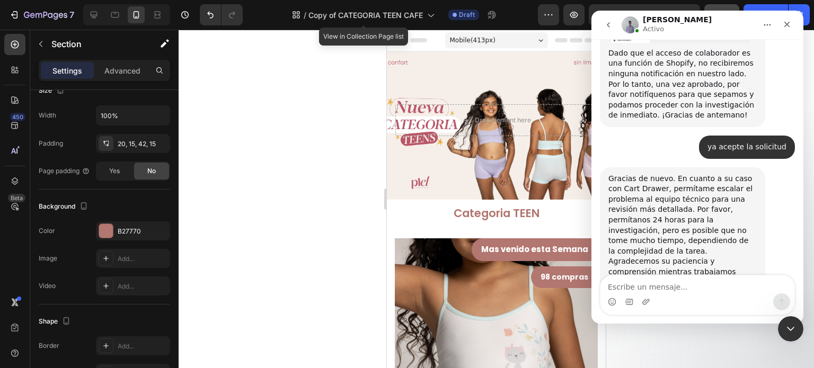
click at [635, 345] on div at bounding box center [497, 199] width 636 height 339
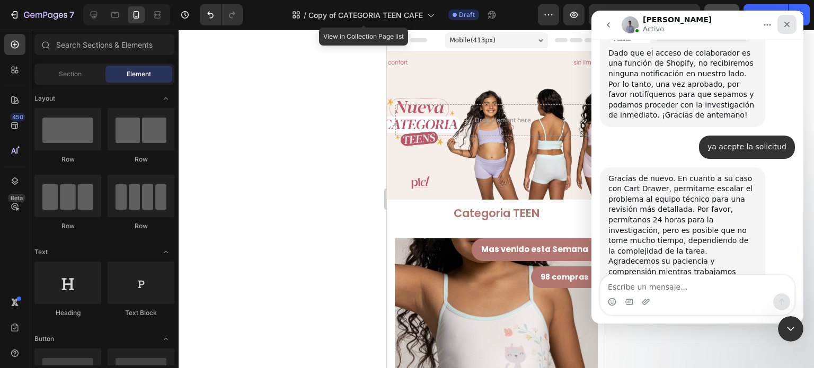
click at [786, 27] on icon "Cerrar" at bounding box center [787, 24] width 8 height 8
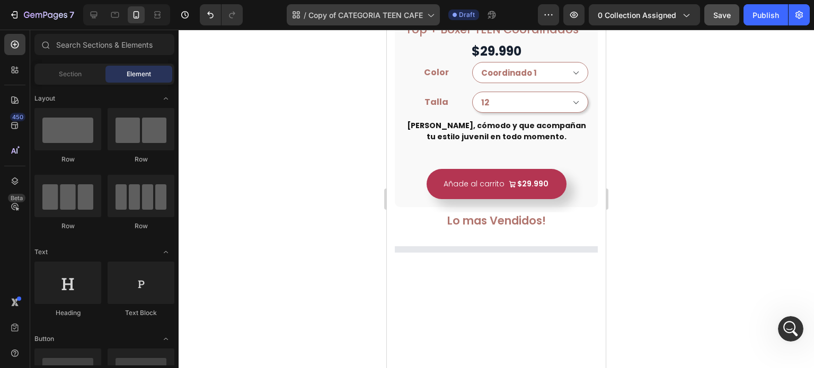
scroll to position [466, 0]
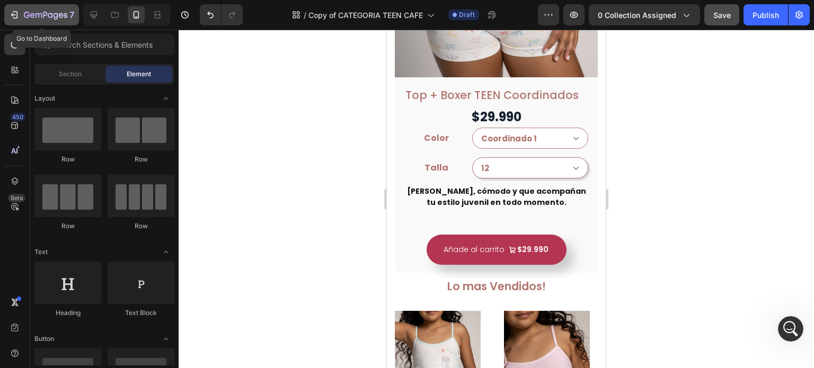
click at [37, 12] on icon "button" at bounding box center [45, 15] width 43 height 9
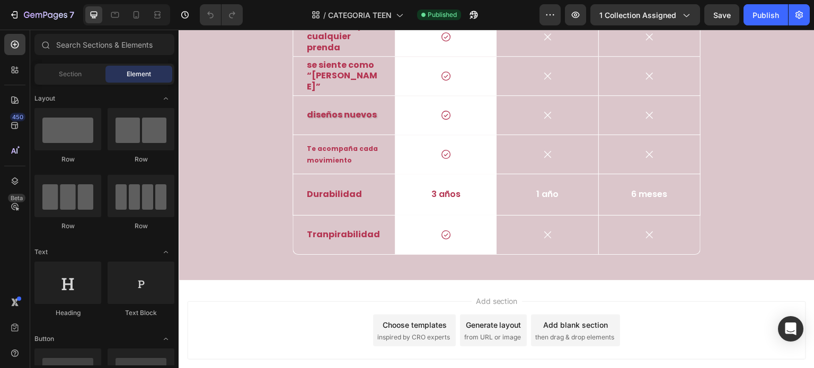
scroll to position [3083, 0]
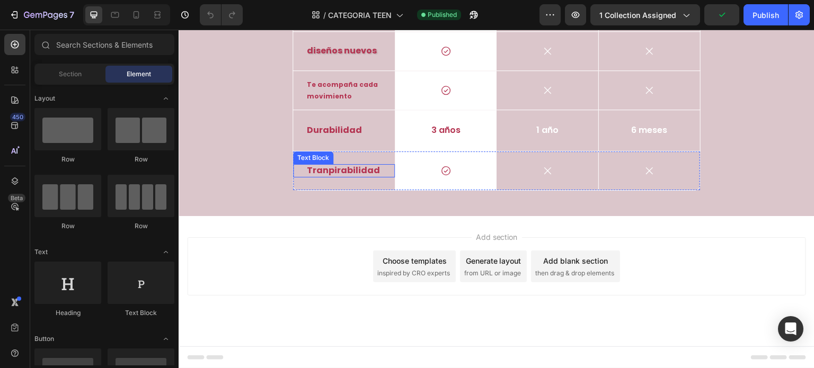
click at [327, 172] on p "Tranpirabilidad" at bounding box center [344, 170] width 74 height 11
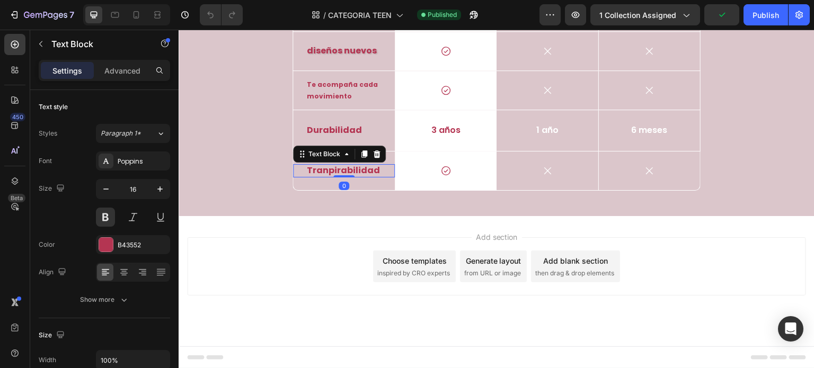
click at [323, 172] on p "Tranpirabilidad" at bounding box center [344, 170] width 74 height 11
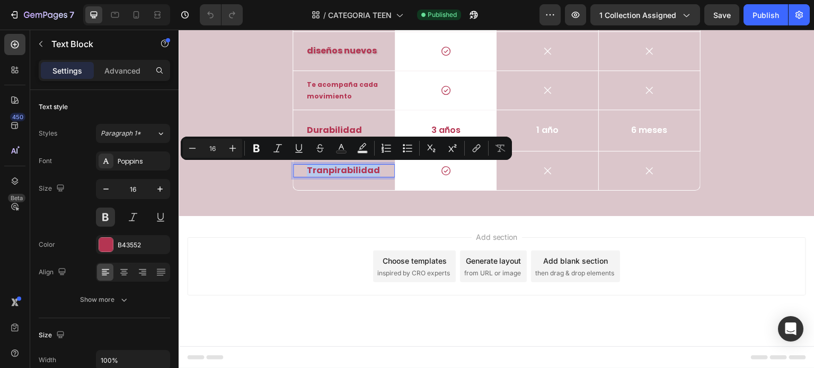
click at [323, 172] on p "Tranpirabilidad" at bounding box center [344, 170] width 74 height 11
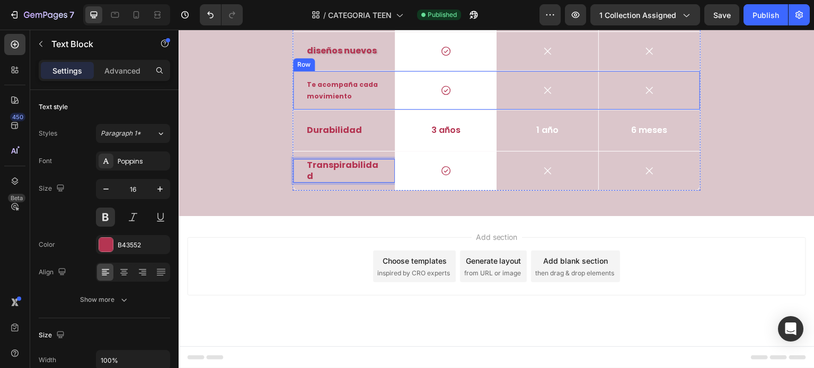
scroll to position [3034, 0]
click at [341, 102] on p "Te acompaña cada movimiento" at bounding box center [344, 90] width 74 height 23
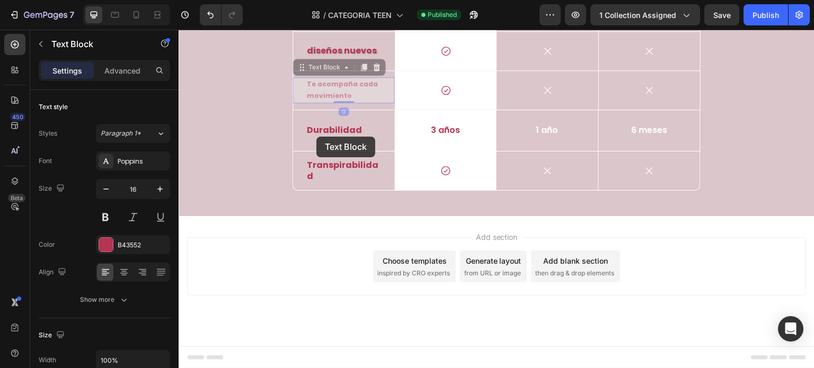
scroll to position [3028, 0]
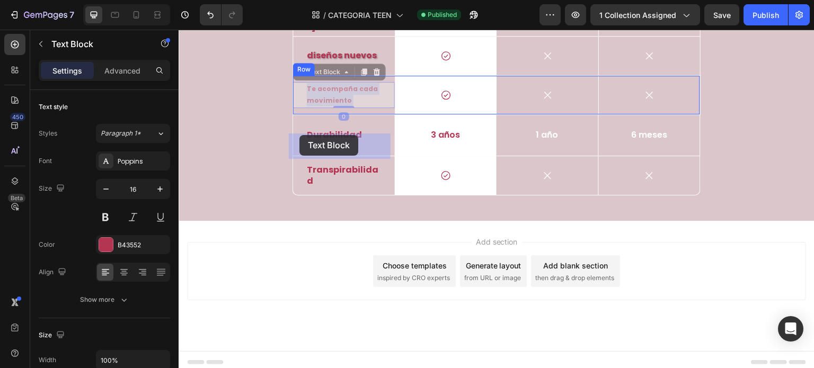
drag, startPoint x: 349, startPoint y: 146, endPoint x: 301, endPoint y: 136, distance: 49.2
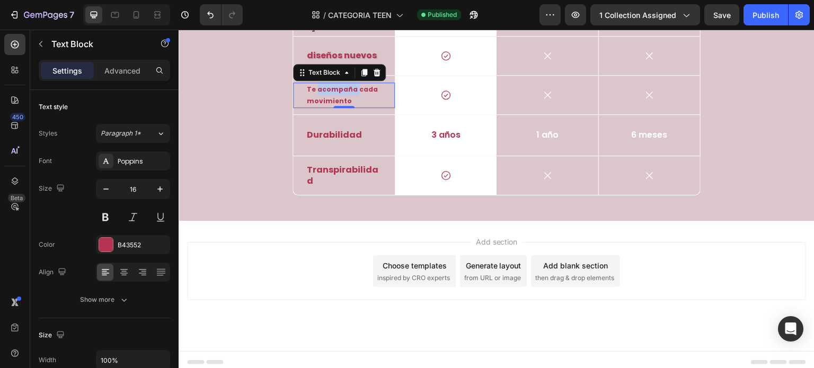
click at [340, 105] on strong "Te acompaña cada movimiento" at bounding box center [342, 95] width 71 height 21
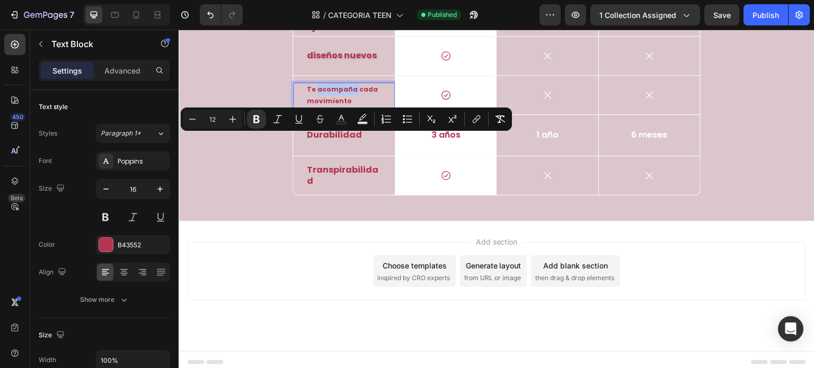
click at [340, 105] on strong "Te acompaña cada movimiento" at bounding box center [342, 95] width 71 height 21
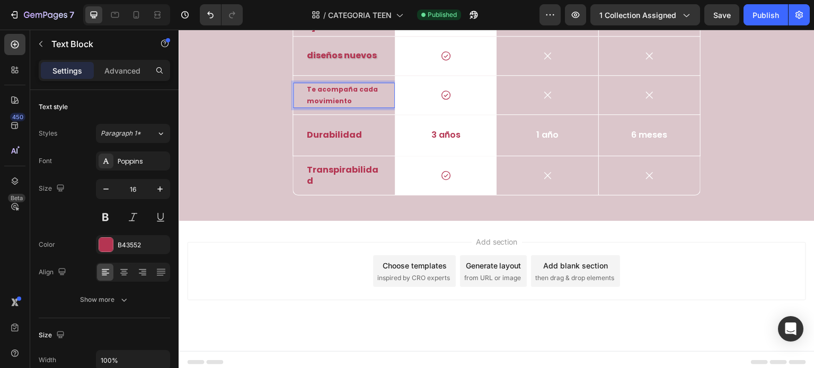
click at [342, 105] on strong "Te acompaña cada movimiento" at bounding box center [342, 95] width 71 height 21
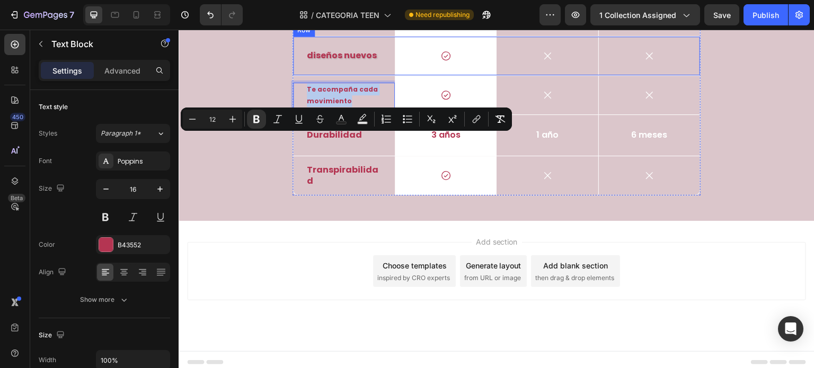
click at [359, 75] on div "Diseños nuevos Text Block" at bounding box center [344, 56] width 102 height 39
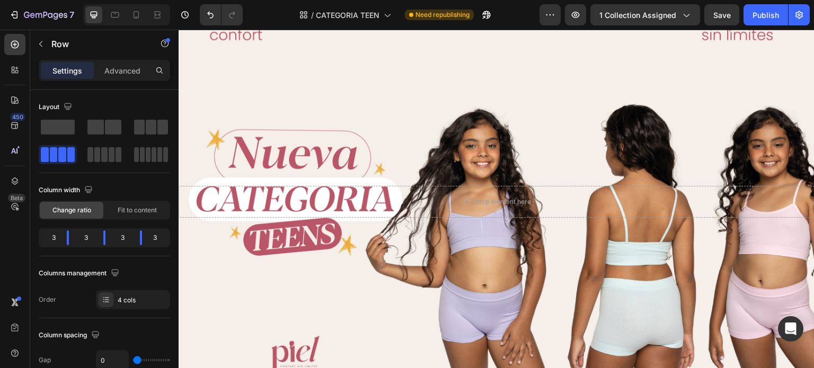
scroll to position [0, 0]
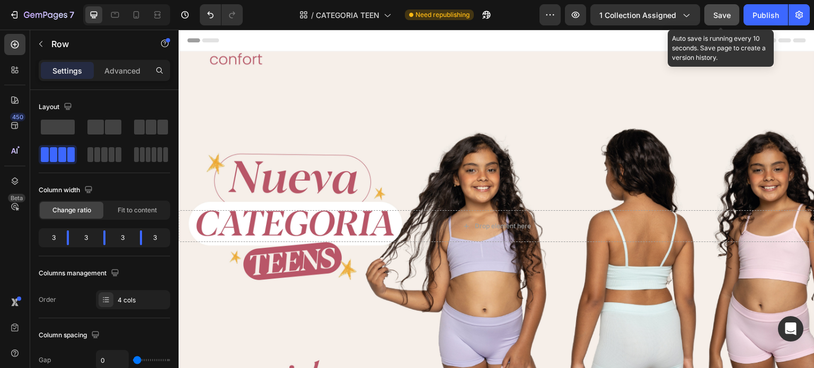
click at [712, 17] on button "Save" at bounding box center [722, 14] width 35 height 21
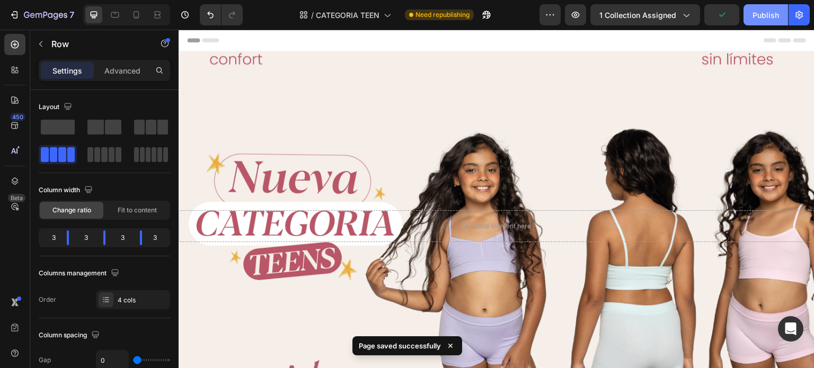
click at [763, 16] on div "Publish" at bounding box center [766, 15] width 27 height 11
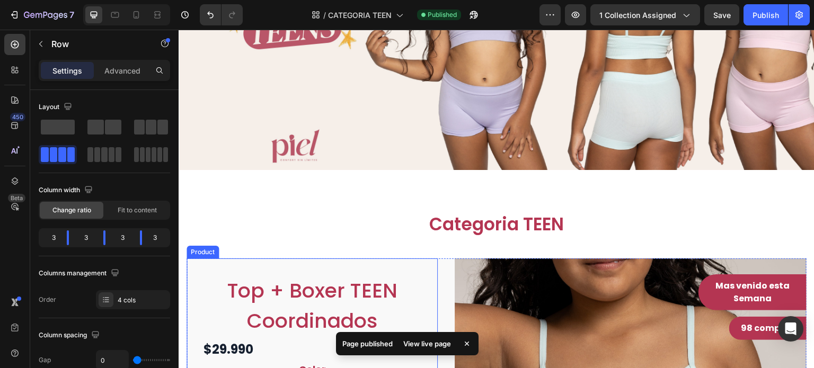
scroll to position [441, 0]
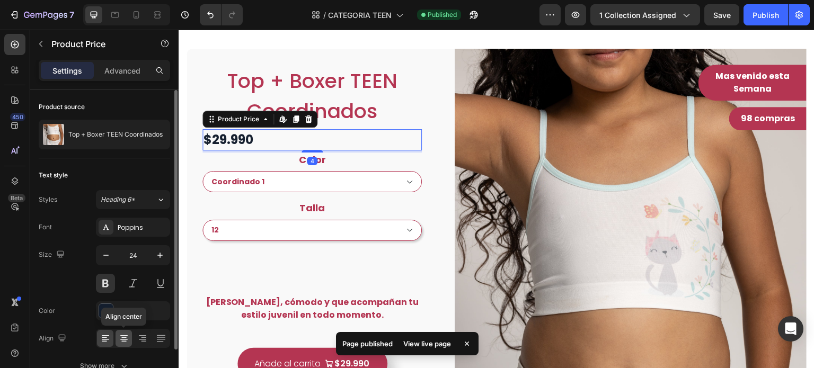
click at [124, 338] on icon at bounding box center [123, 338] width 5 height 1
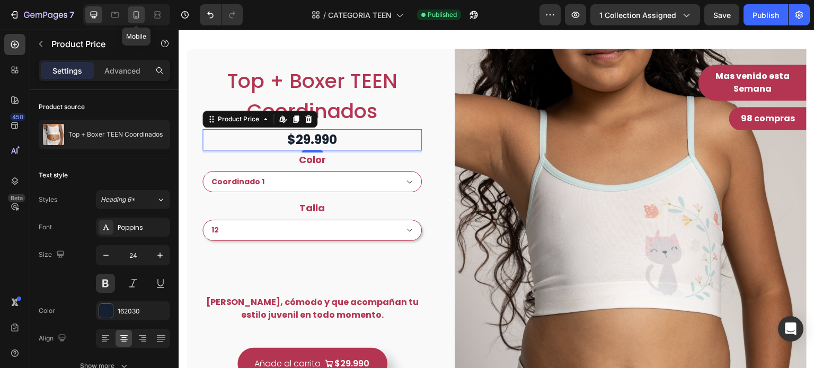
click at [133, 15] on icon at bounding box center [136, 15] width 11 height 11
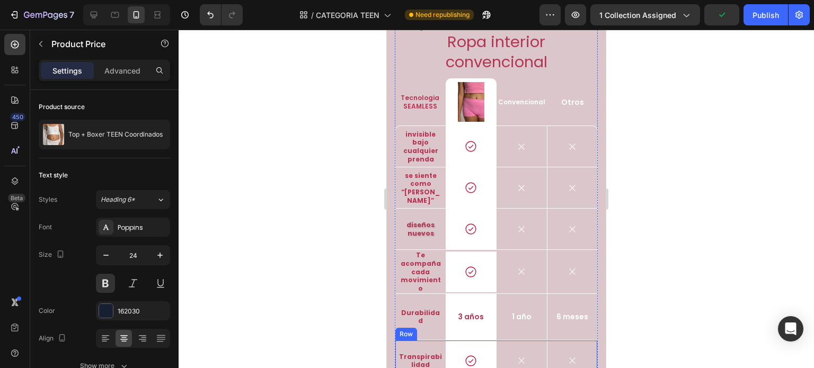
scroll to position [2695, 0]
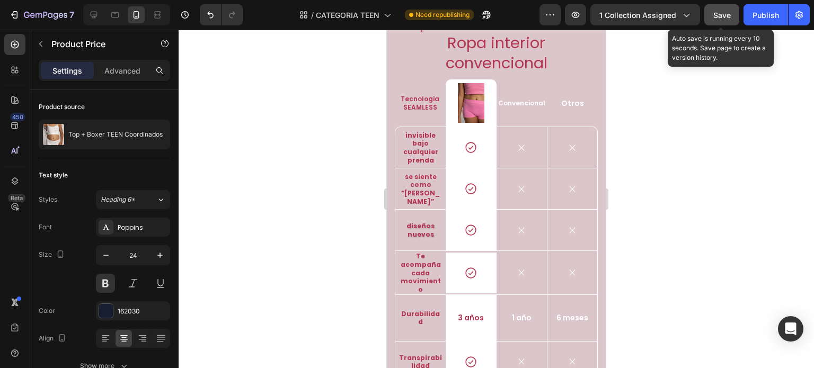
click at [734, 16] on button "Save" at bounding box center [722, 14] width 35 height 21
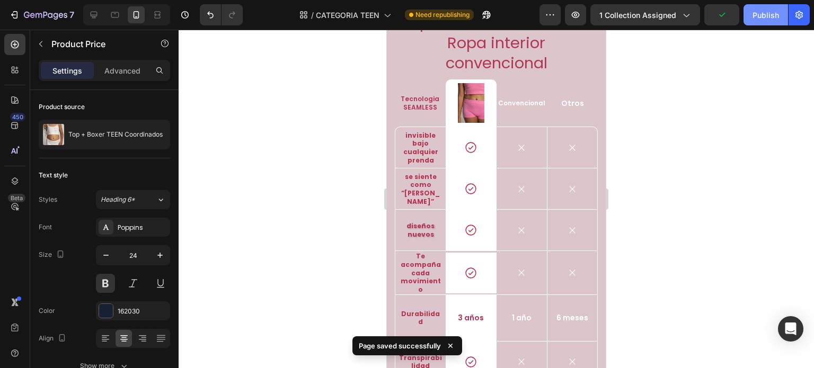
click at [751, 16] on button "Publish" at bounding box center [766, 14] width 45 height 21
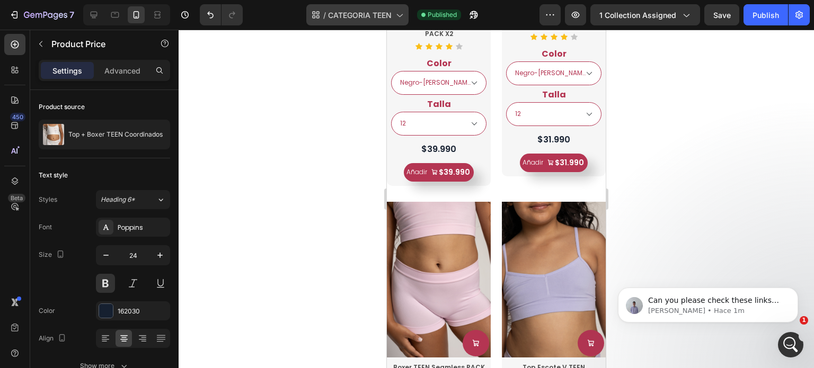
scroll to position [0, 0]
